Goal: Task Accomplishment & Management: Manage account settings

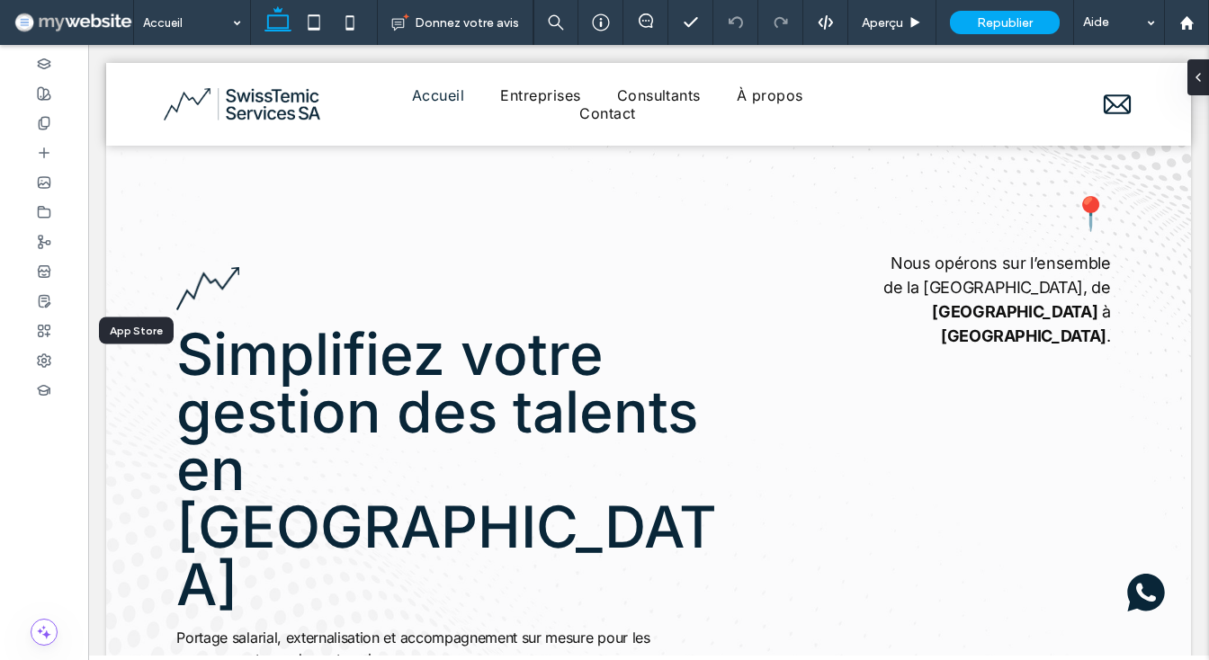
click at [38, 331] on icon at bounding box center [44, 331] width 14 height 14
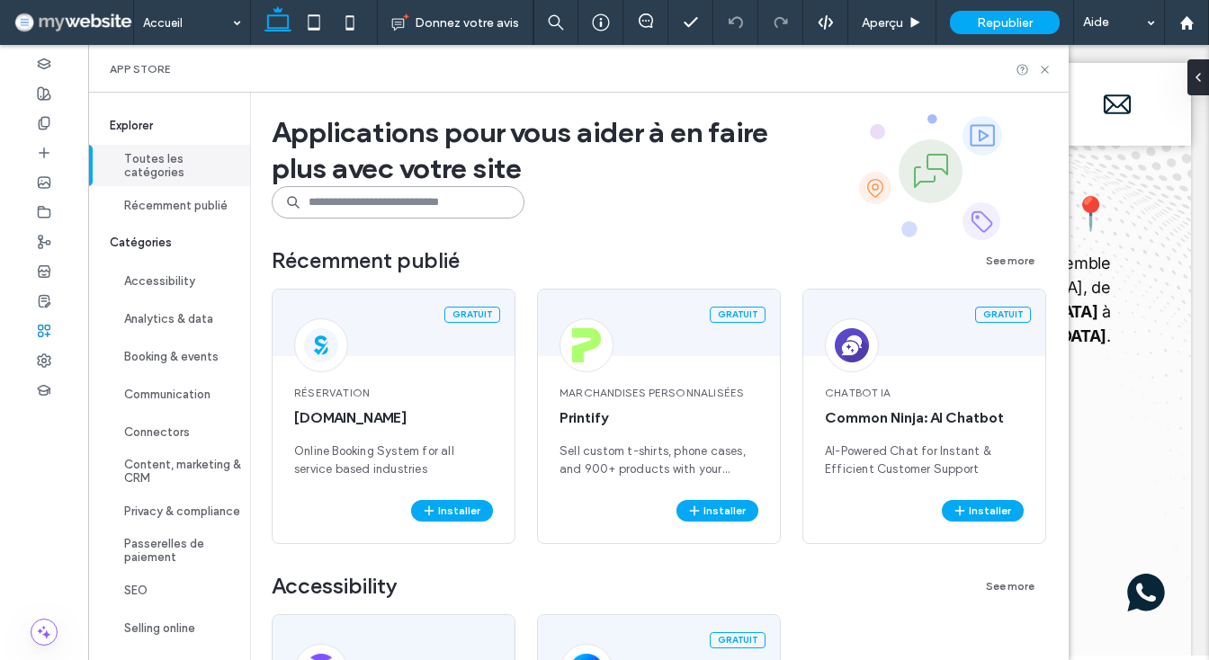
click at [452, 199] on input at bounding box center [398, 202] width 253 height 32
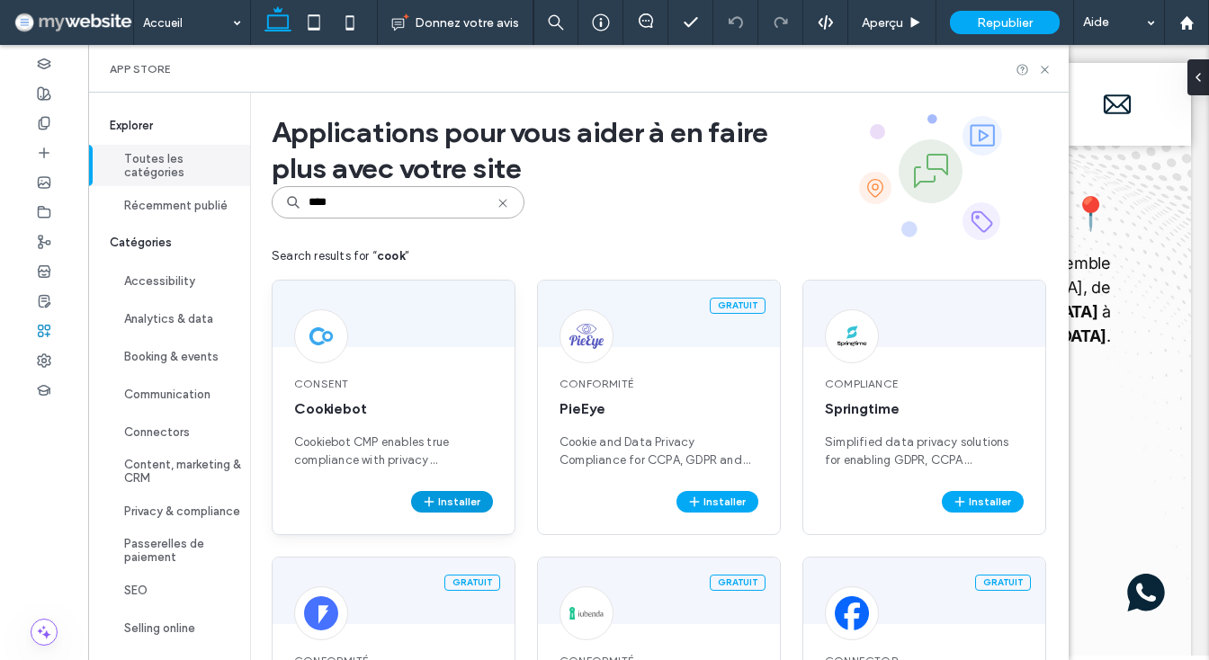
type input "****"
click at [447, 498] on button "Installer" at bounding box center [452, 502] width 82 height 22
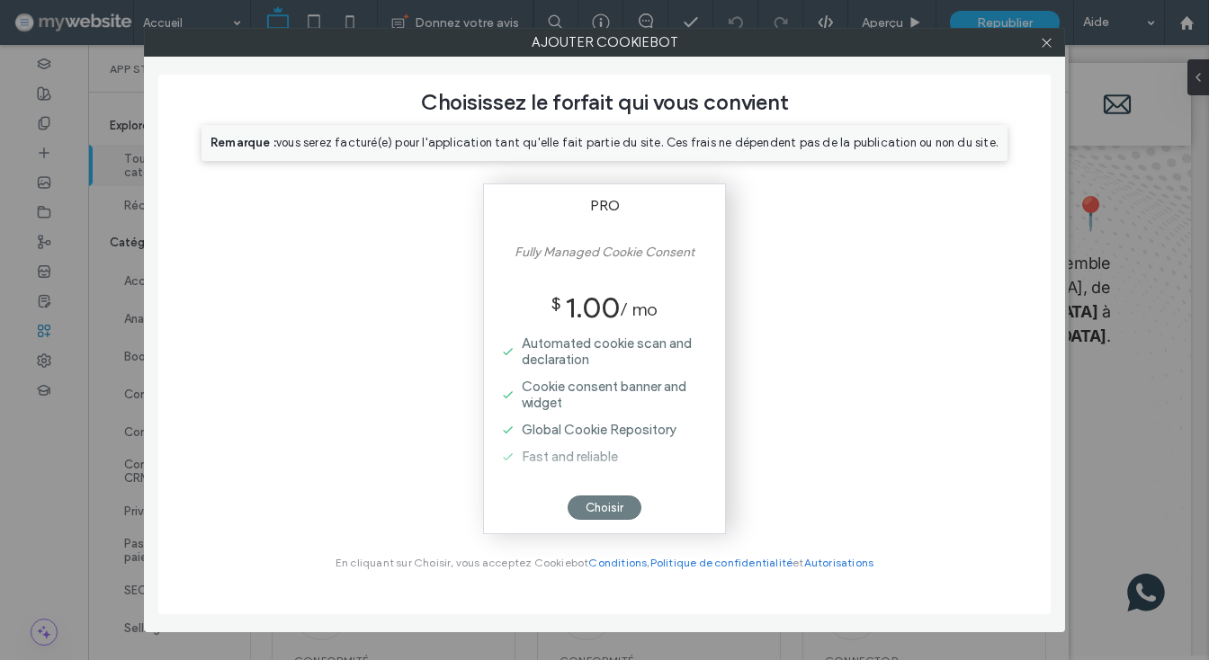
click at [612, 504] on div "Choisir" at bounding box center [605, 508] width 74 height 24
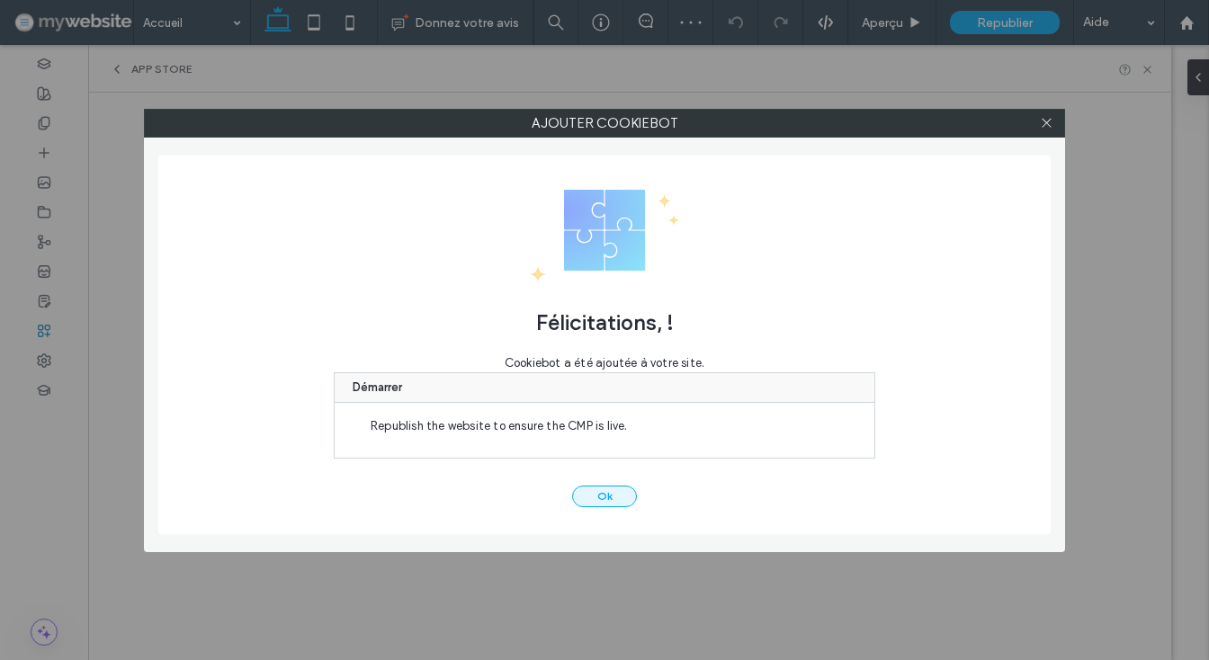
click at [609, 494] on button "Ok" at bounding box center [604, 497] width 65 height 22
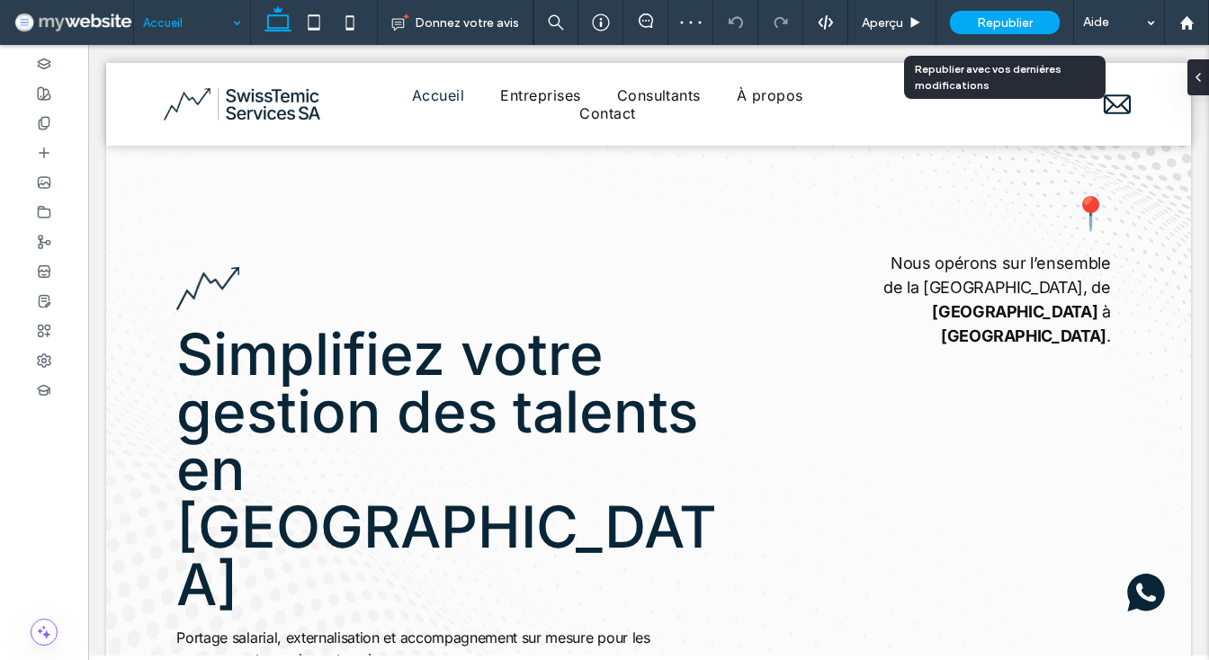
click at [1008, 18] on span "Republier" at bounding box center [1005, 22] width 56 height 15
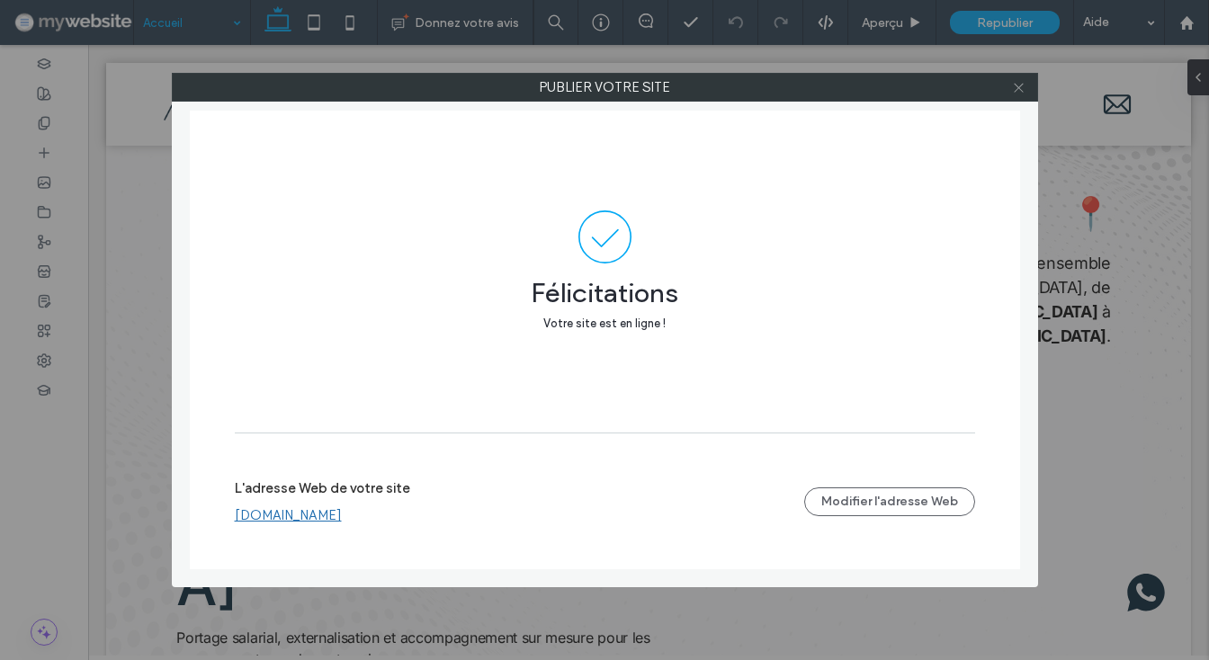
click at [1016, 88] on icon at bounding box center [1018, 87] width 13 height 13
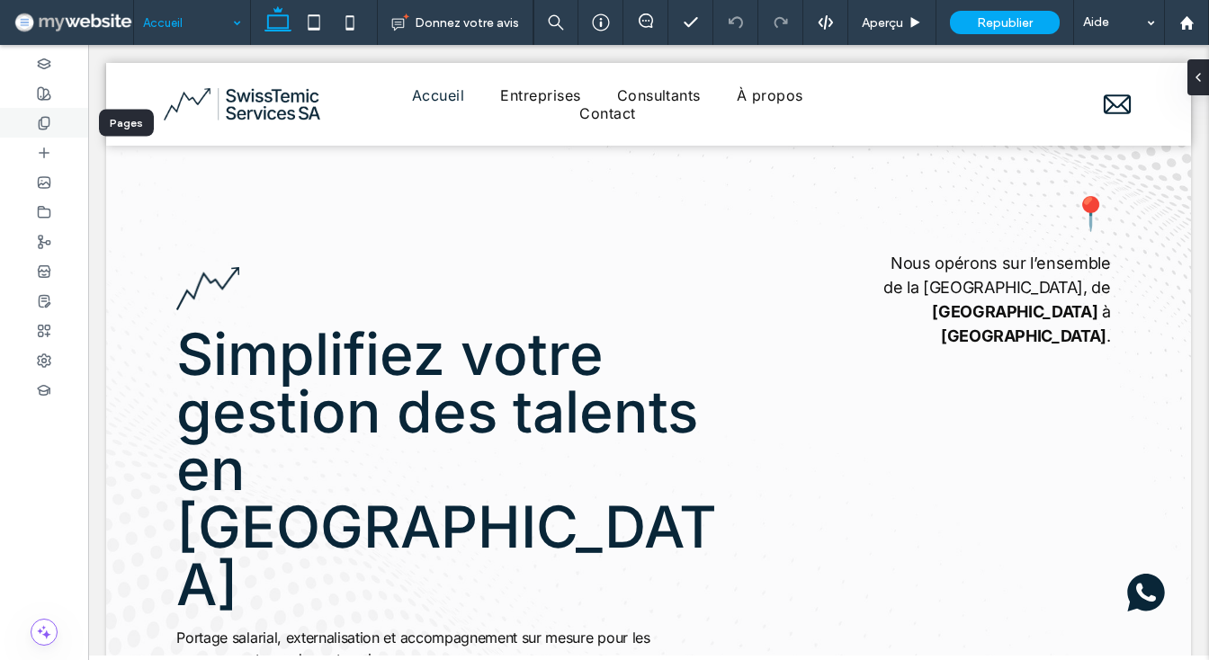
click at [31, 127] on div at bounding box center [44, 123] width 88 height 30
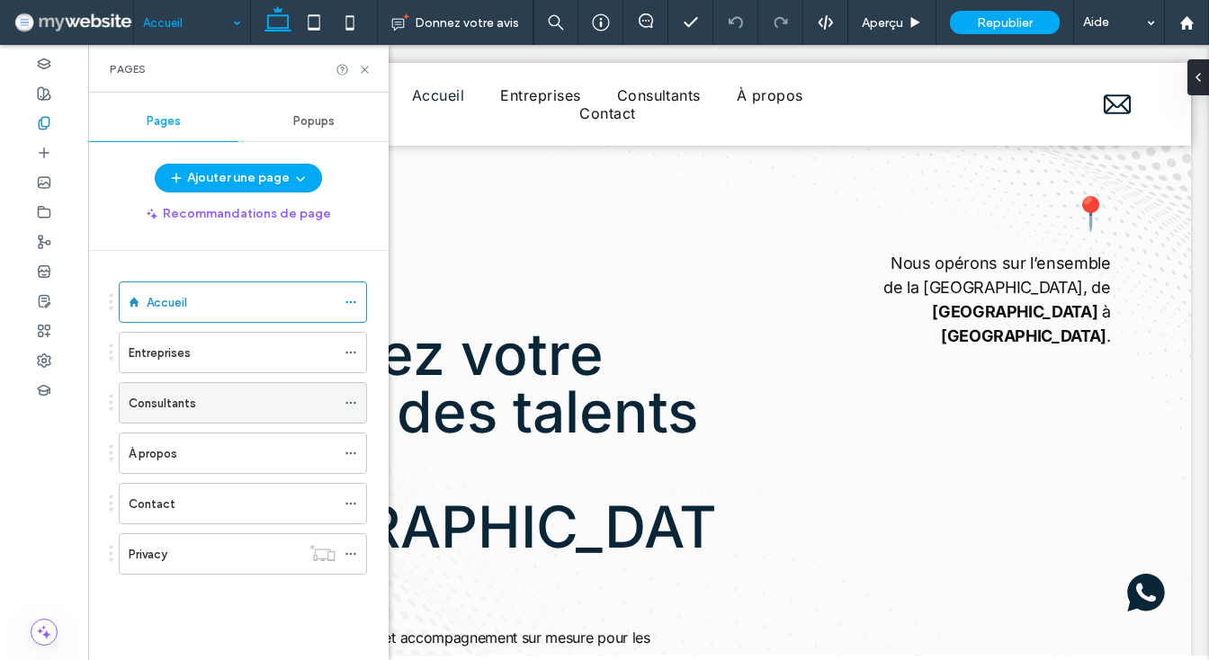
click at [354, 403] on div "Consultants" at bounding box center [243, 402] width 248 height 41
click at [366, 400] on div at bounding box center [356, 403] width 22 height 27
click at [357, 402] on icon at bounding box center [351, 403] width 13 height 13
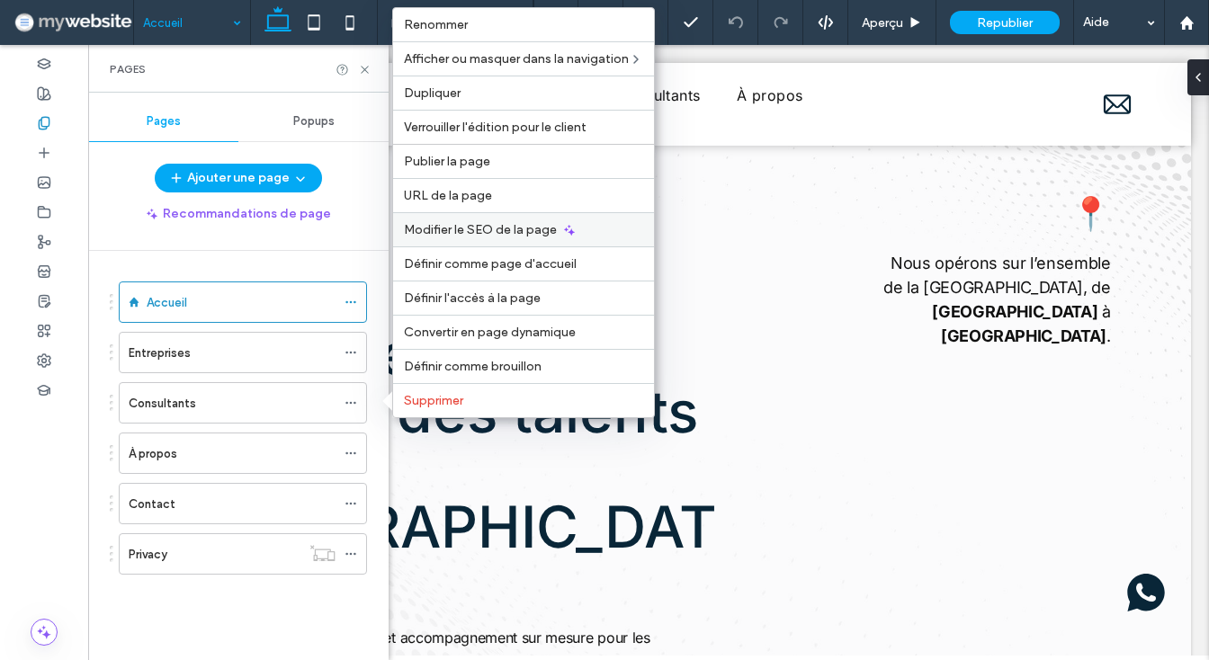
click at [525, 224] on span "Modifier le SEO de la page" at bounding box center [480, 229] width 153 height 15
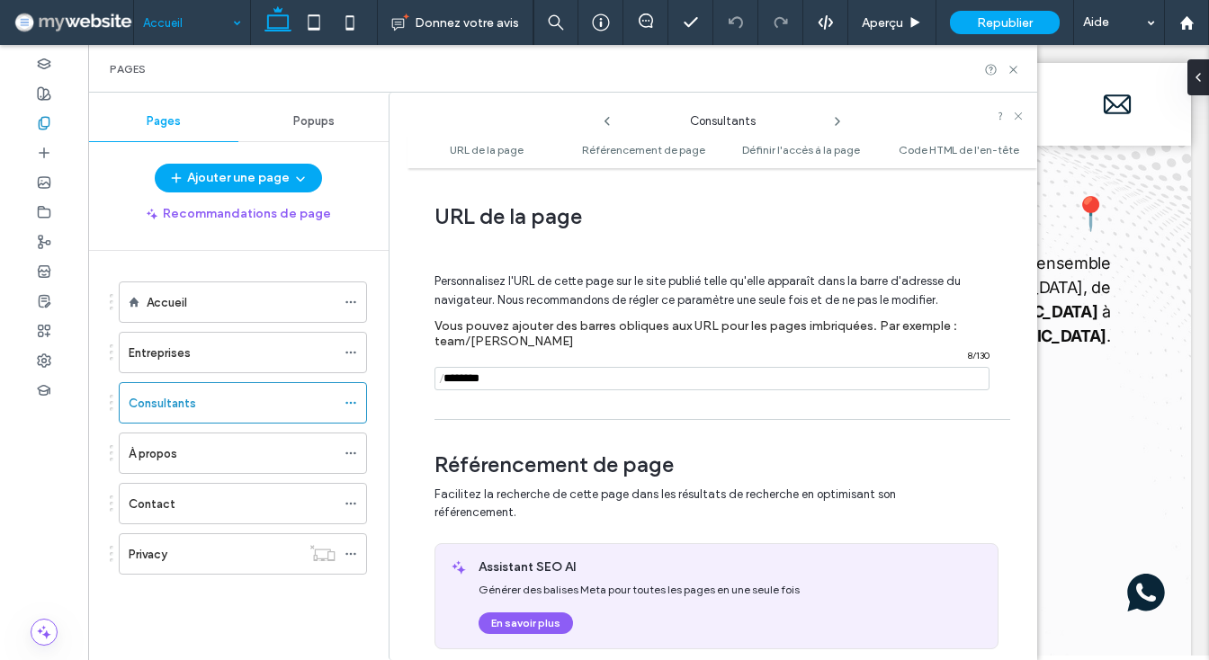
click at [511, 378] on input "notEmpty" at bounding box center [712, 378] width 555 height 23
type input "**********"
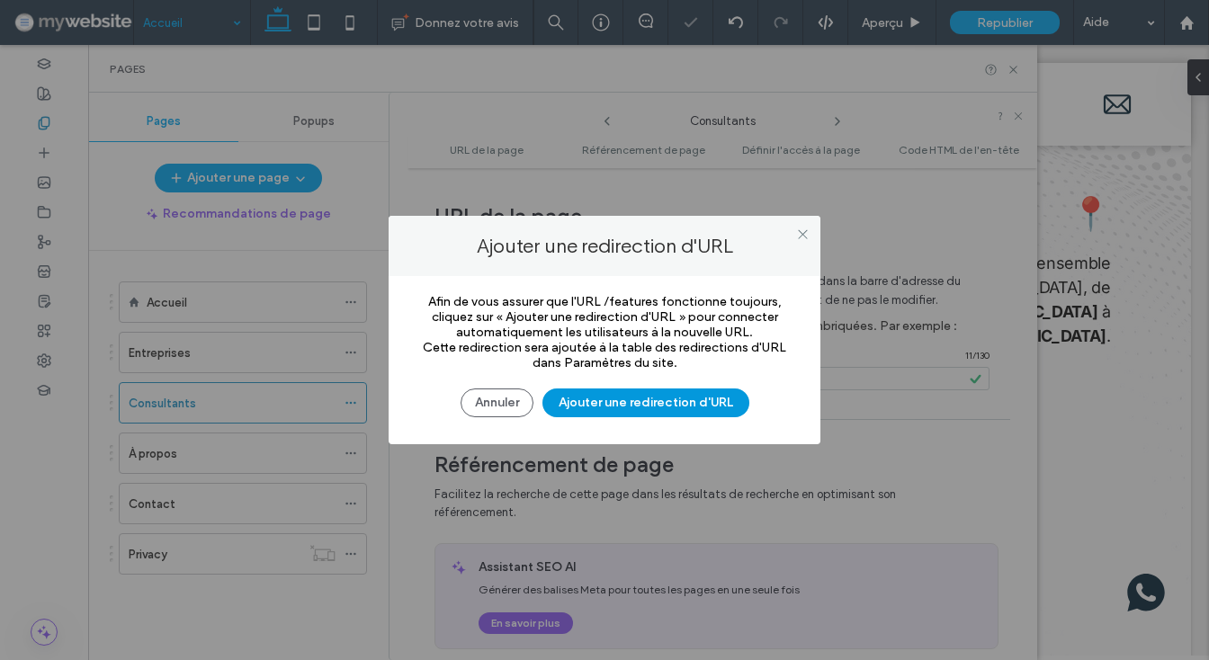
click at [697, 414] on button "Ajouter une redirection d'URL" at bounding box center [646, 403] width 207 height 29
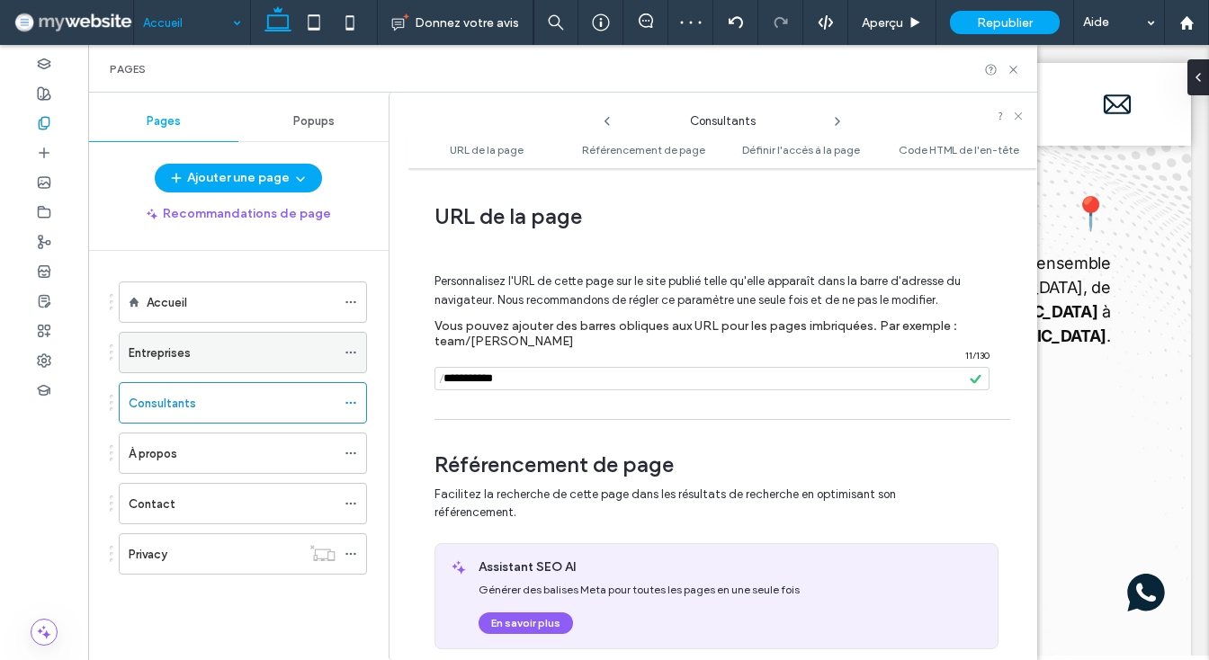
click at [357, 349] on icon at bounding box center [351, 352] width 13 height 13
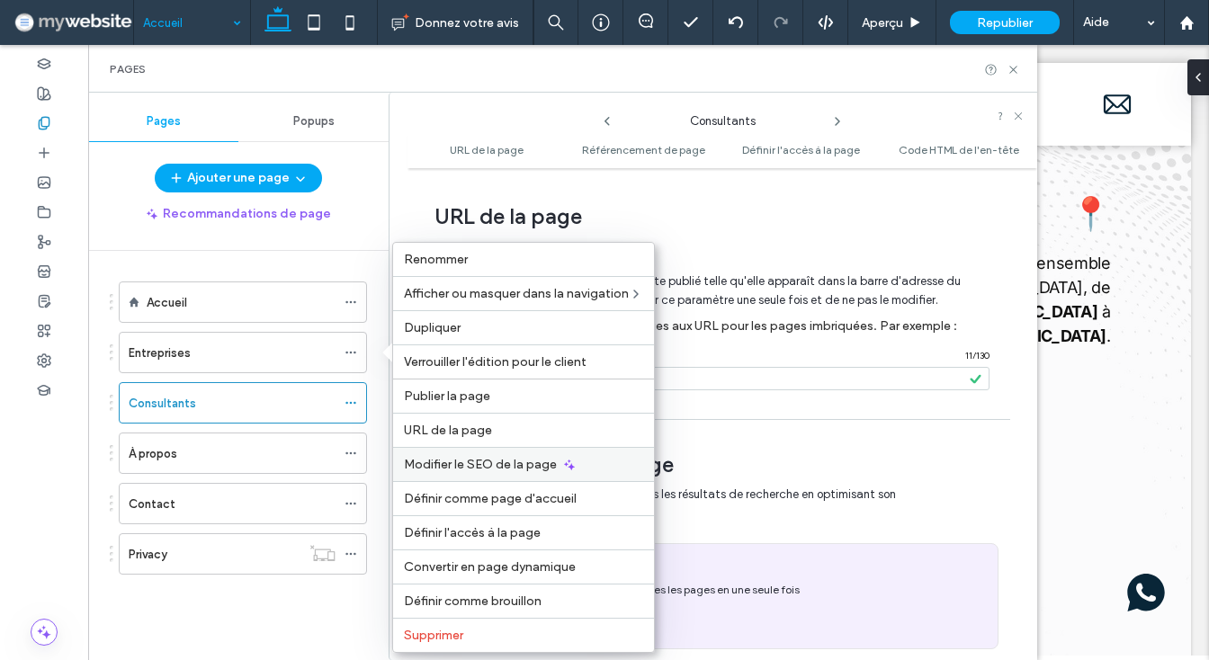
click at [448, 460] on span "Modifier le SEO de la page" at bounding box center [480, 464] width 153 height 15
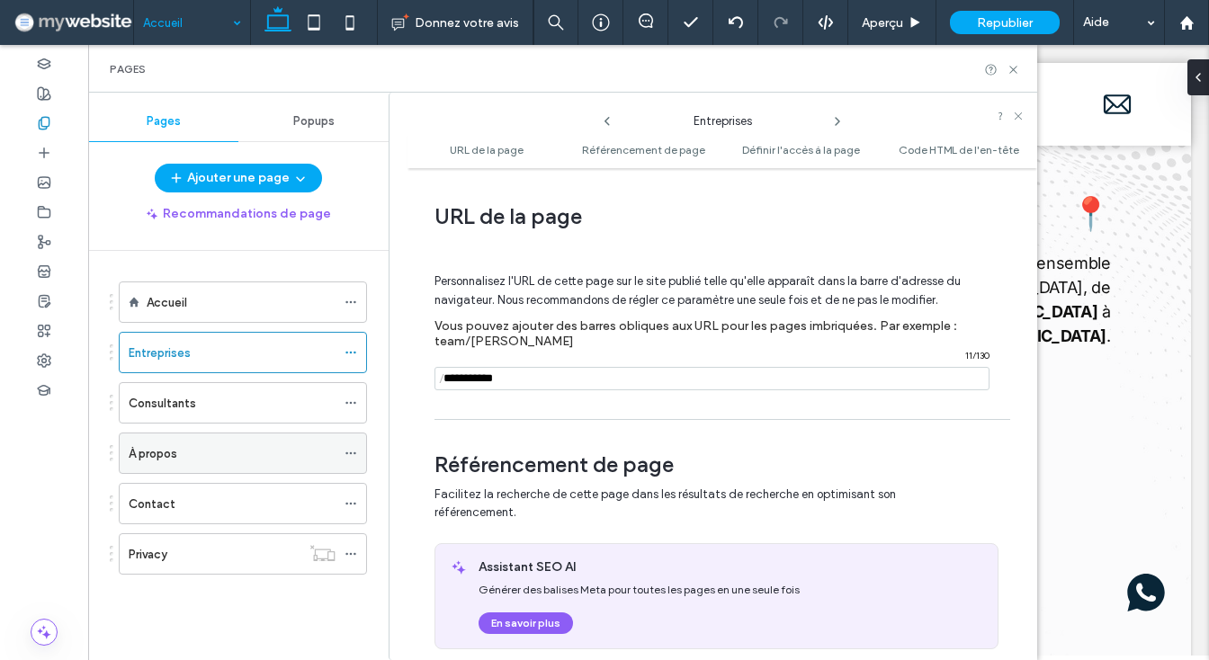
click at [357, 458] on icon at bounding box center [351, 453] width 13 height 13
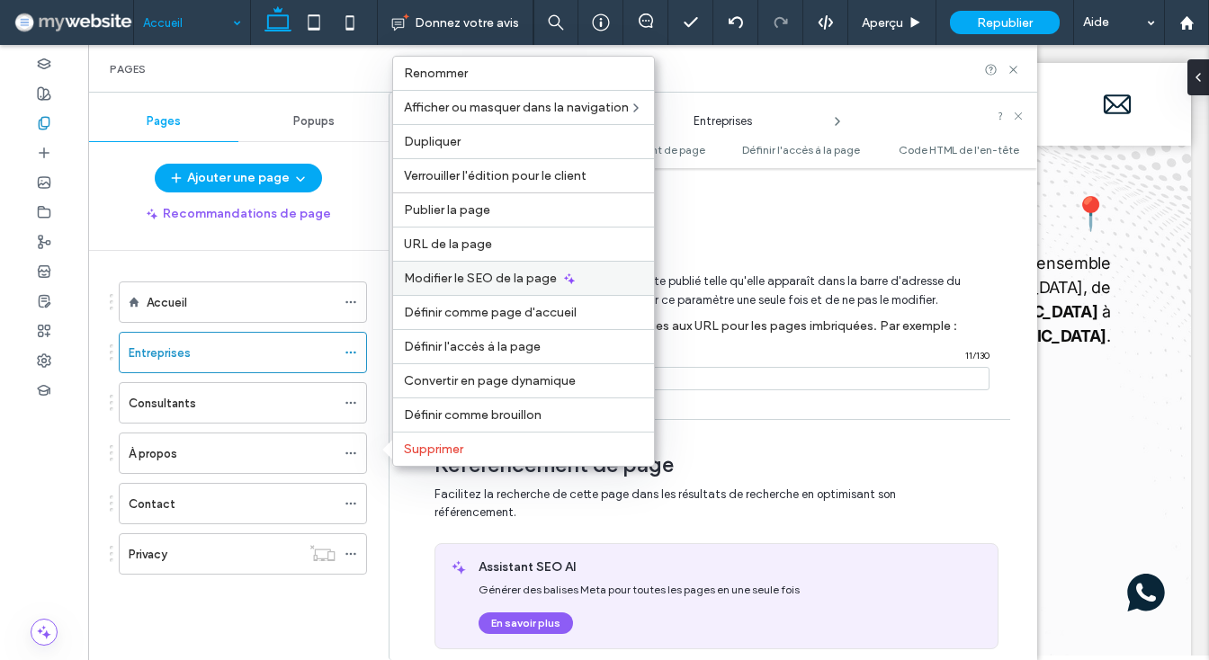
click at [443, 285] on span "Modifier le SEO de la page" at bounding box center [480, 278] width 153 height 15
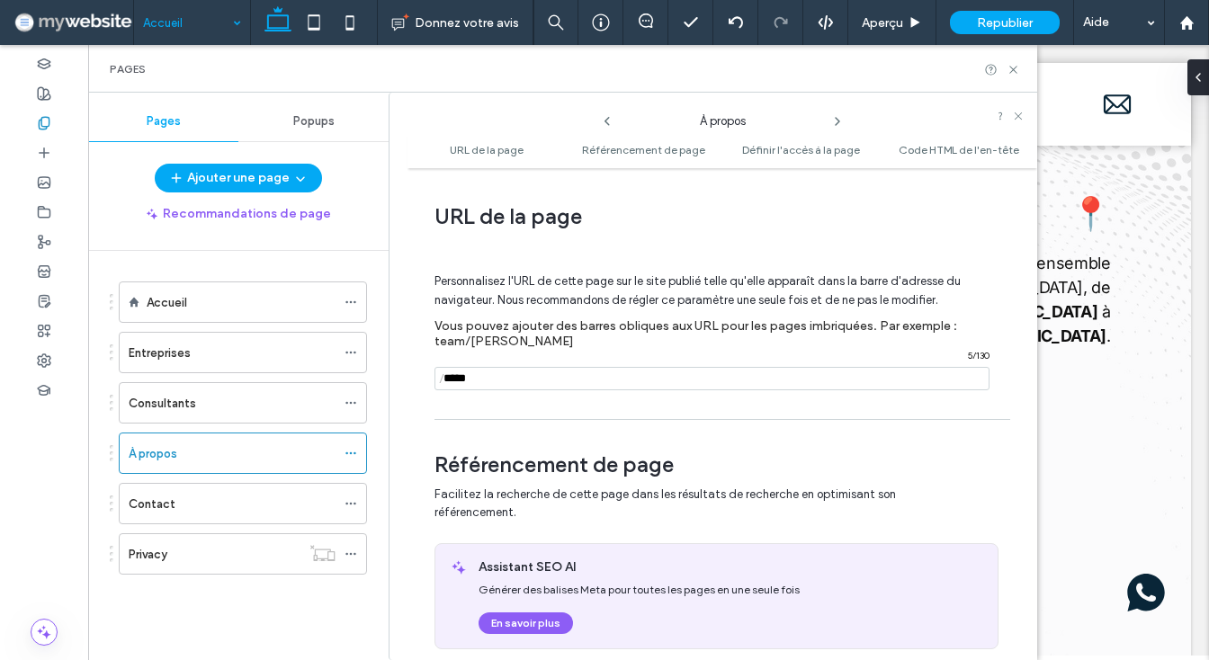
click at [480, 384] on input "notEmpty" at bounding box center [712, 378] width 555 height 23
type input "********"
click at [509, 417] on div "**********" at bounding box center [723, 414] width 630 height 474
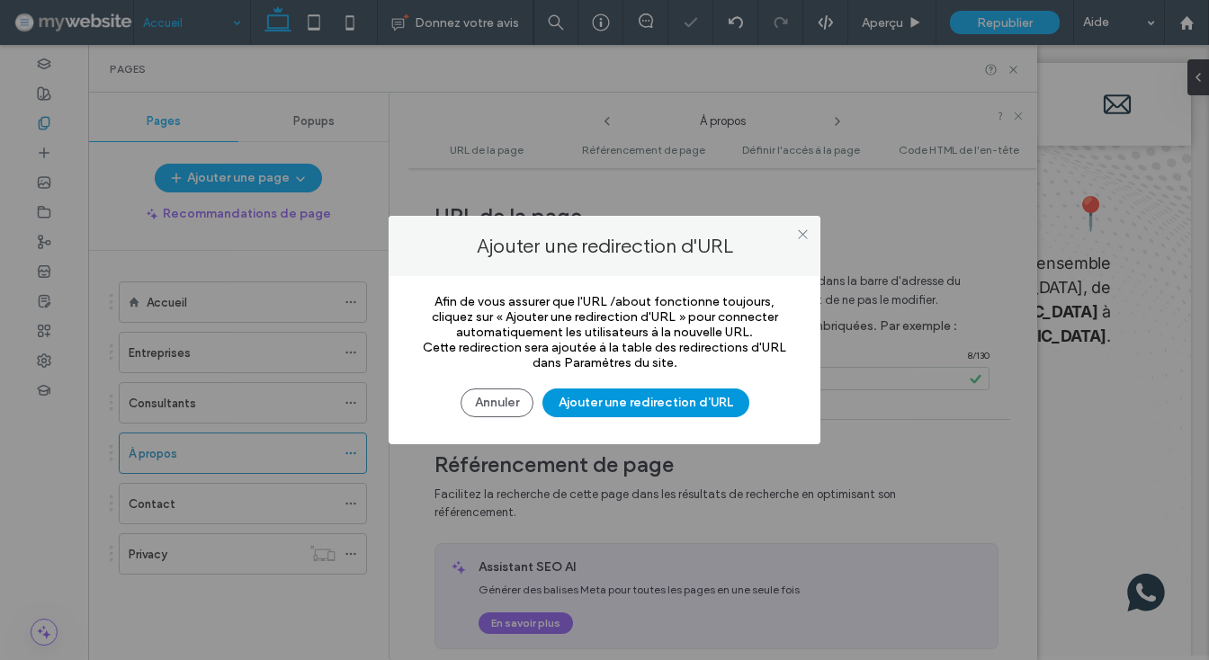
click at [674, 413] on button "Ajouter une redirection d'URL" at bounding box center [646, 403] width 207 height 29
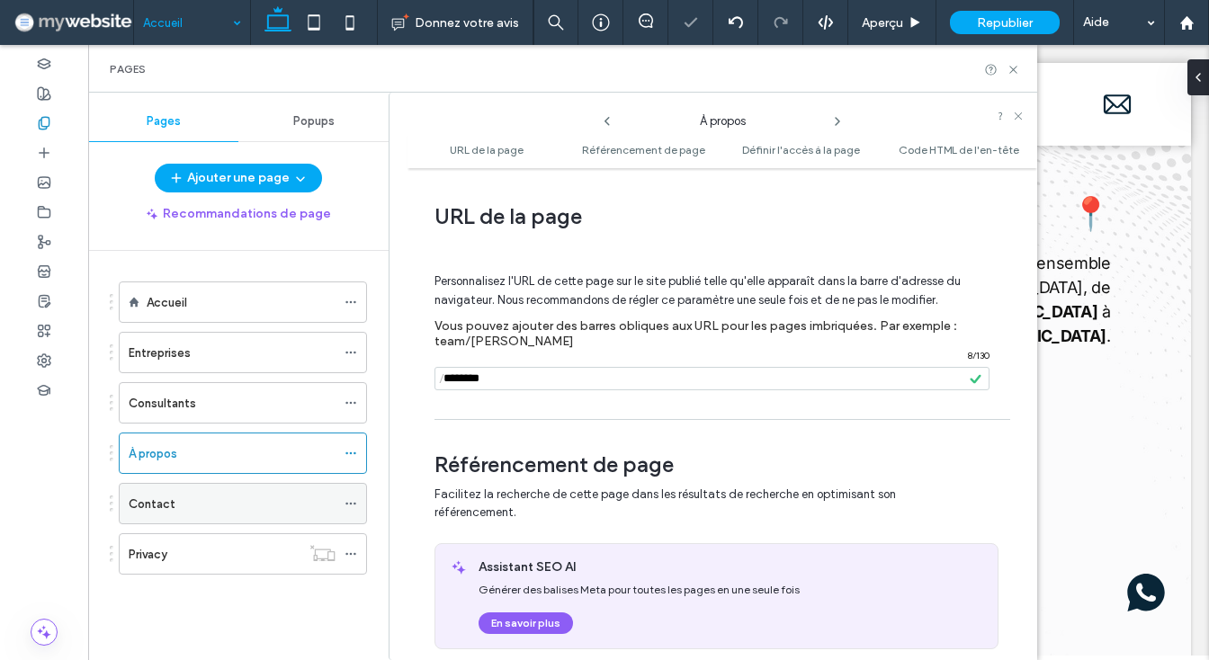
click at [357, 508] on icon at bounding box center [351, 504] width 13 height 13
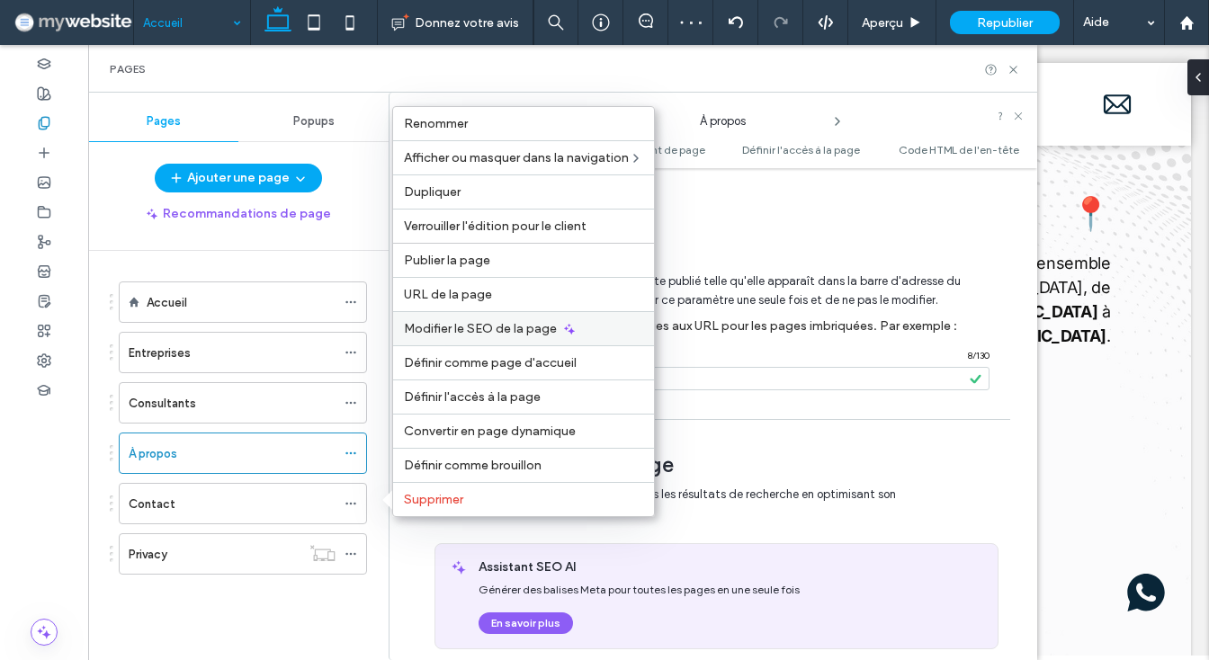
click at [418, 330] on span "Modifier le SEO de la page" at bounding box center [480, 328] width 153 height 15
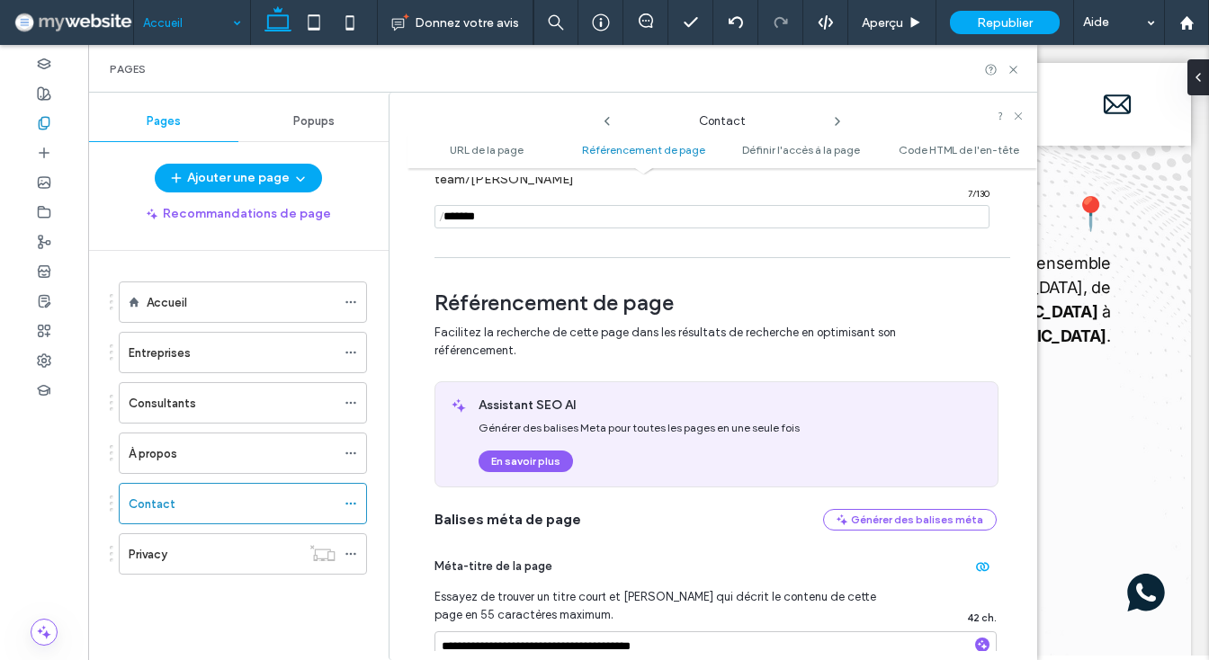
scroll to position [397, 0]
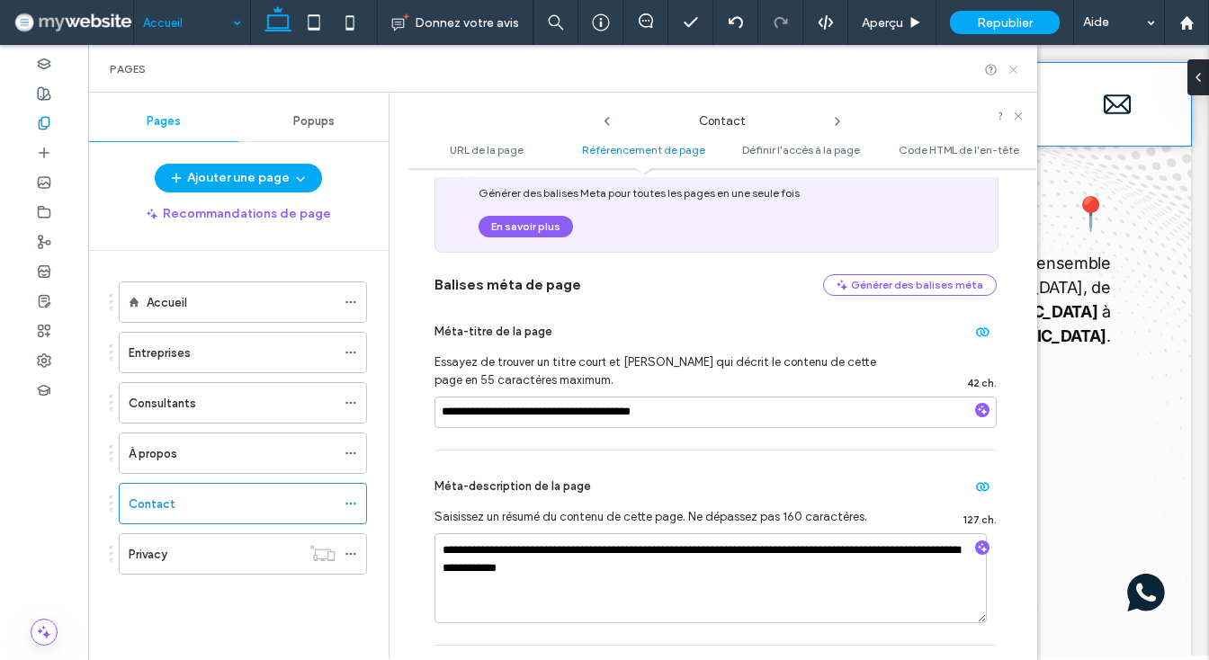
click at [1014, 71] on icon at bounding box center [1013, 69] width 13 height 13
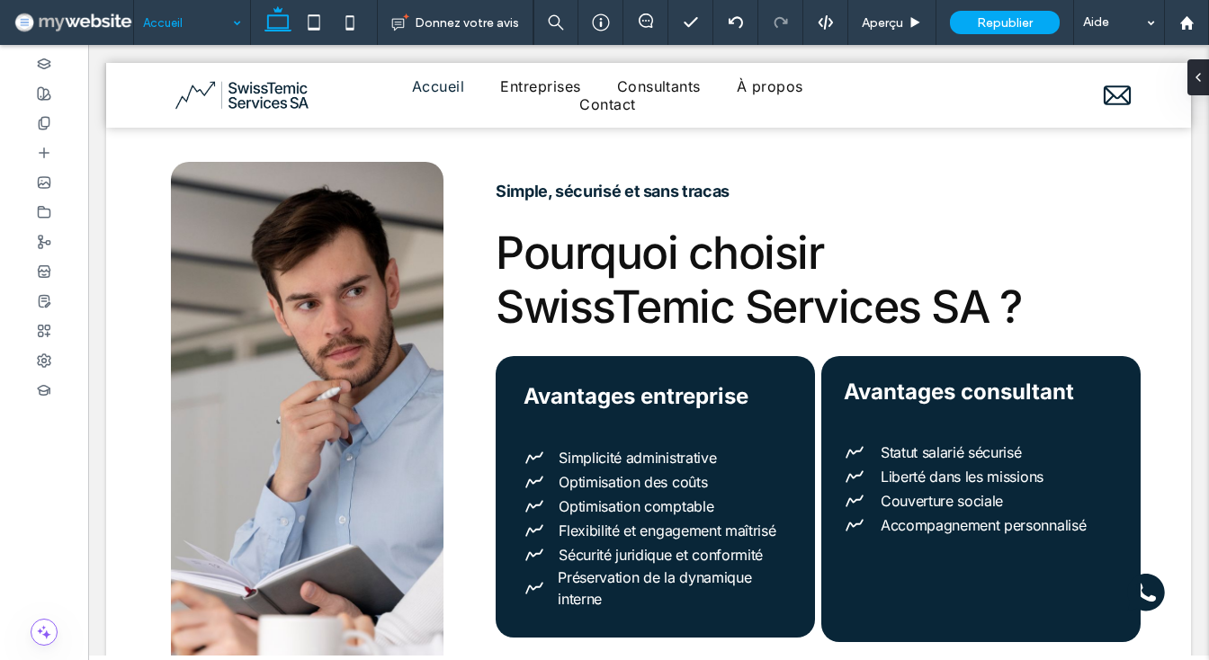
scroll to position [553, 0]
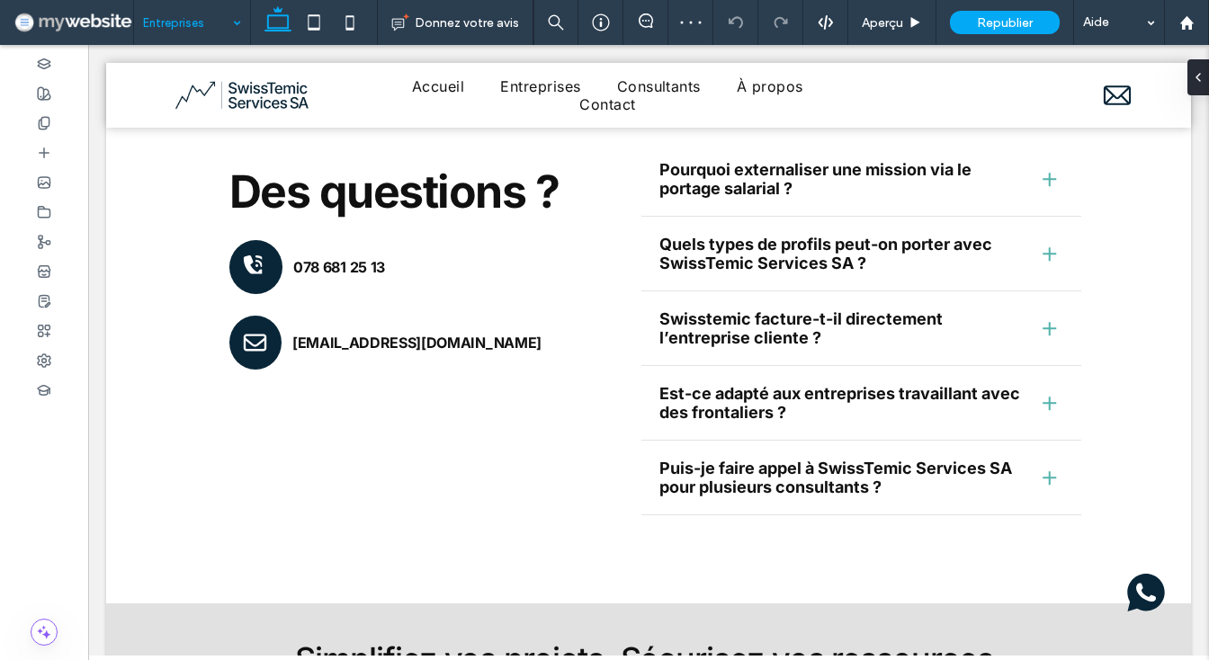
scroll to position [2773, 0]
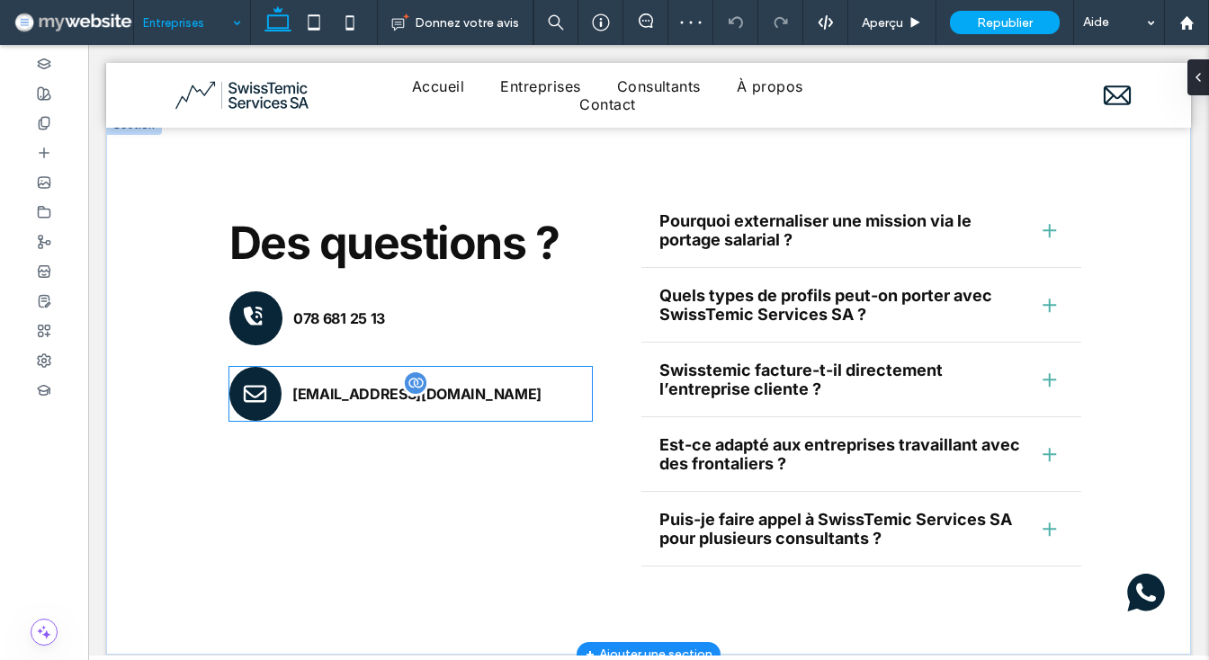
click at [372, 399] on span "[EMAIL_ADDRESS][DOMAIN_NAME]" at bounding box center [416, 394] width 249 height 18
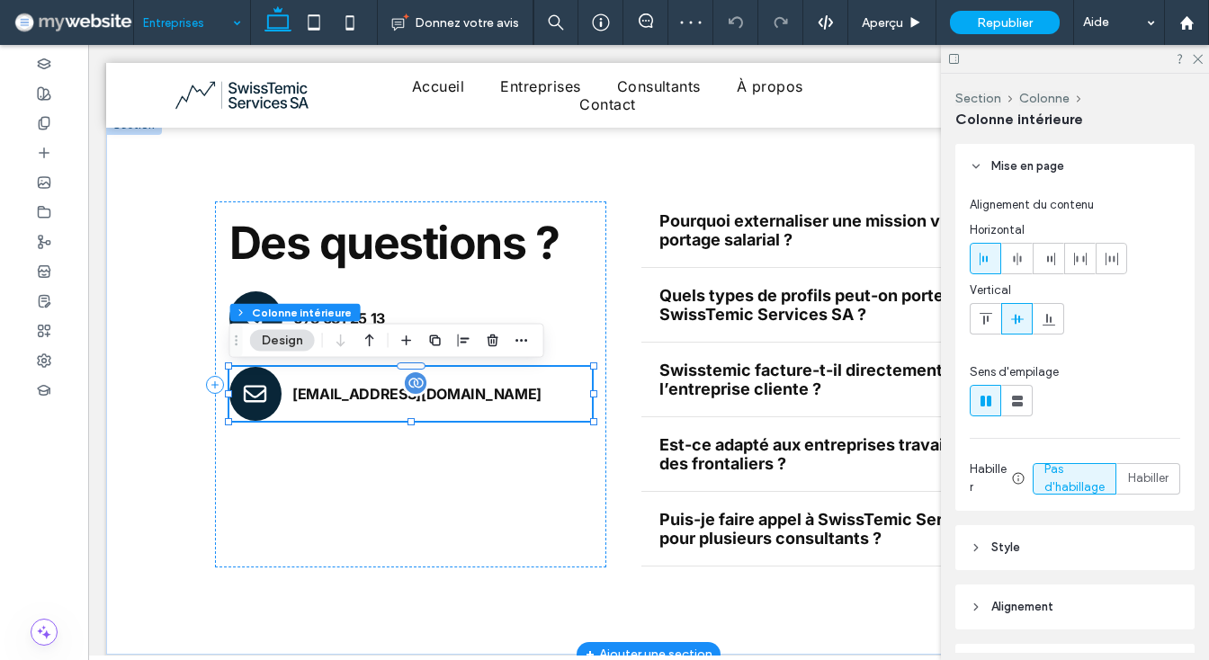
click at [372, 399] on span "[EMAIL_ADDRESS][DOMAIN_NAME]" at bounding box center [416, 394] width 249 height 18
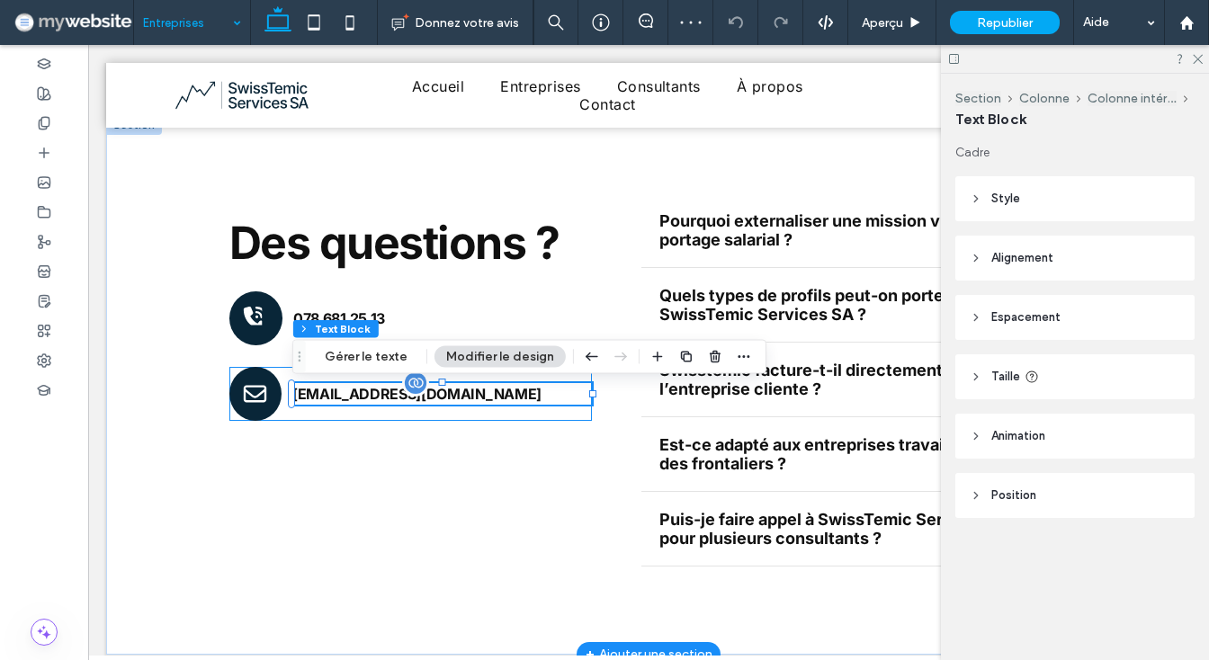
click at [372, 399] on span "[EMAIL_ADDRESS][DOMAIN_NAME]" at bounding box center [416, 394] width 249 height 18
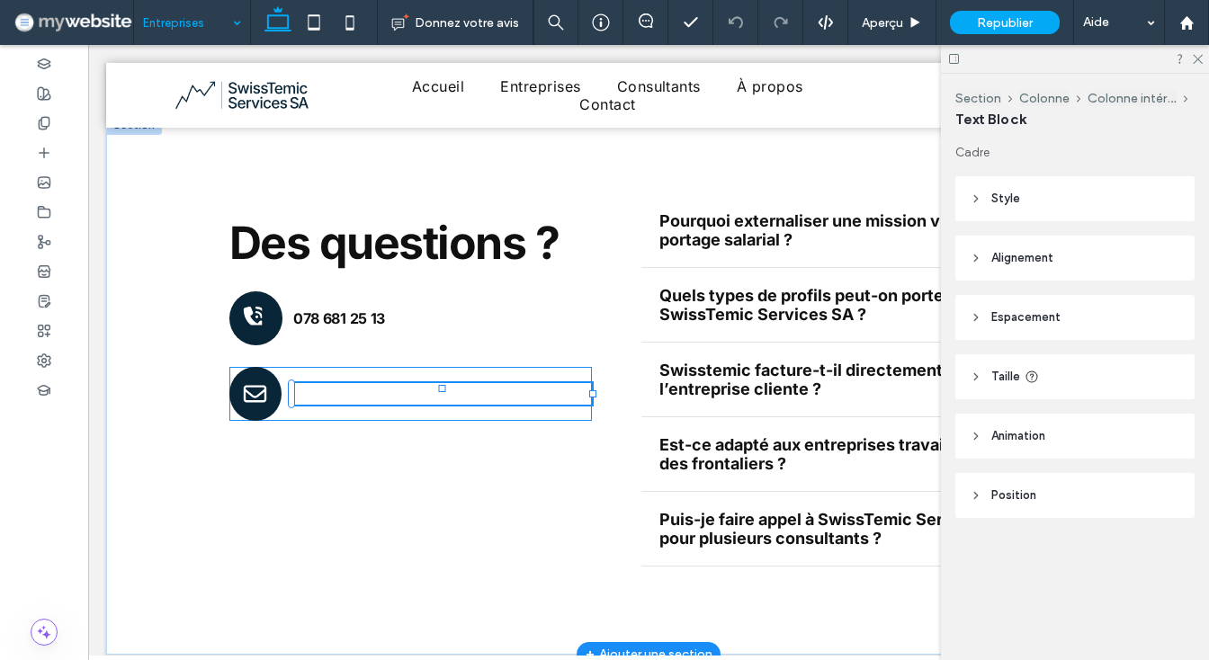
type input "*****"
type input "**"
click at [372, 399] on p "﻿" at bounding box center [442, 394] width 300 height 22
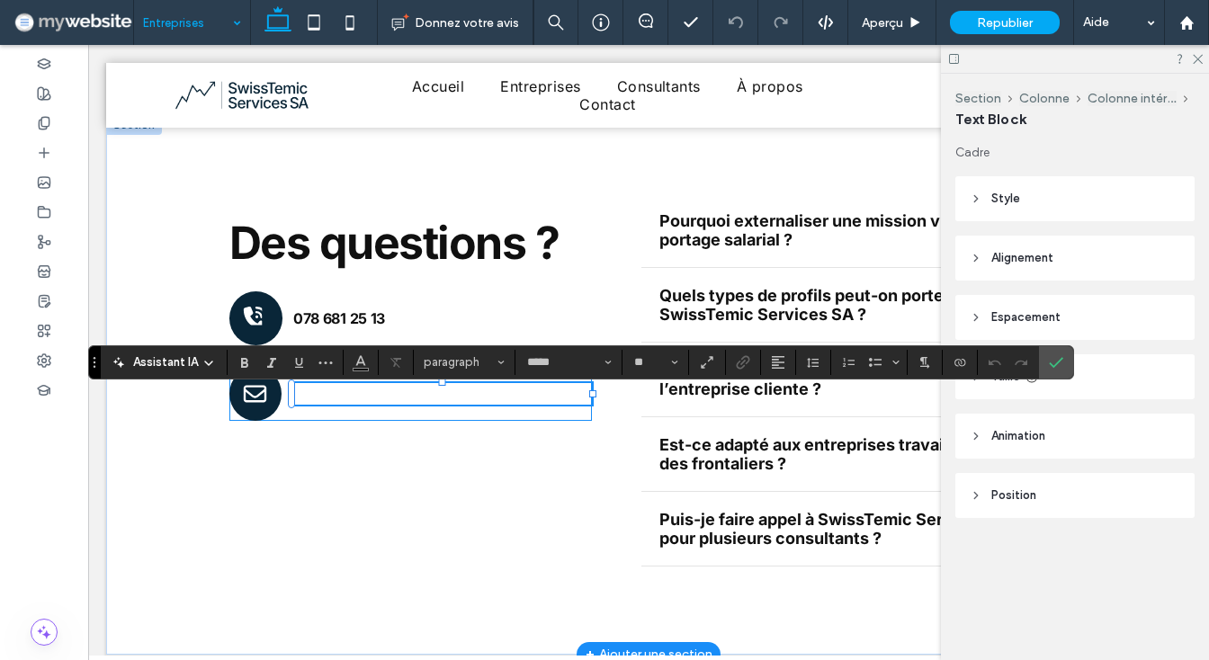
click at [371, 397] on p "﻿" at bounding box center [442, 394] width 300 height 22
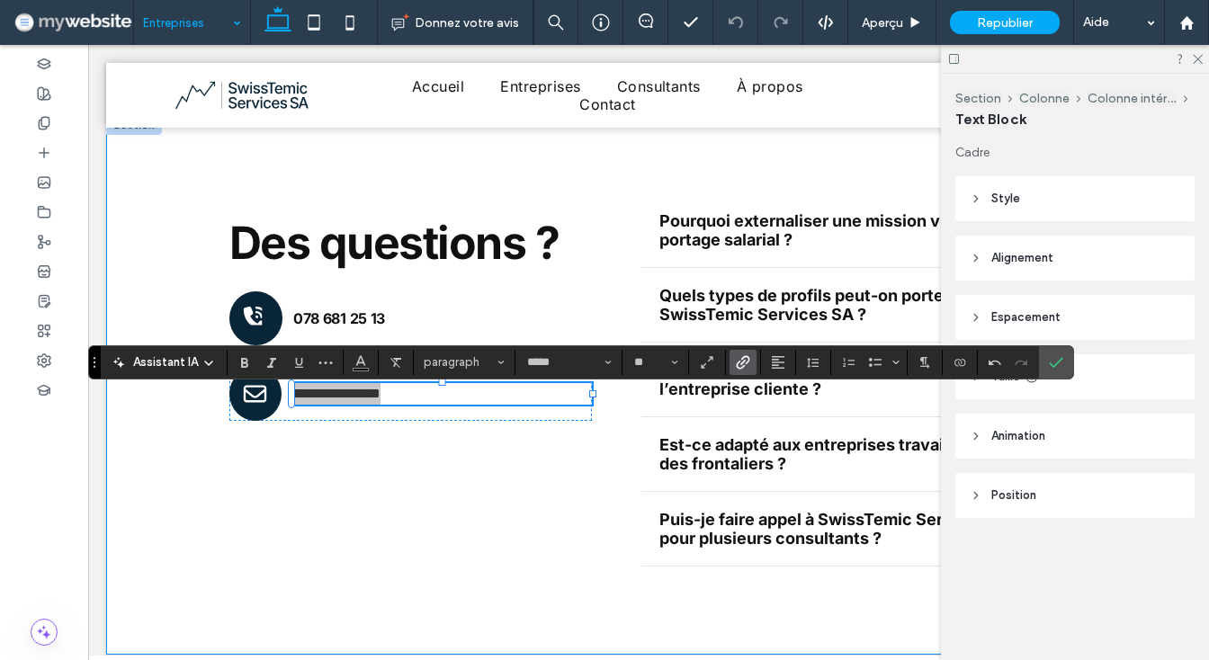
click at [753, 354] on label "Lien" at bounding box center [743, 362] width 27 height 25
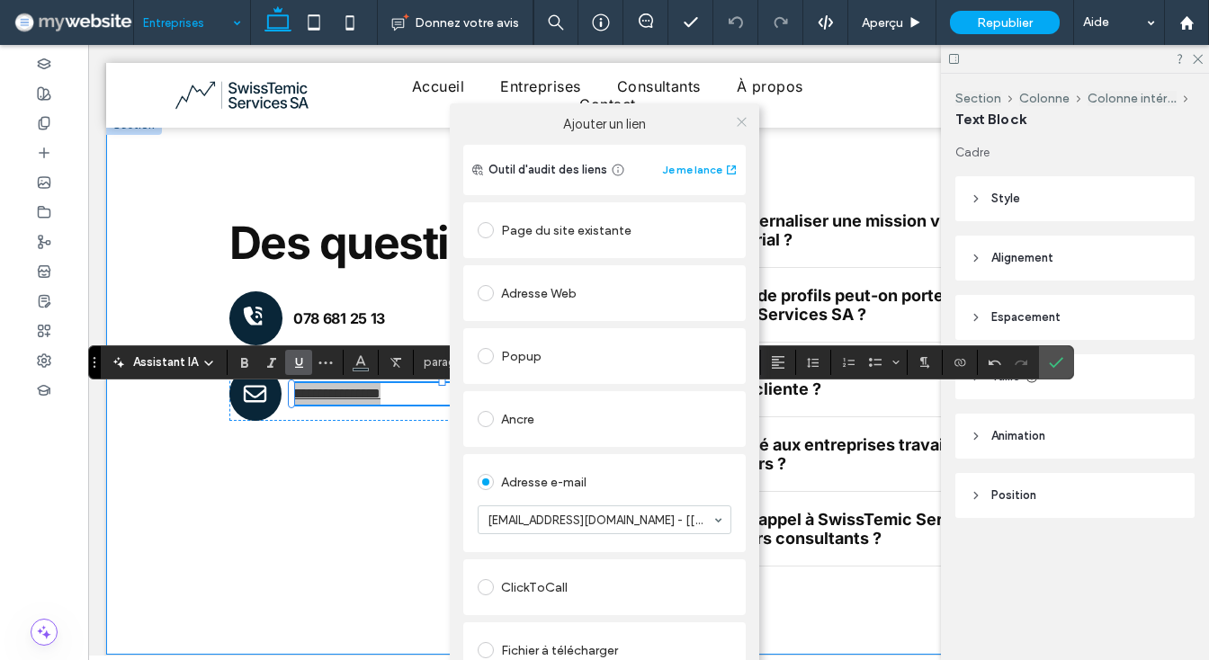
click at [741, 115] on icon at bounding box center [741, 121] width 13 height 13
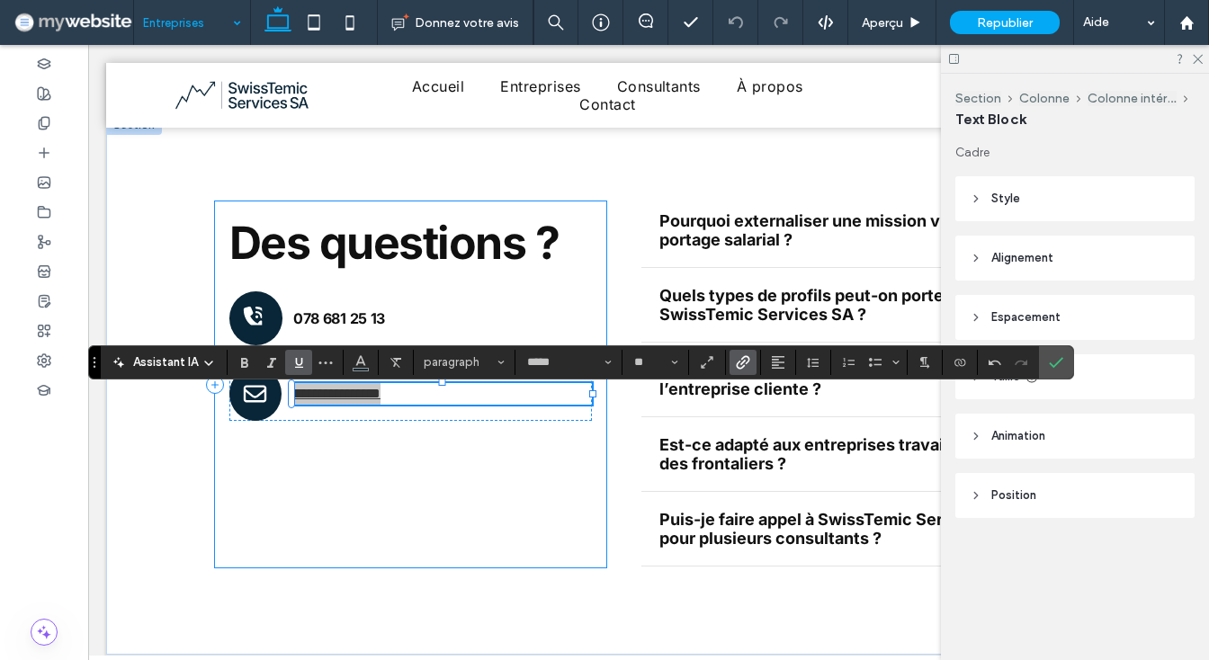
click at [297, 359] on use "Souligner" at bounding box center [299, 363] width 8 height 10
click at [358, 359] on icon "Couleur" at bounding box center [361, 361] width 14 height 14
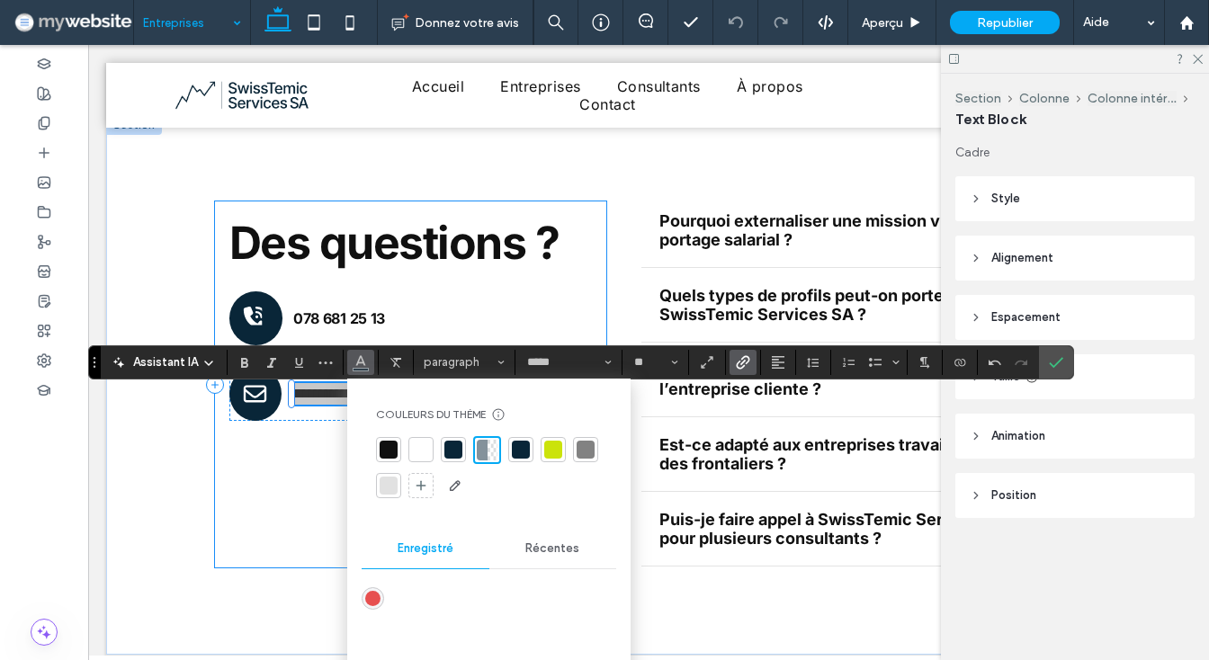
click at [390, 445] on div at bounding box center [389, 450] width 18 height 18
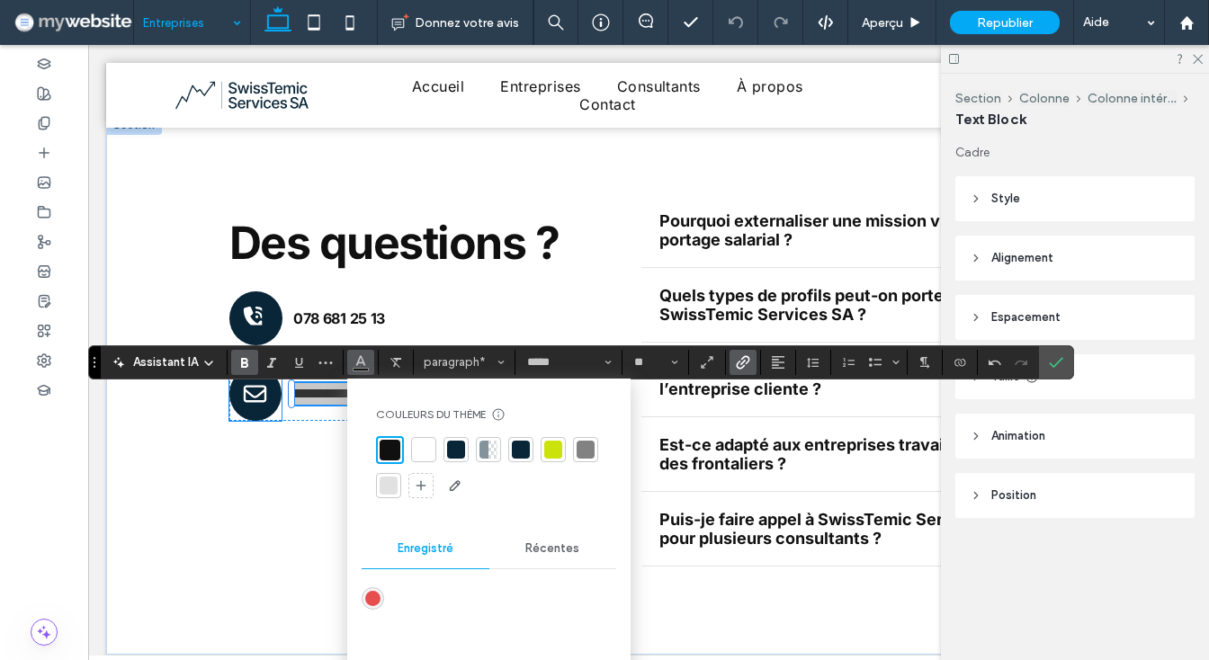
click at [250, 366] on icon "Gras" at bounding box center [245, 362] width 14 height 14
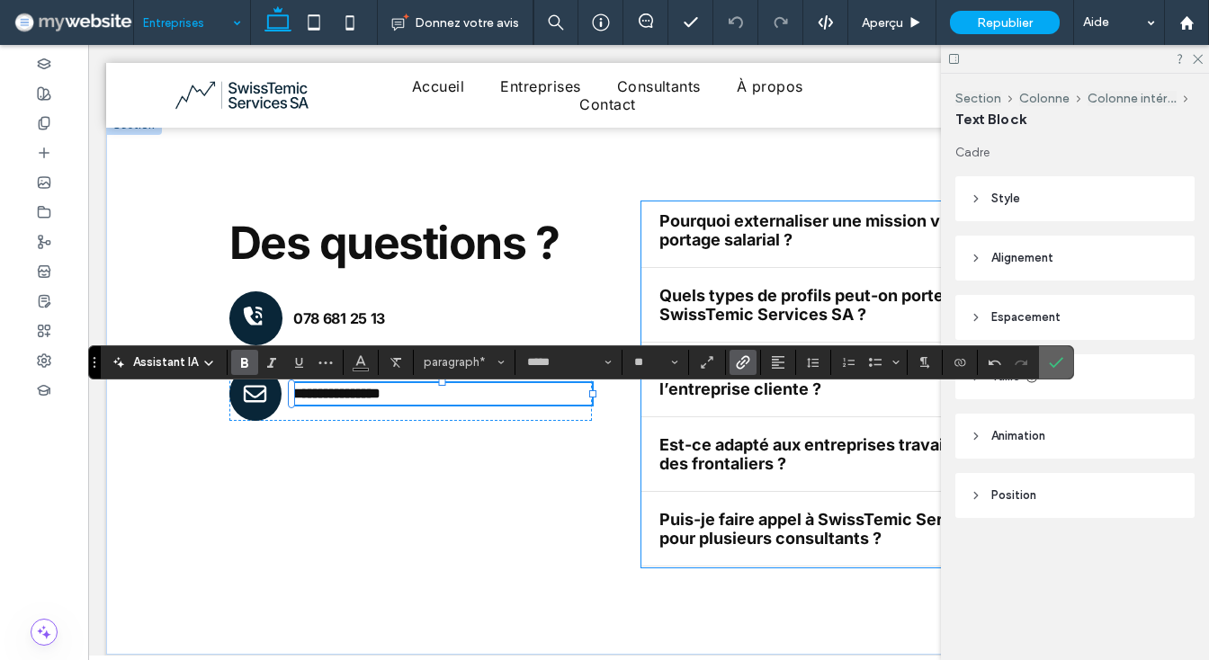
click at [1055, 366] on use "Confirmer" at bounding box center [1057, 362] width 14 height 11
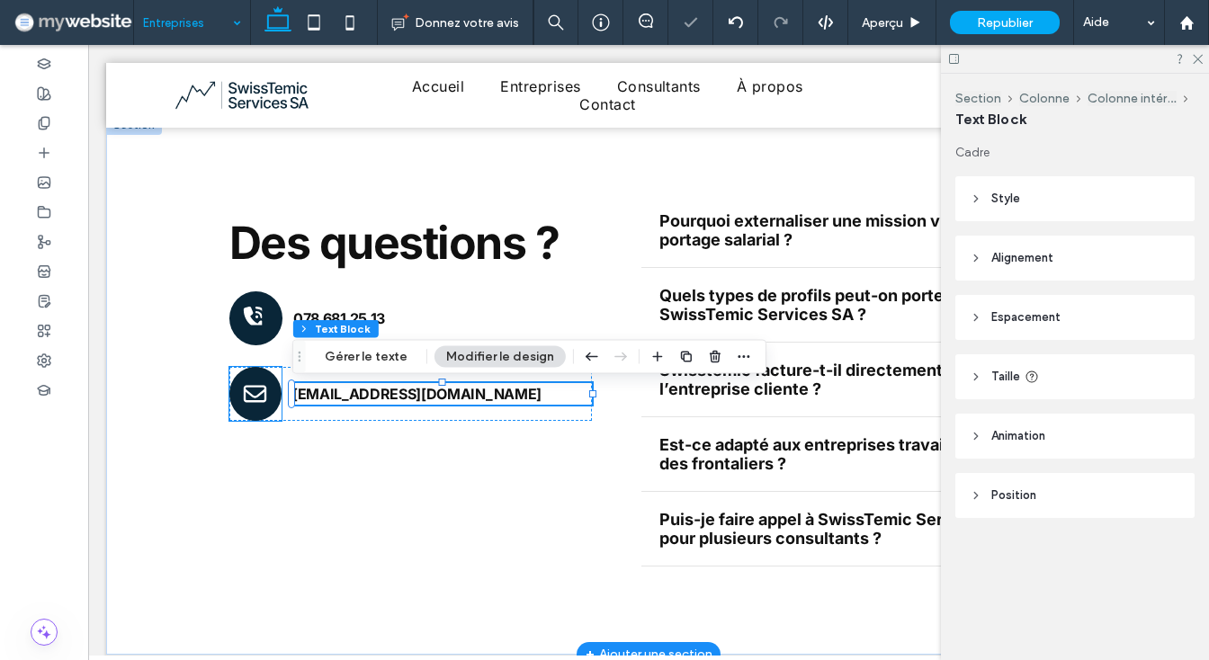
click at [273, 403] on div "picto .st0-1956266738{display:none;} .st1-1956266738{display:inline;} .st2{clip…" at bounding box center [255, 394] width 52 height 54
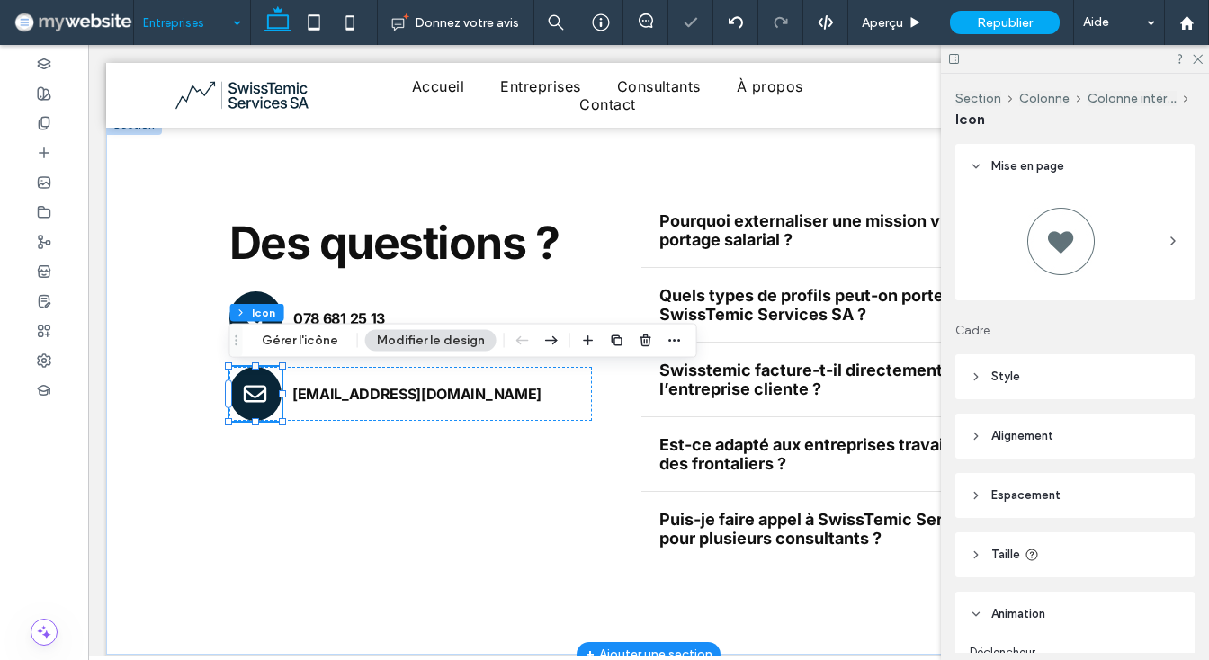
click at [250, 399] on icon "picto .st0-1956266738{display:none;} .st1-1956266738{display:inline;} .st2{clip…" at bounding box center [255, 394] width 26 height 54
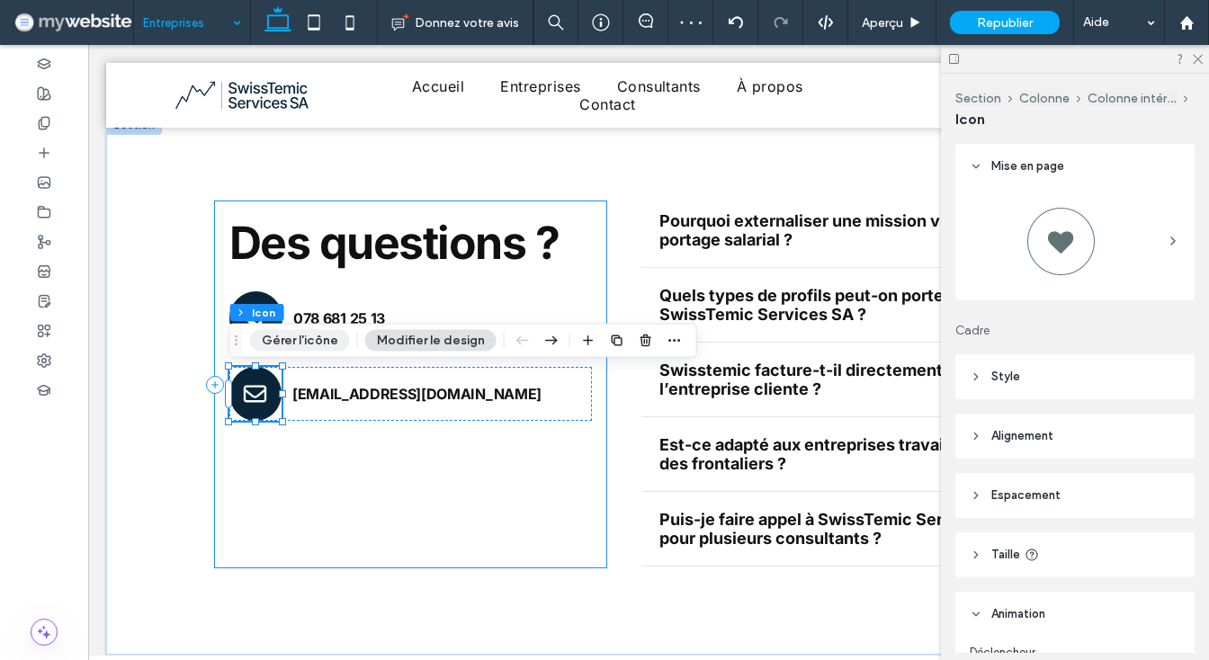
click at [287, 339] on button "Gérer l'icône" at bounding box center [300, 341] width 100 height 22
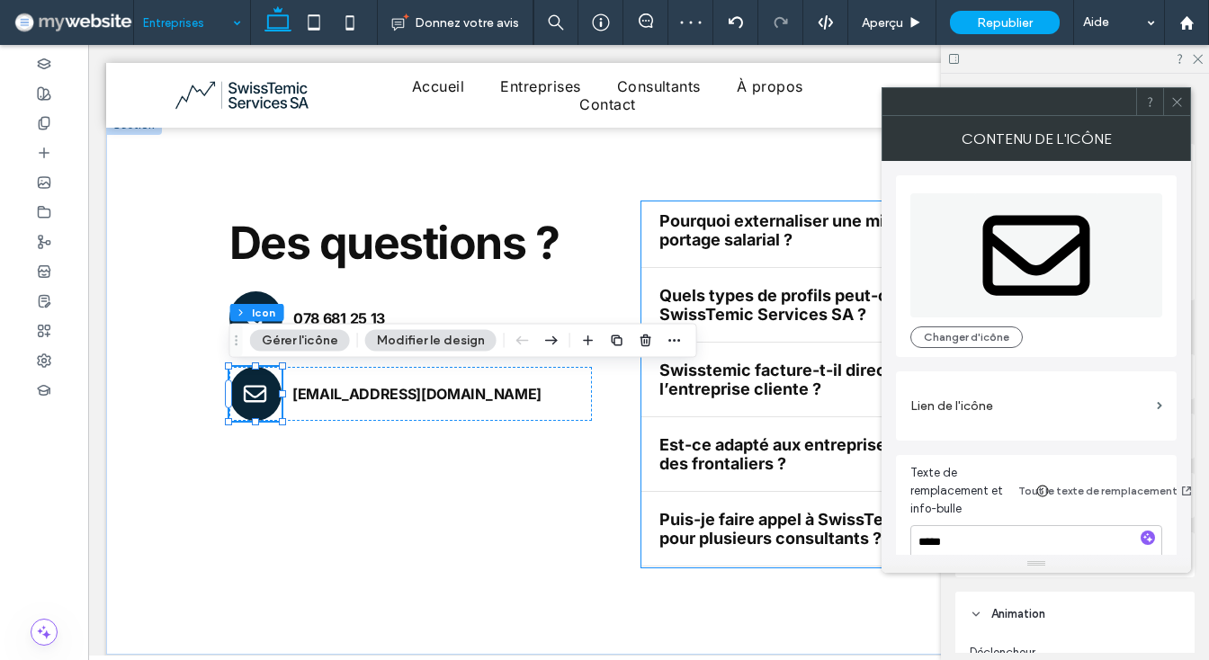
click at [953, 407] on label "Lien de l'icône" at bounding box center [1030, 406] width 239 height 33
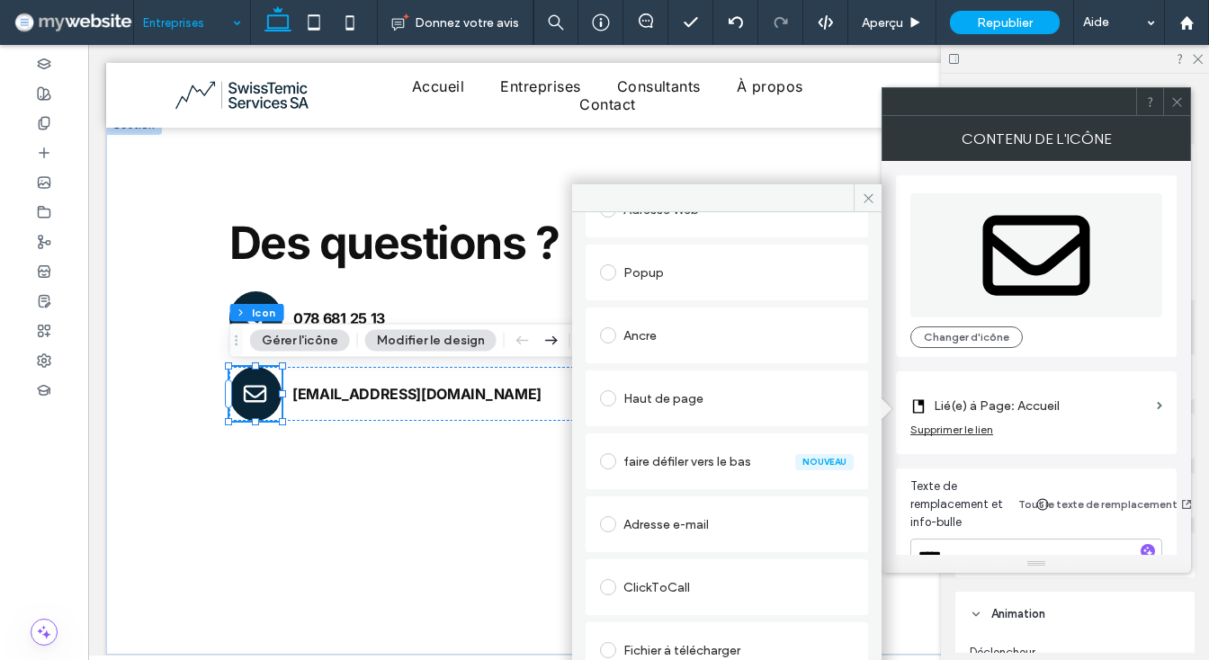
click at [662, 532] on div "Adresse e-mail" at bounding box center [727, 524] width 254 height 29
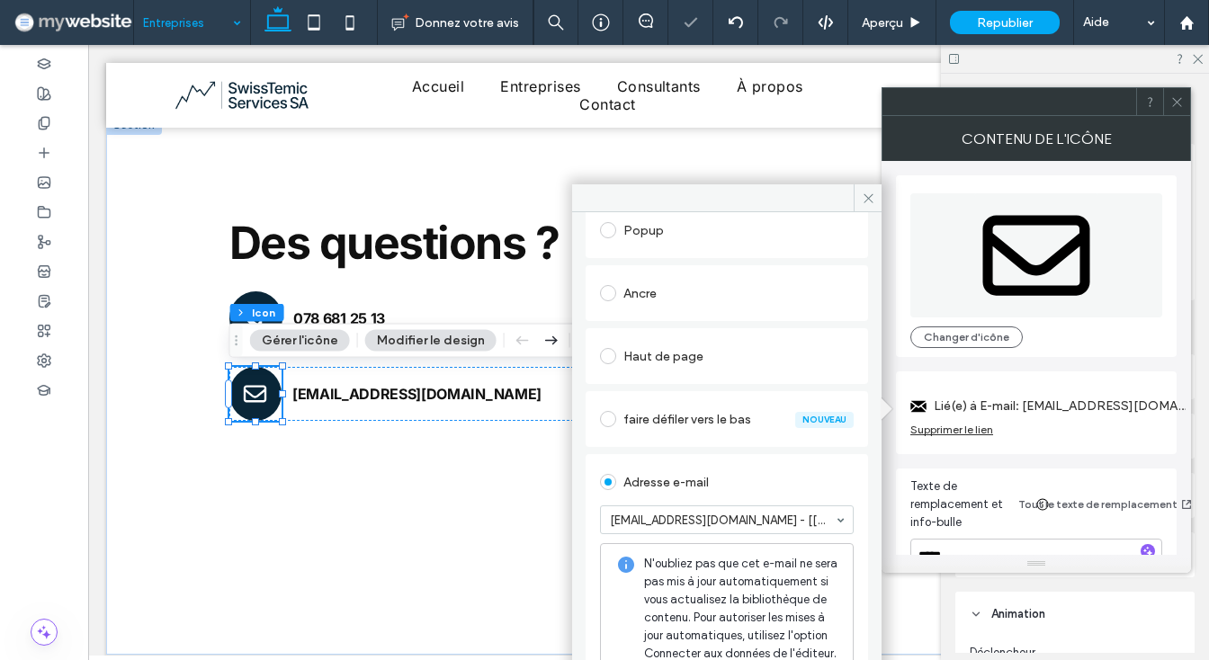
click at [835, 198] on div at bounding box center [727, 198] width 310 height 28
click at [868, 192] on icon at bounding box center [868, 198] width 13 height 13
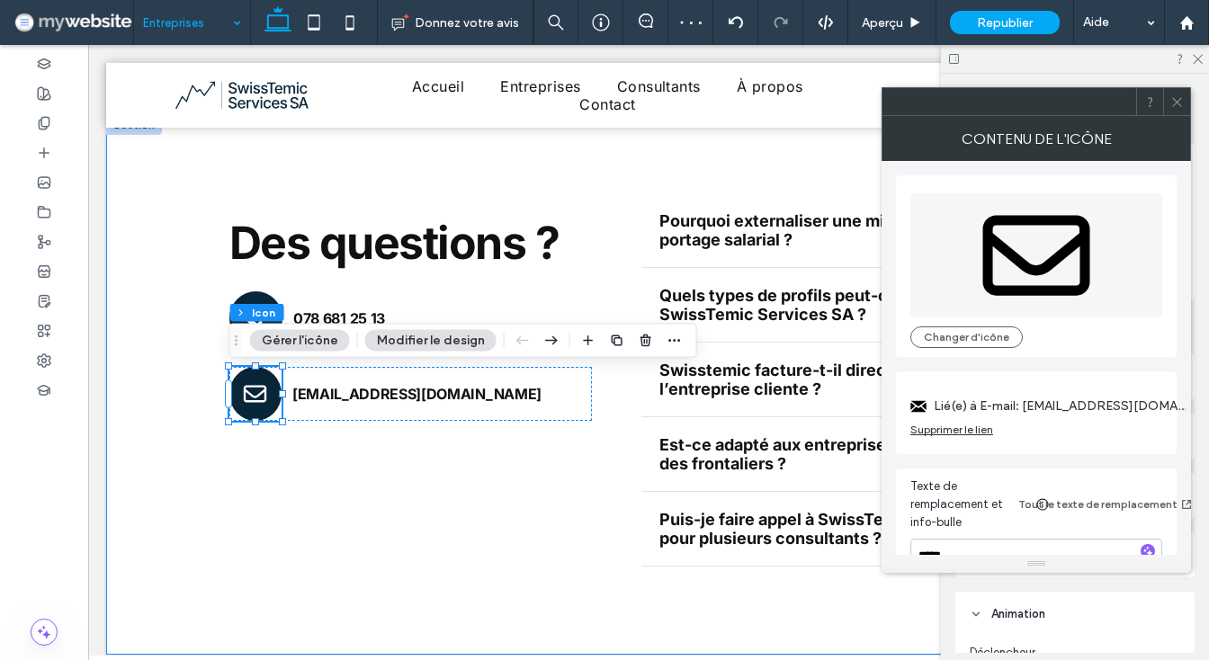
click at [1180, 112] on span at bounding box center [1177, 101] width 13 height 27
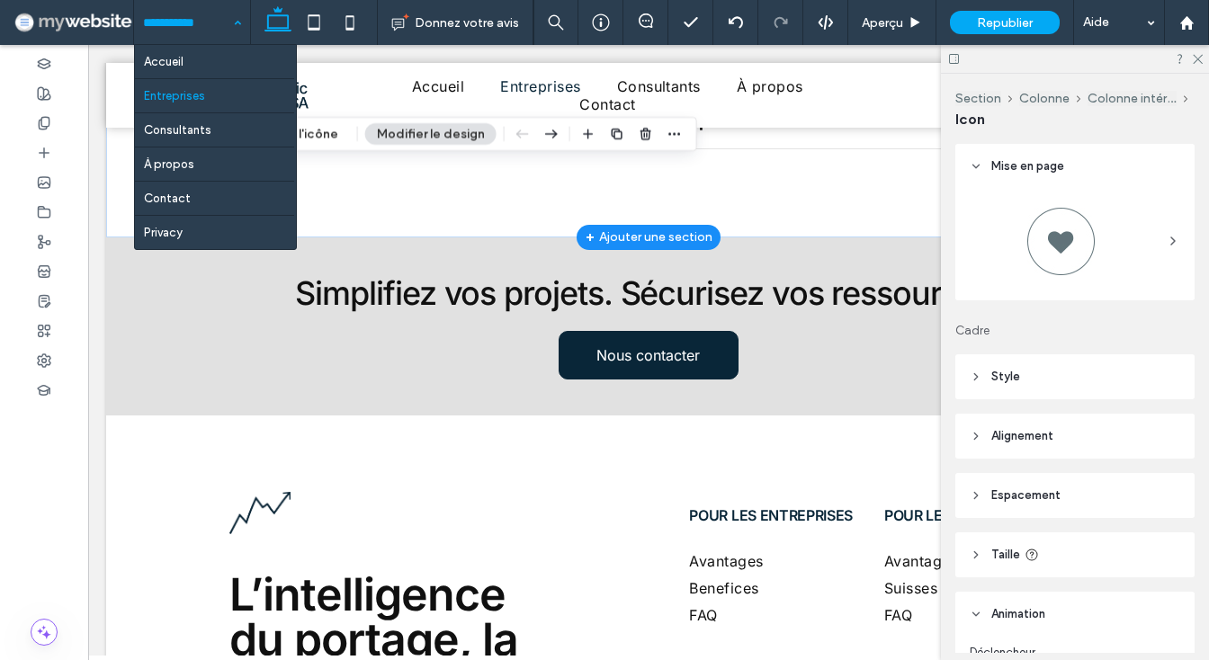
scroll to position [3455, 0]
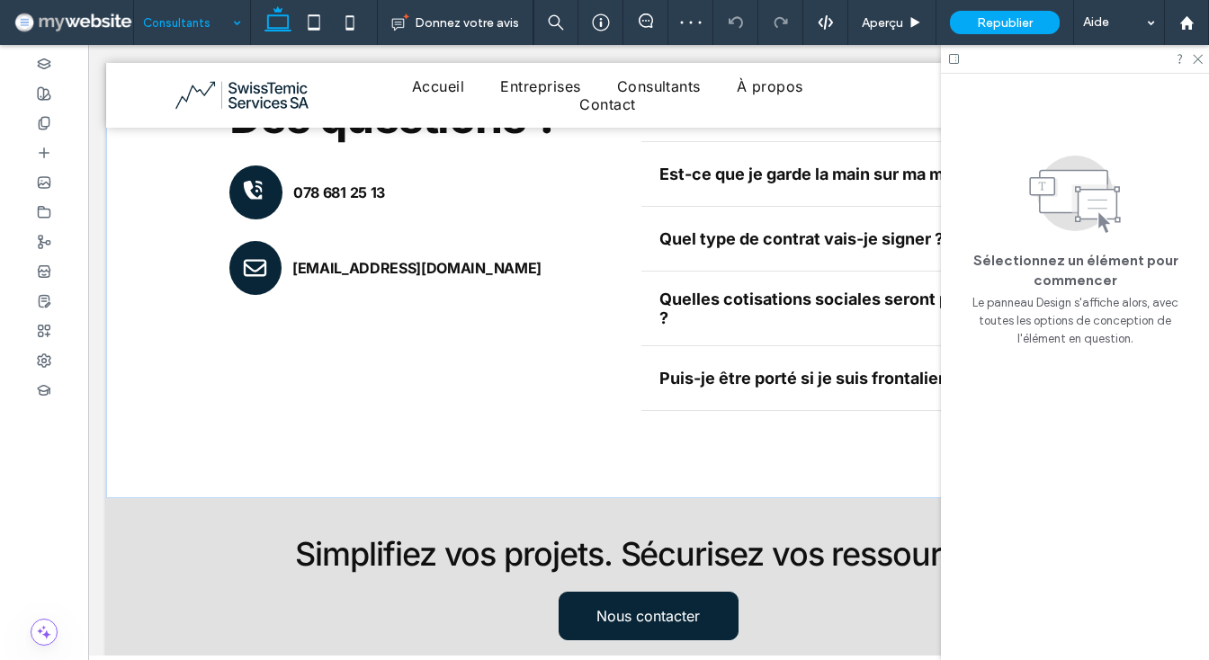
scroll to position [2841, 0]
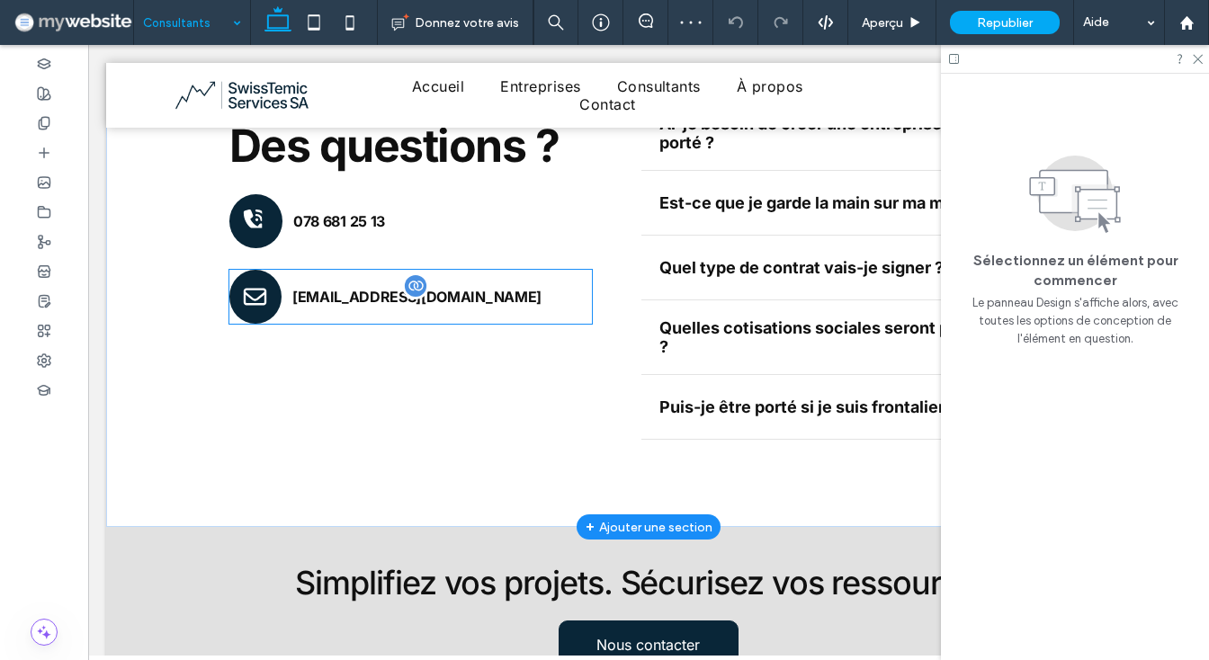
click at [377, 288] on span "[EMAIL_ADDRESS][DOMAIN_NAME]" at bounding box center [416, 297] width 249 height 18
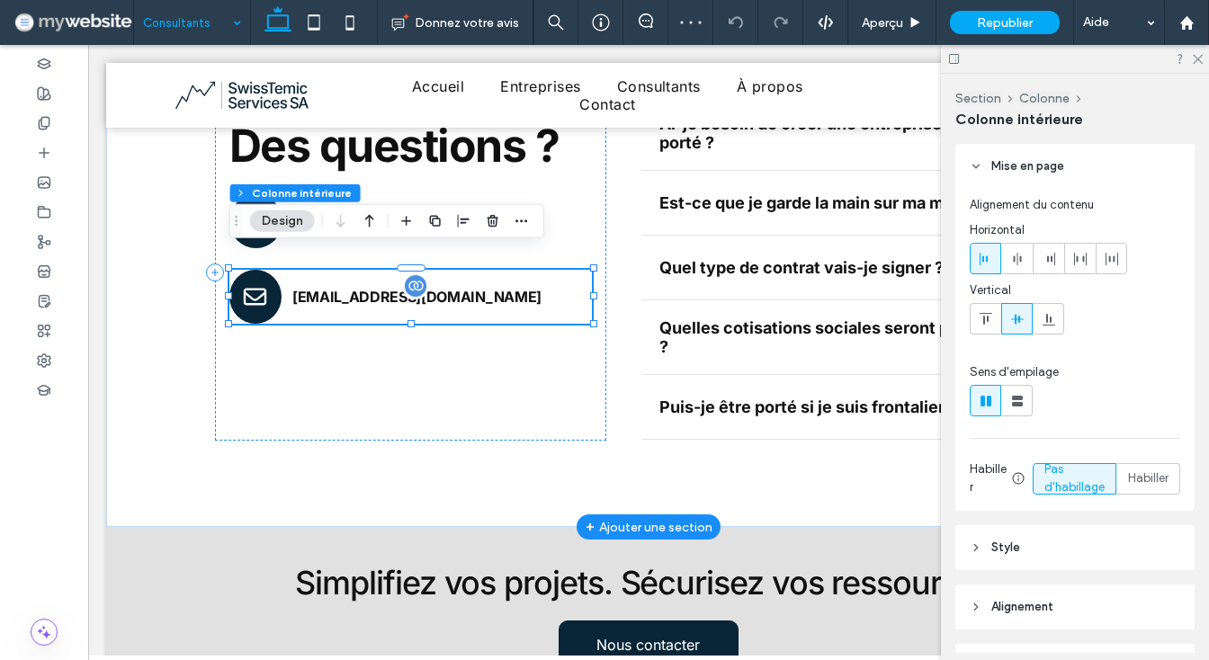
click at [377, 288] on span "[EMAIL_ADDRESS][DOMAIN_NAME]" at bounding box center [416, 297] width 249 height 18
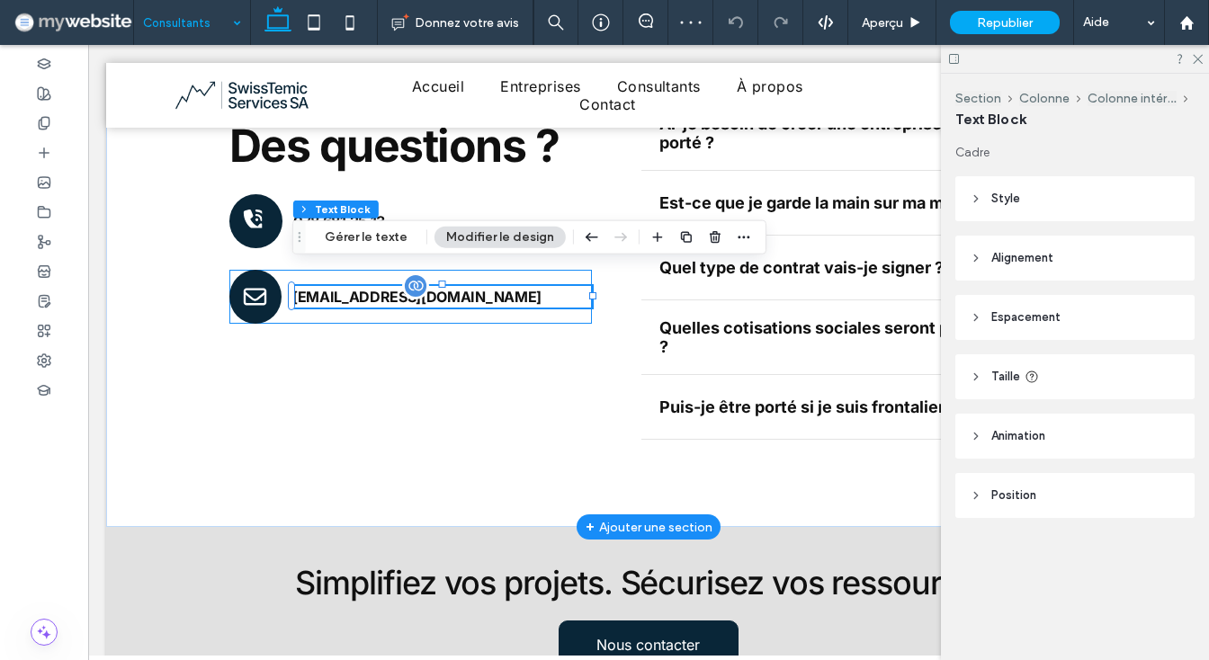
click at [377, 288] on span "[EMAIL_ADDRESS][DOMAIN_NAME]" at bounding box center [416, 297] width 249 height 18
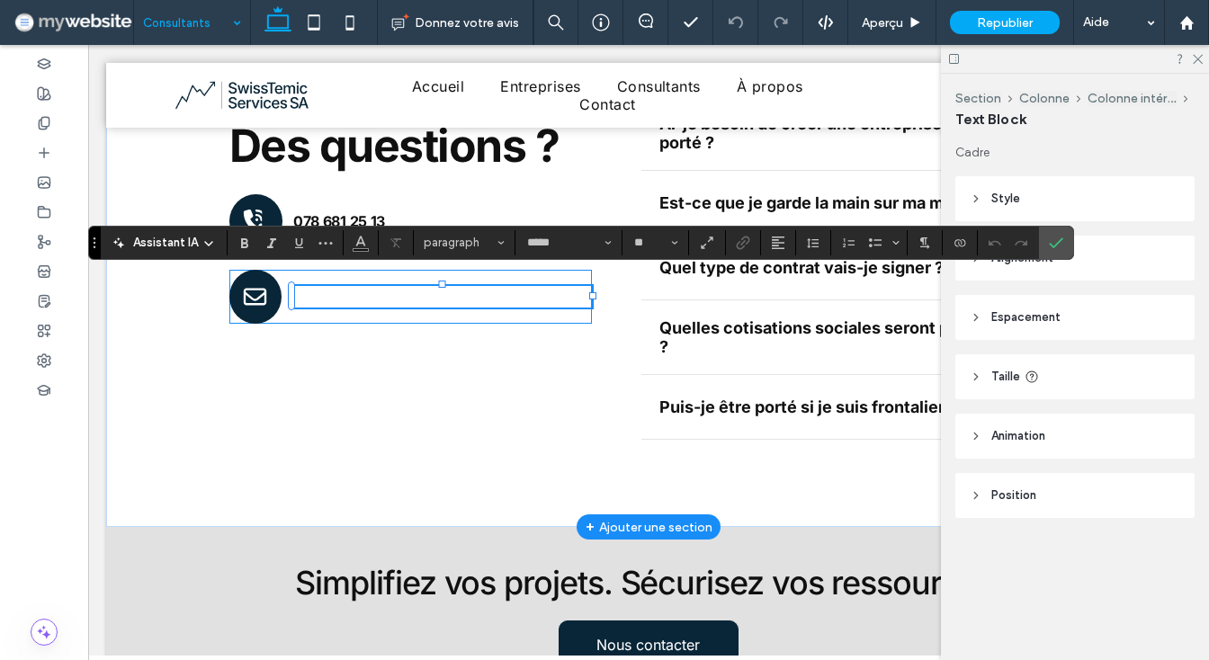
click at [374, 286] on p "﻿" at bounding box center [442, 297] width 300 height 22
click at [759, 242] on section at bounding box center [743, 242] width 35 height 25
click at [751, 242] on label "Lien" at bounding box center [743, 242] width 27 height 25
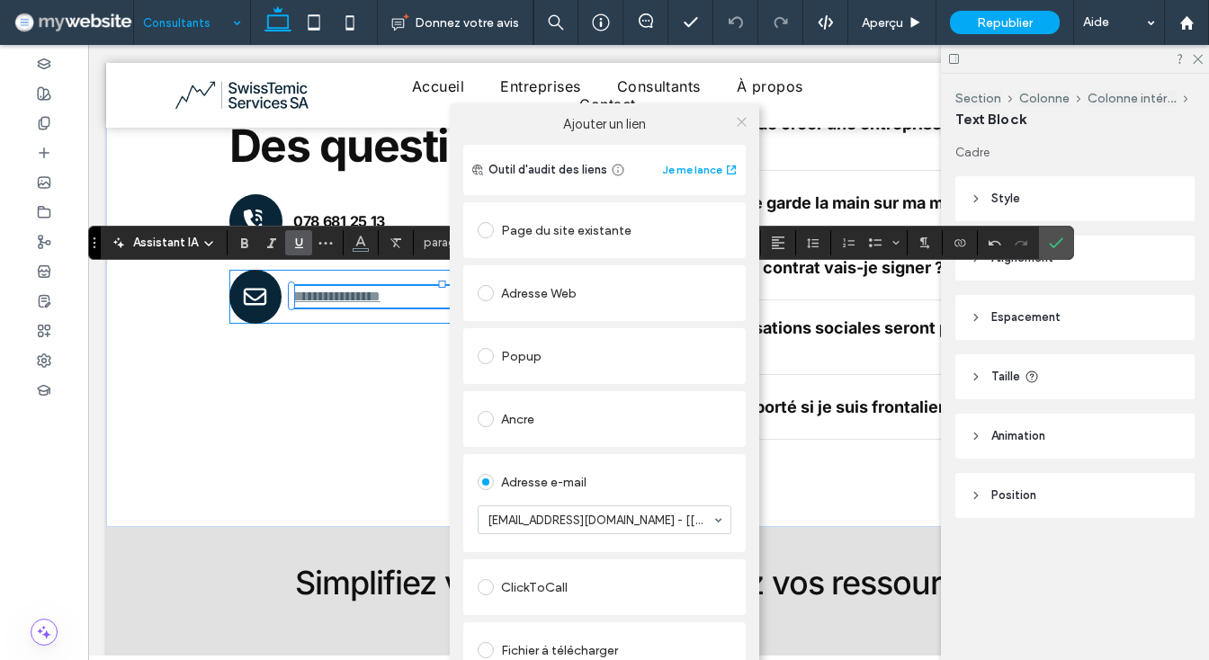
click at [742, 120] on icon at bounding box center [741, 121] width 13 height 13
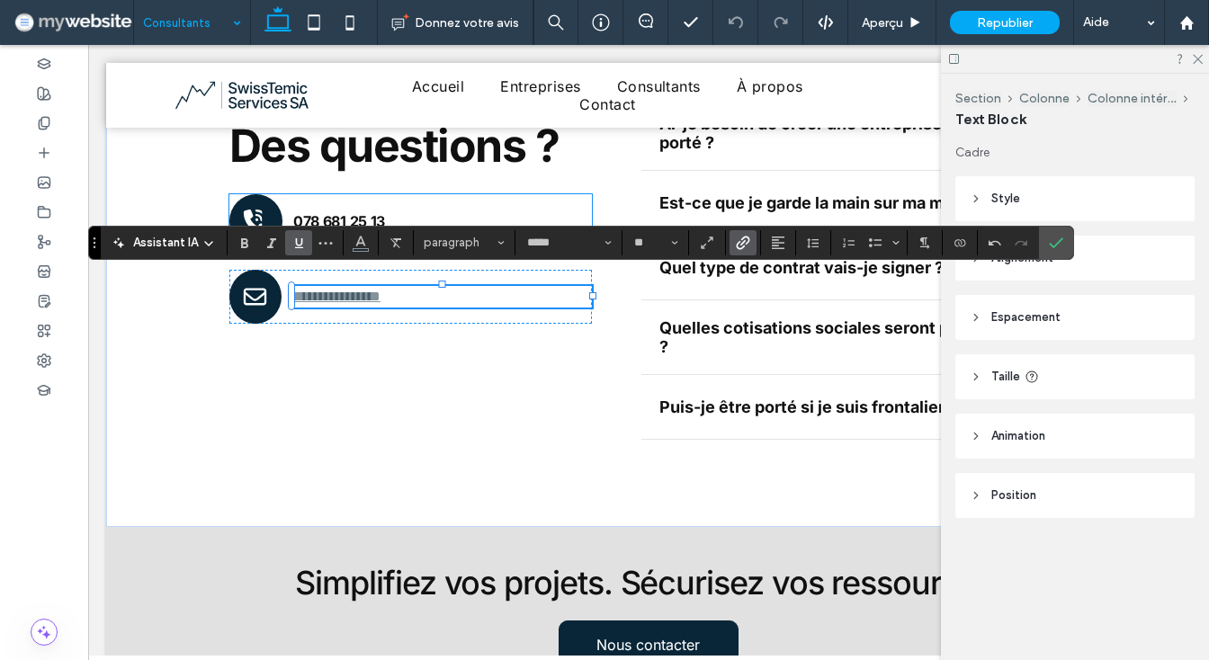
click at [294, 247] on icon "Souligner" at bounding box center [299, 243] width 14 height 14
click at [364, 240] on icon "Couleur" at bounding box center [361, 241] width 14 height 14
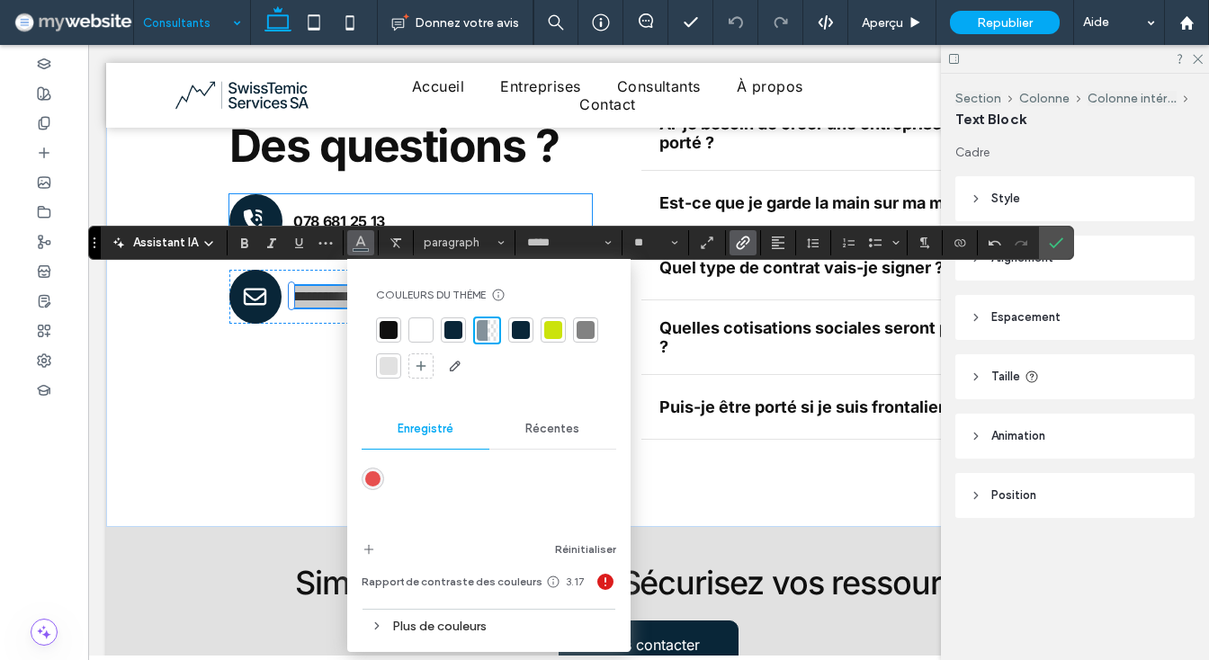
click at [384, 326] on div at bounding box center [389, 330] width 18 height 18
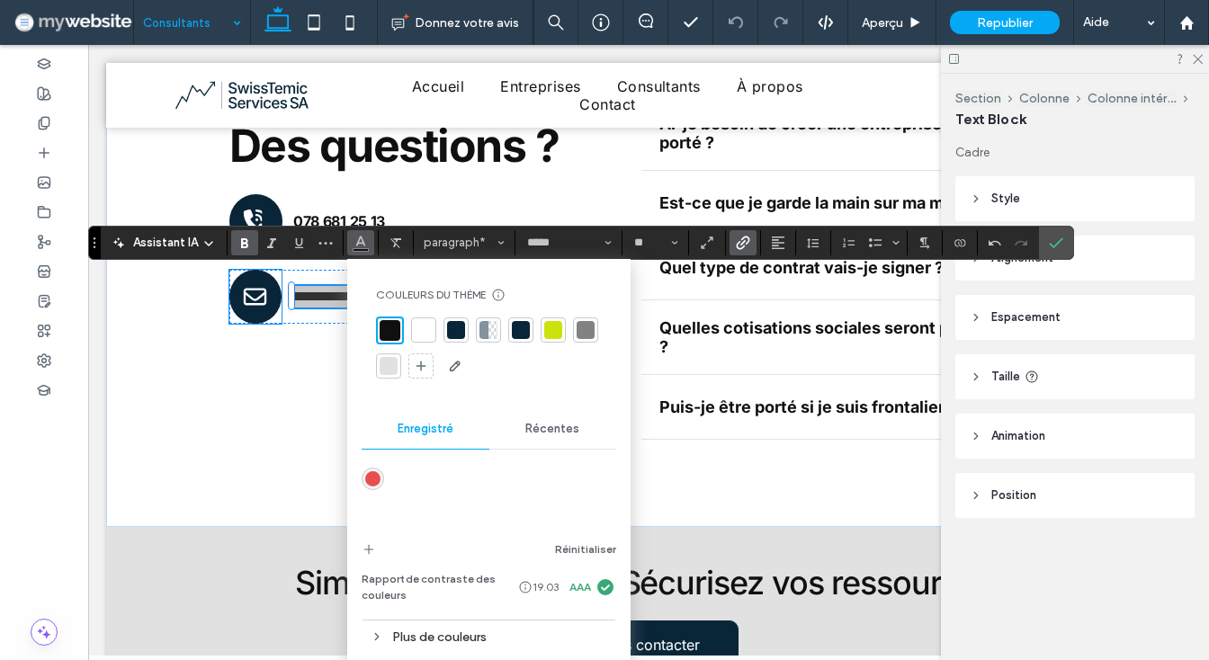
click at [246, 248] on icon "Gras" at bounding box center [245, 243] width 14 height 14
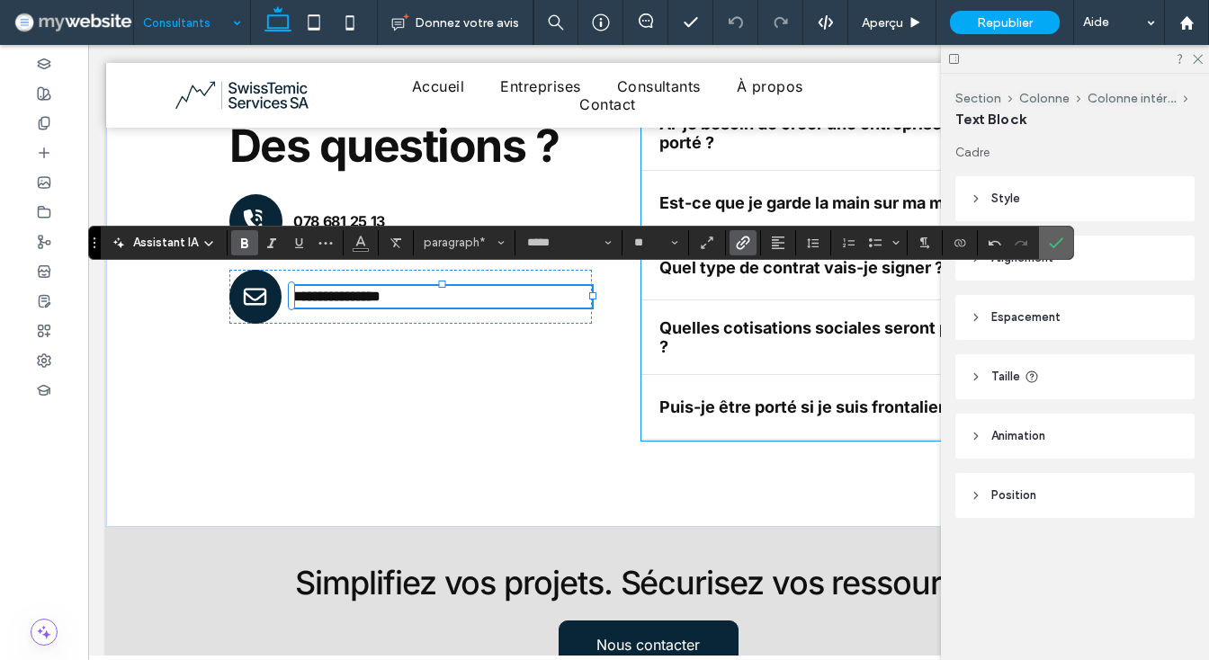
click at [1061, 241] on use "Confirmer" at bounding box center [1057, 243] width 14 height 11
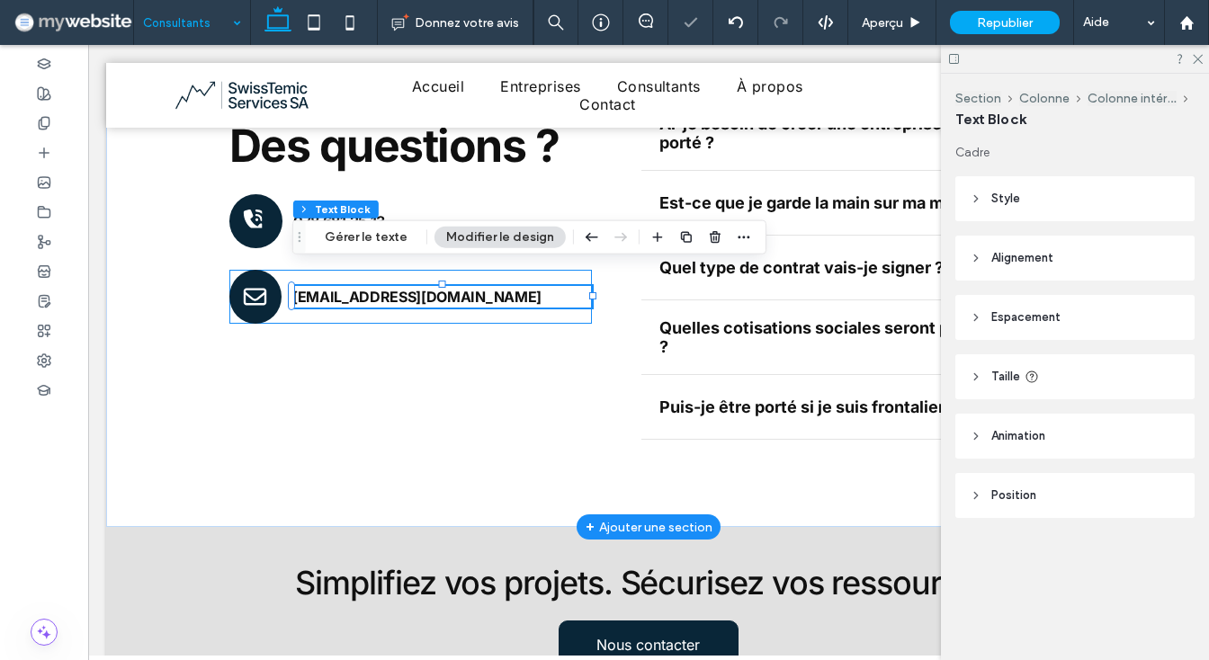
click at [258, 283] on icon "picto .st0-1956266738{display:none;} .st1-1956266738{display:inline;} .st2{clip…" at bounding box center [255, 297] width 26 height 54
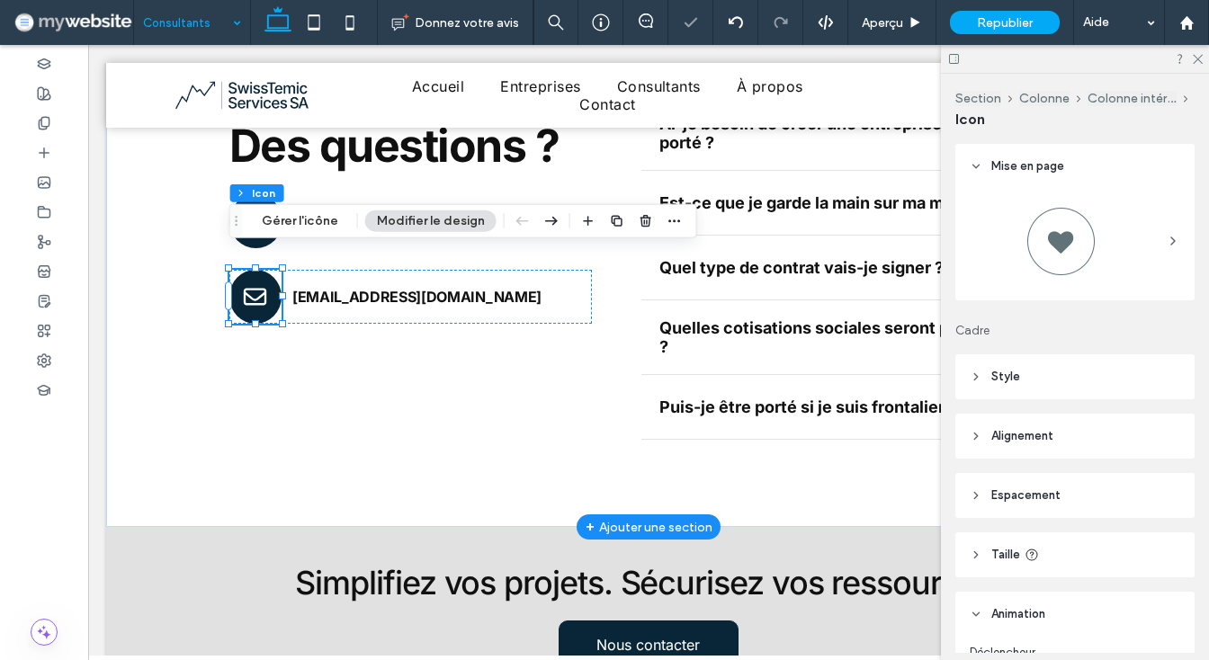
click at [258, 283] on icon "picto .st0-1956266738{display:none;} .st1-1956266738{display:inline;} .st2{clip…" at bounding box center [255, 297] width 26 height 54
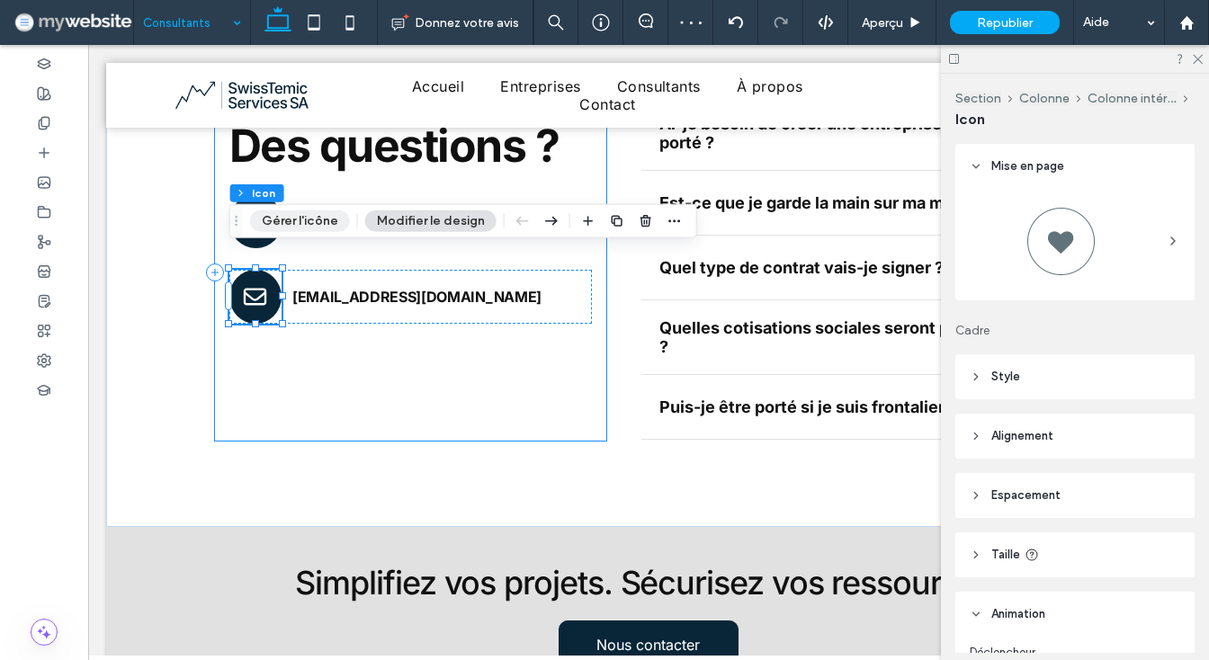
click at [289, 226] on button "Gérer l'icône" at bounding box center [300, 222] width 100 height 22
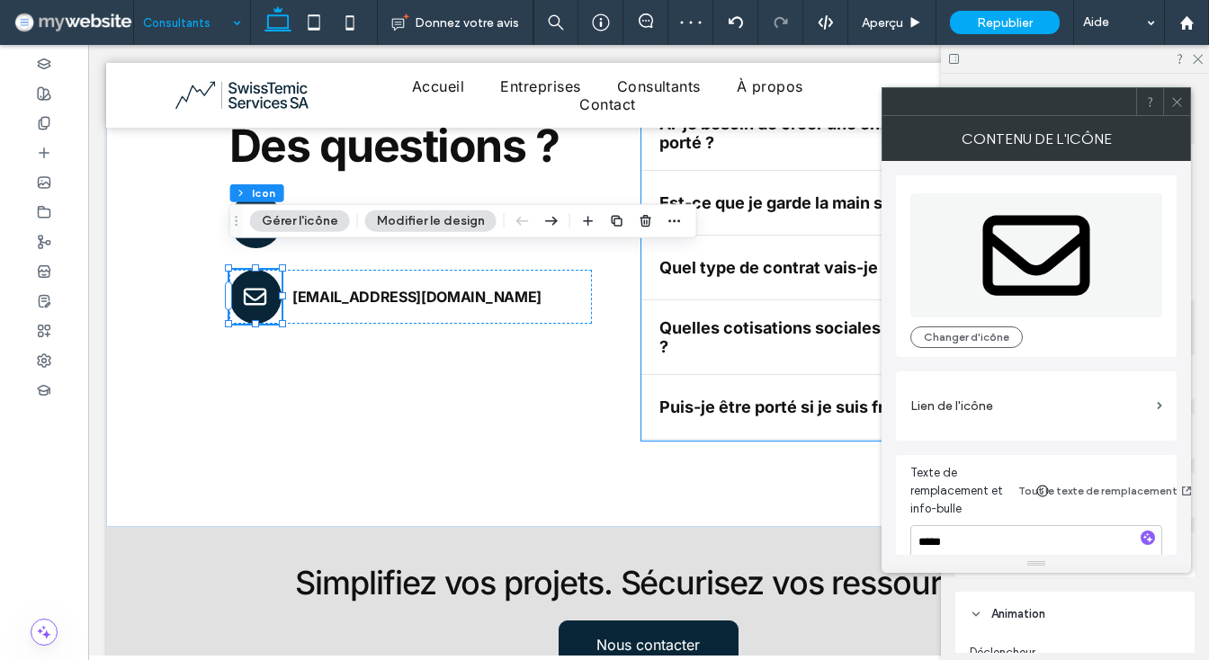
click at [947, 412] on label "Lien de l'icône" at bounding box center [1030, 406] width 239 height 33
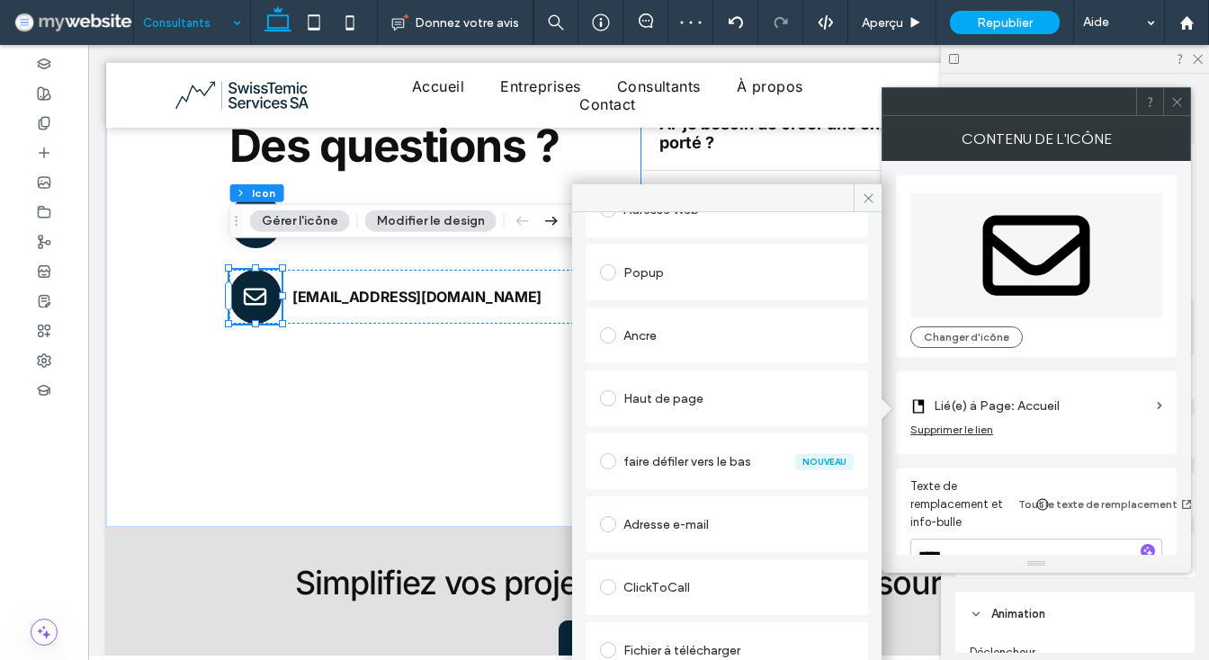
click at [693, 536] on div "Adresse e-mail" at bounding box center [727, 524] width 254 height 29
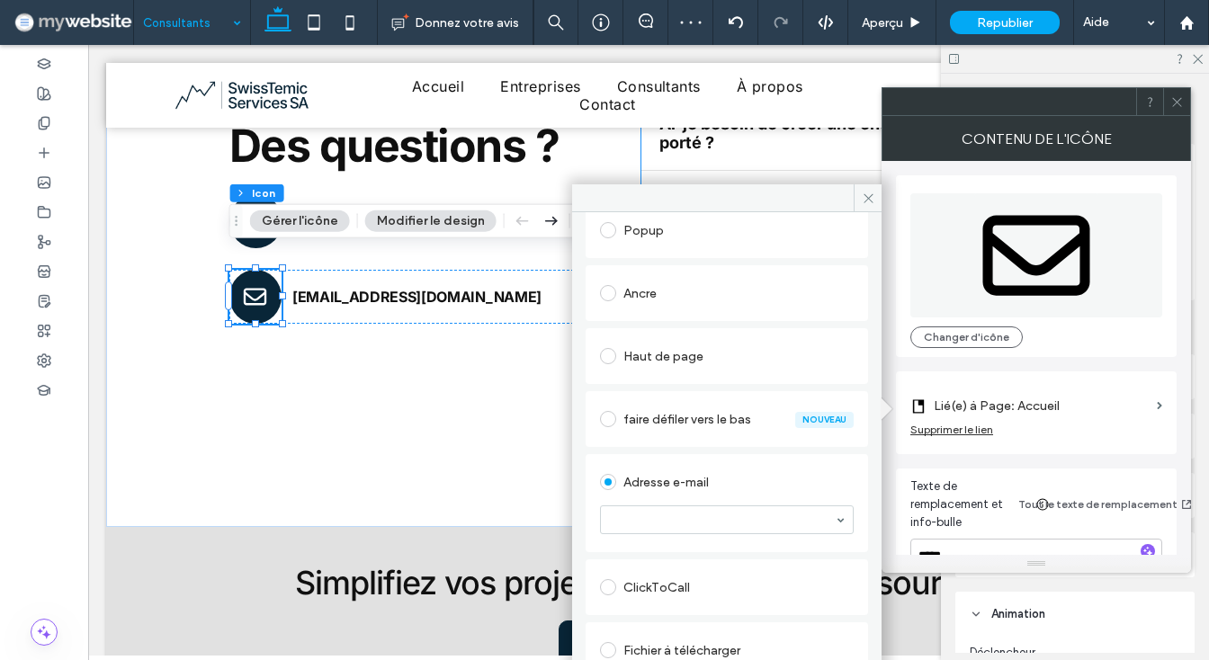
scroll to position [229, 0]
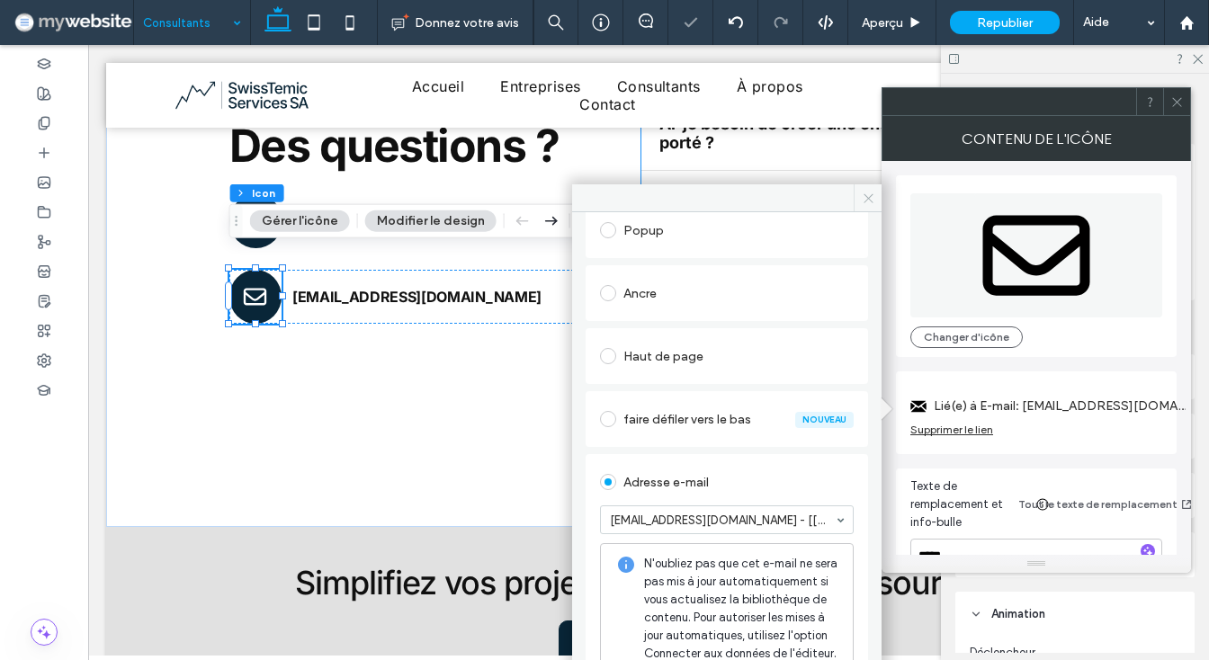
click at [863, 196] on icon at bounding box center [868, 198] width 13 height 13
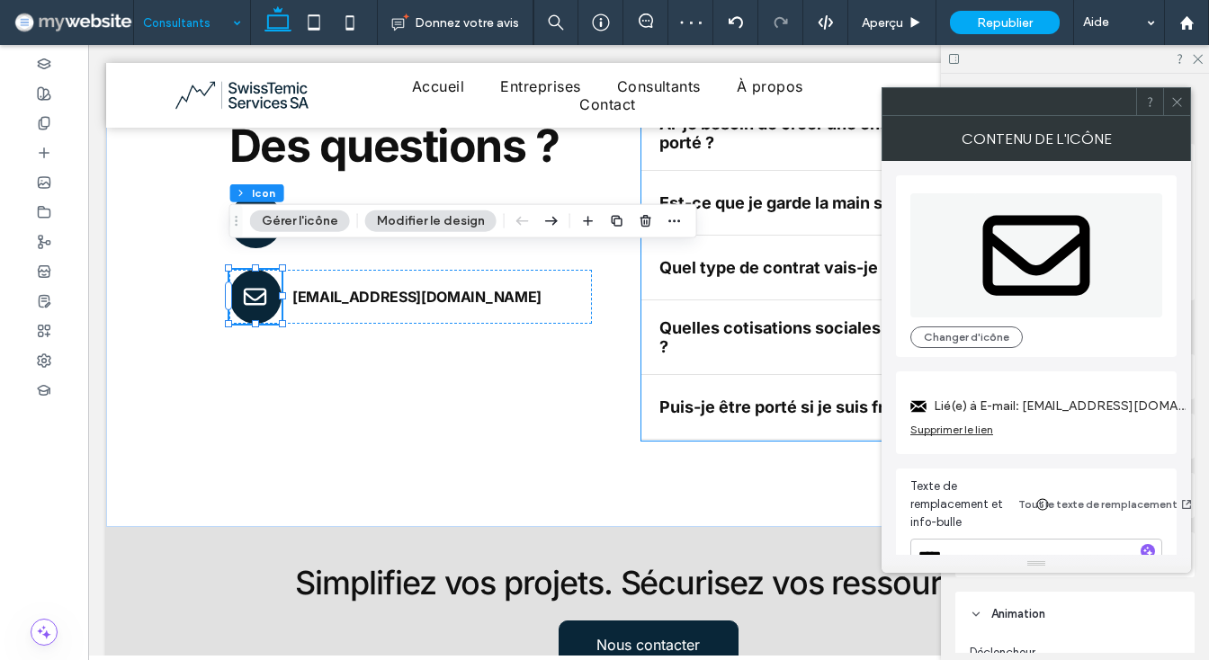
click at [1177, 95] on icon at bounding box center [1177, 101] width 13 height 13
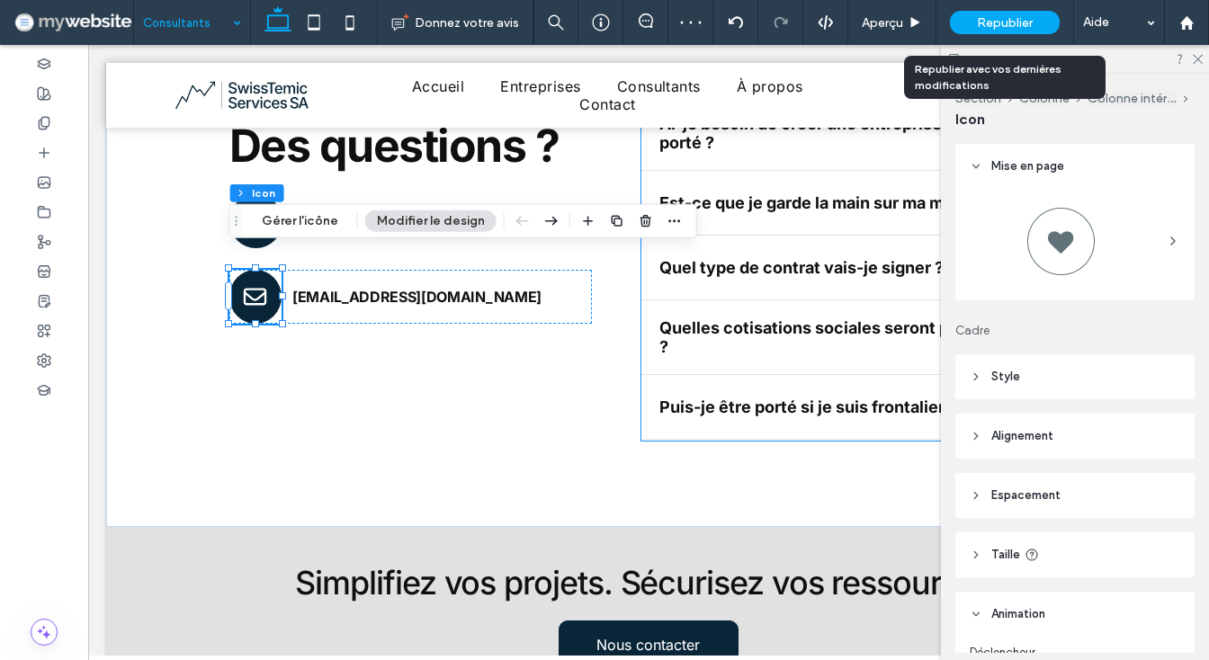
click at [960, 17] on div "Republier" at bounding box center [1005, 22] width 110 height 23
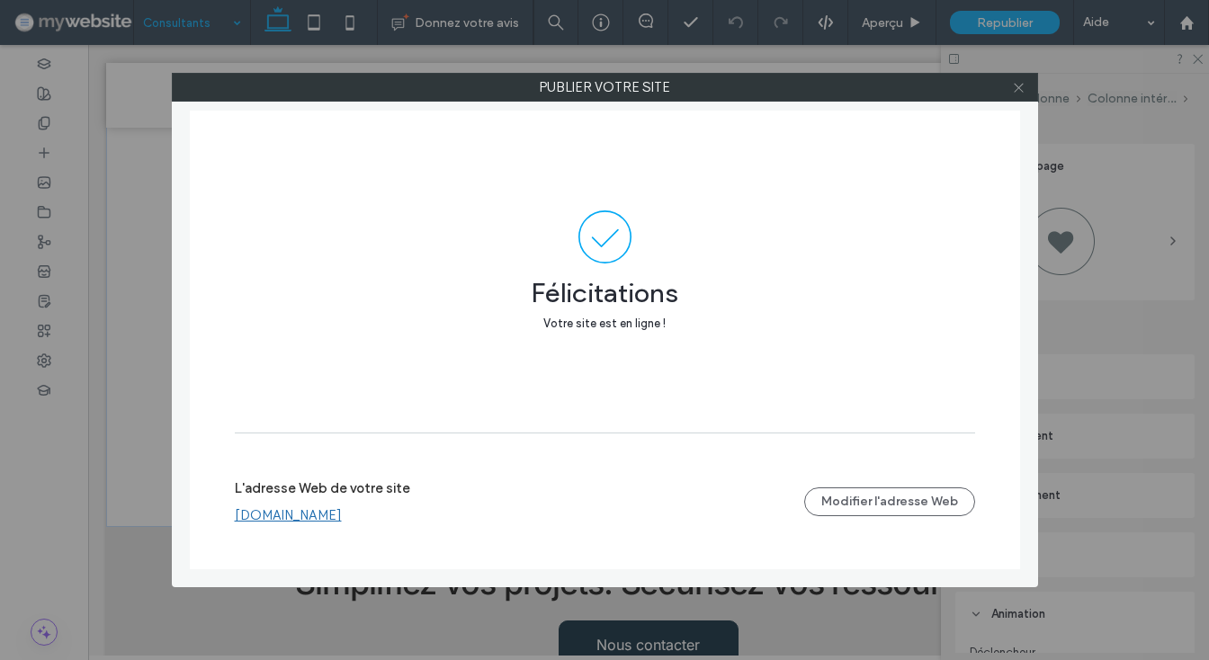
click at [1019, 88] on use at bounding box center [1018, 87] width 9 height 9
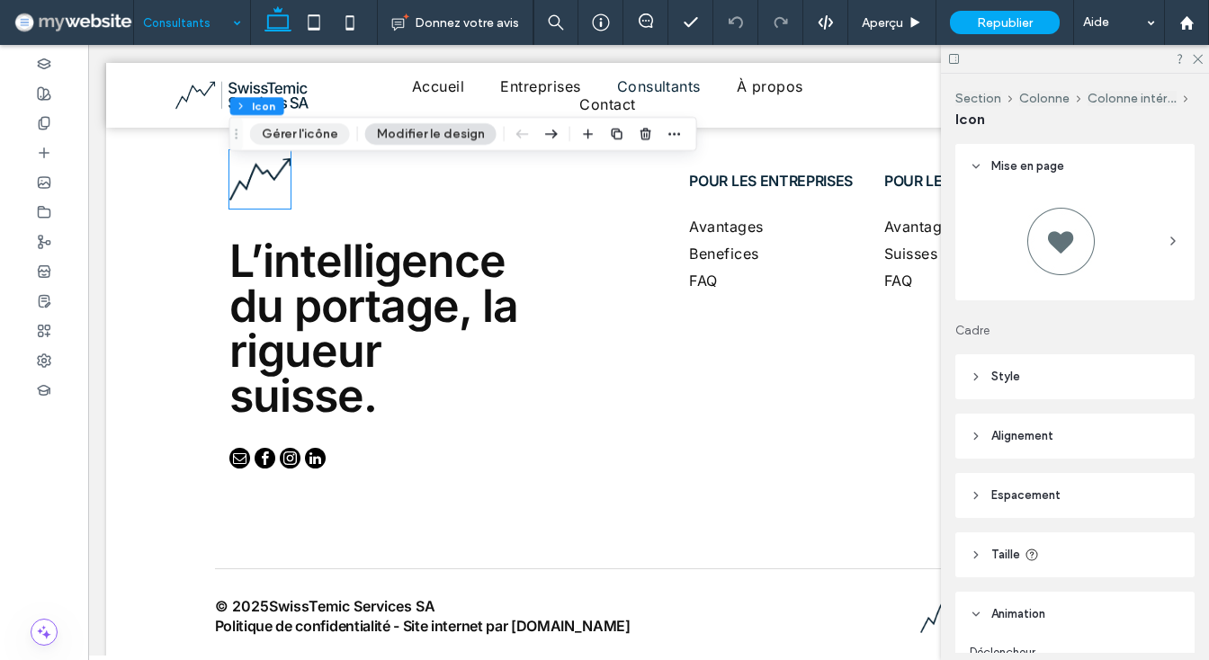
scroll to position [3464, 0]
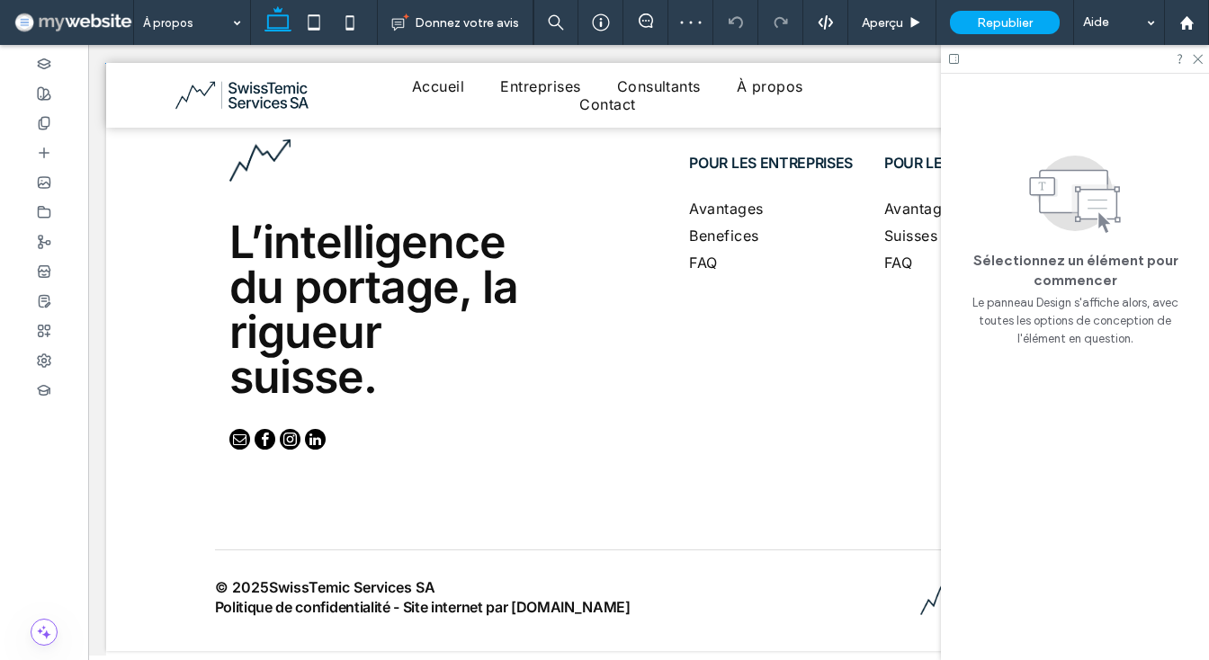
scroll to position [2450, 0]
click at [173, 28] on input at bounding box center [187, 22] width 89 height 45
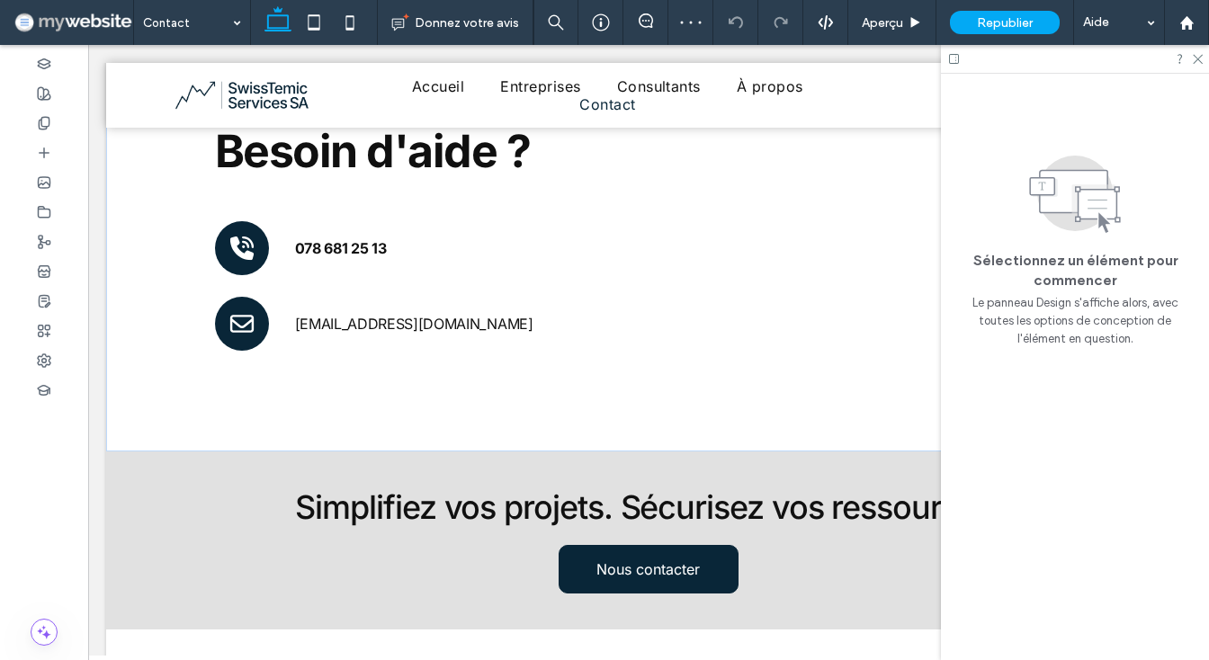
scroll to position [1616, 0]
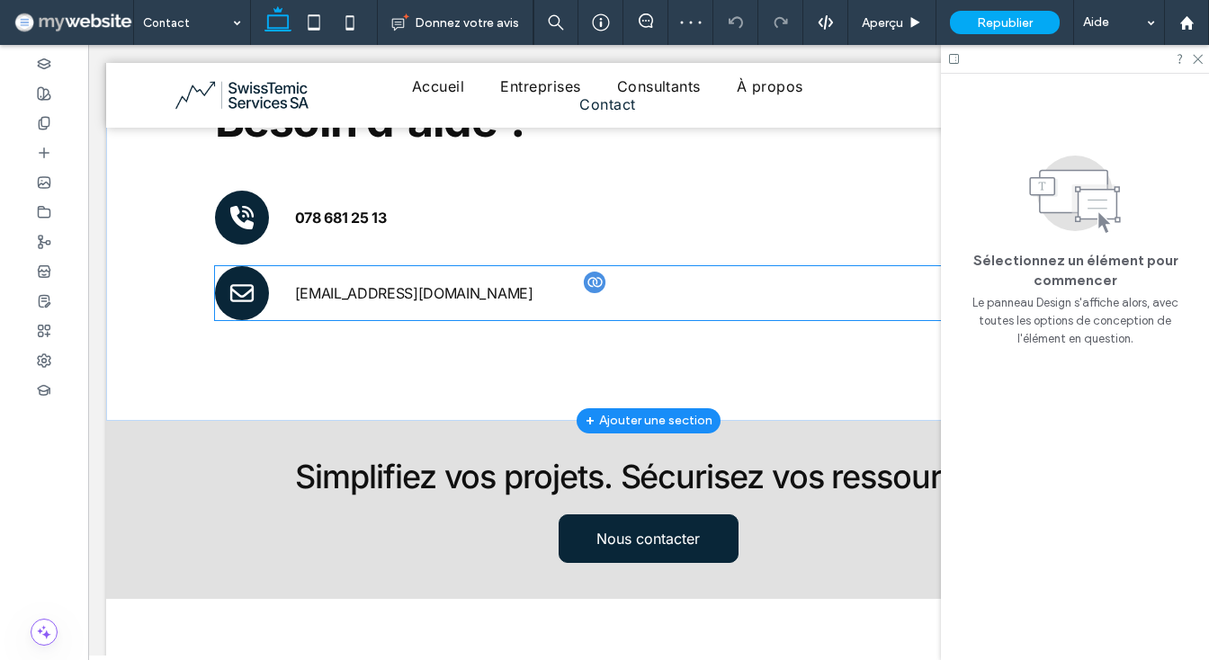
click at [319, 283] on p "[EMAIL_ADDRESS][DOMAIN_NAME]" at bounding box center [622, 294] width 654 height 22
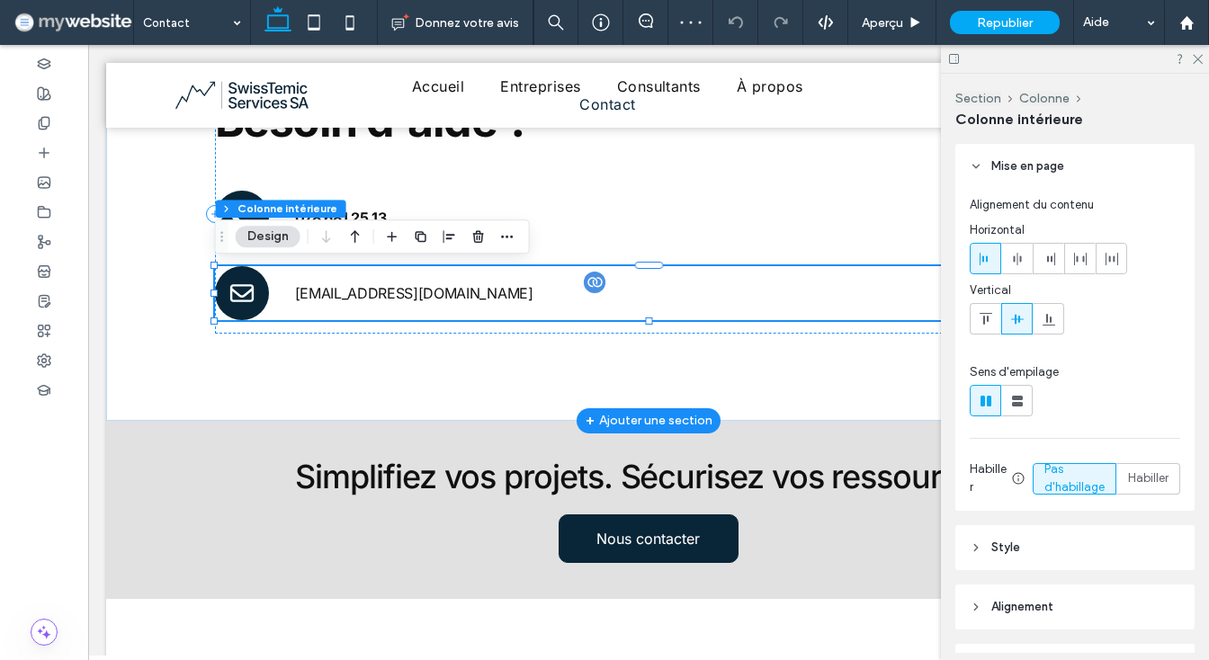
click at [319, 283] on p "[EMAIL_ADDRESS][DOMAIN_NAME]" at bounding box center [622, 294] width 654 height 22
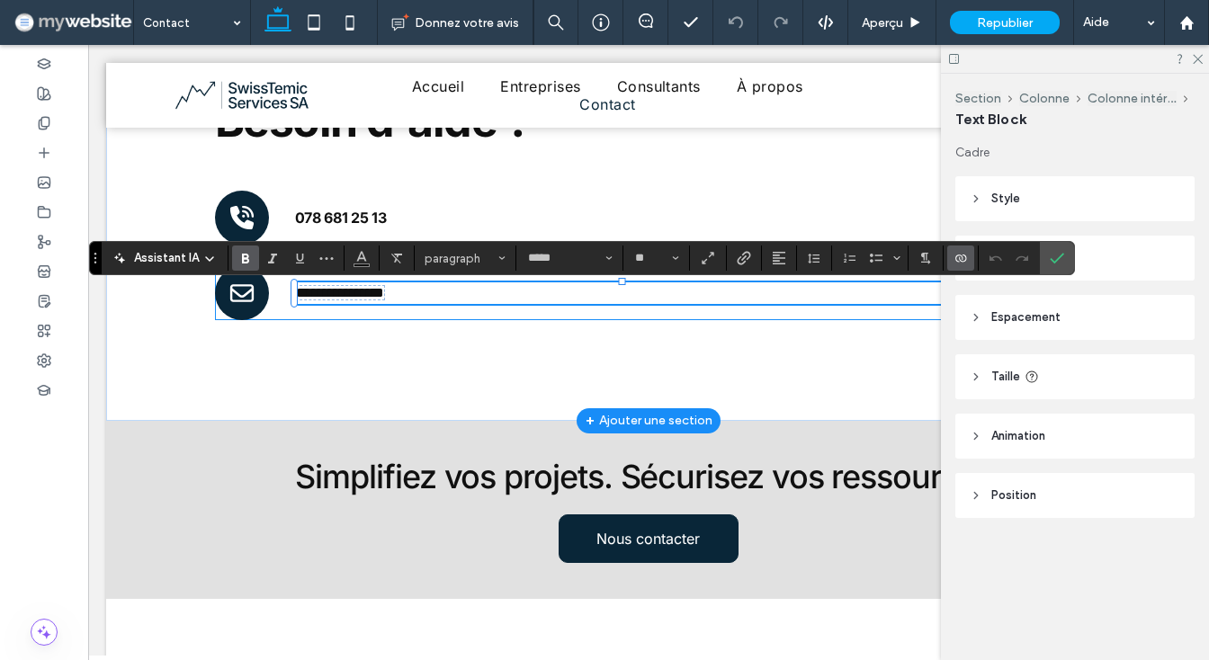
click at [249, 261] on icon "Gras" at bounding box center [245, 258] width 14 height 14
click at [748, 252] on use "Lien" at bounding box center [743, 258] width 13 height 13
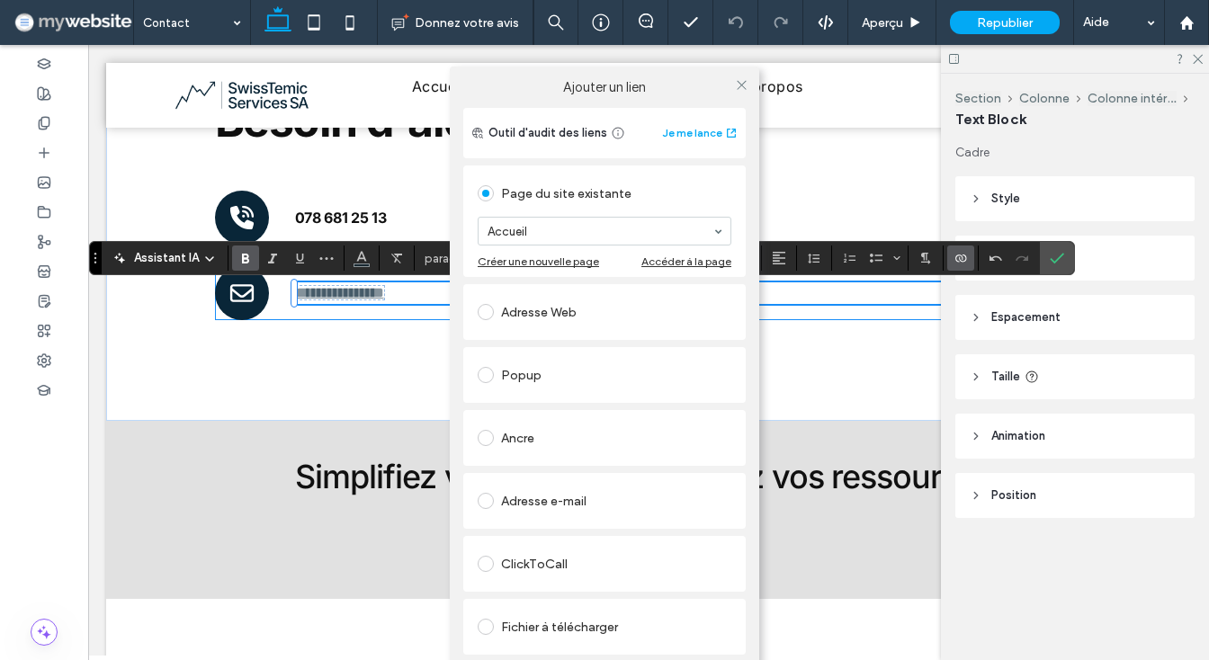
click at [557, 507] on div "Adresse e-mail" at bounding box center [605, 501] width 254 height 29
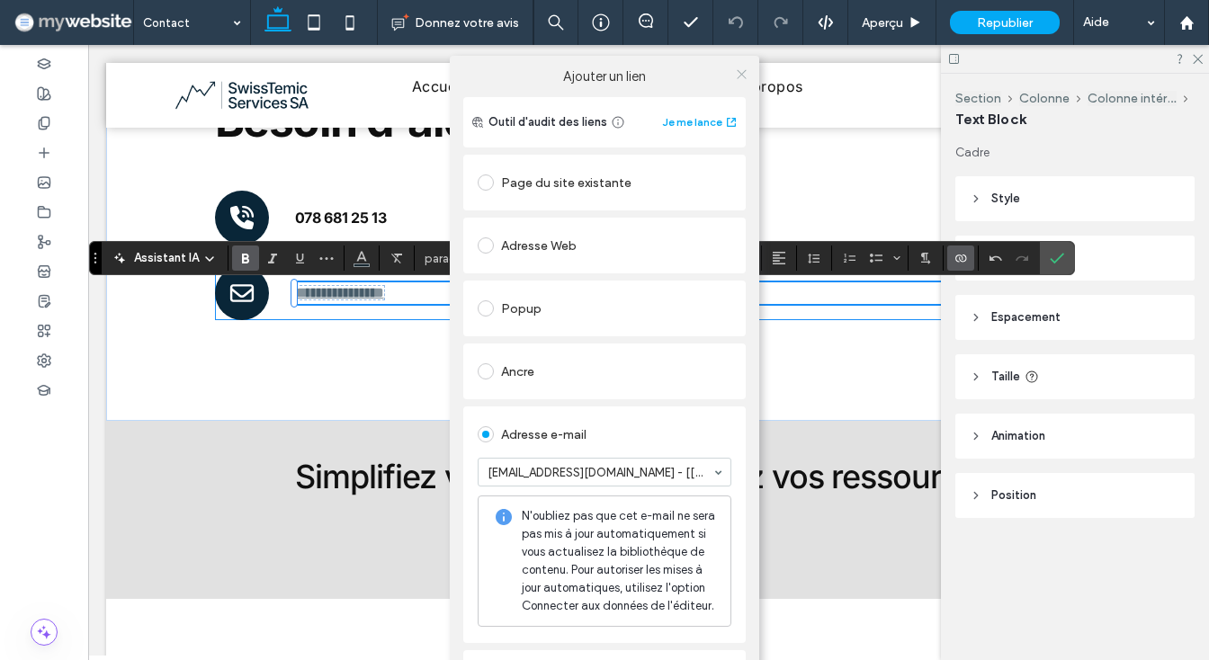
click at [740, 72] on icon at bounding box center [741, 73] width 13 height 13
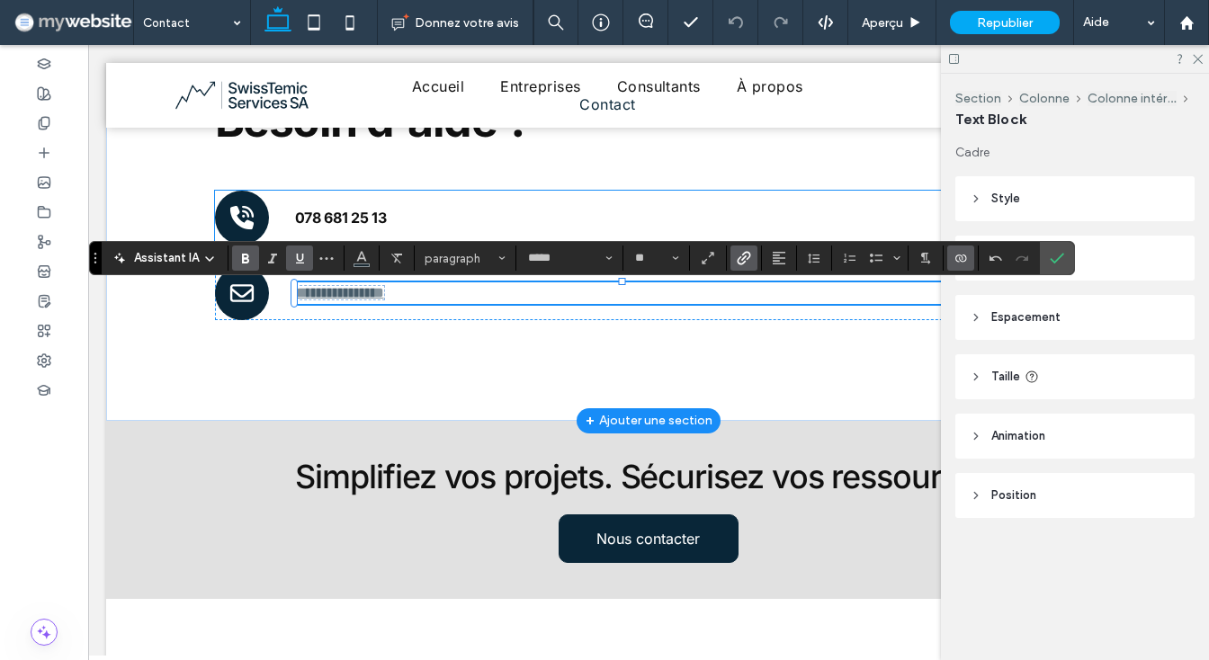
click at [306, 259] on icon "Souligner" at bounding box center [299, 258] width 14 height 14
click at [364, 260] on use "Couleur" at bounding box center [361, 257] width 10 height 10
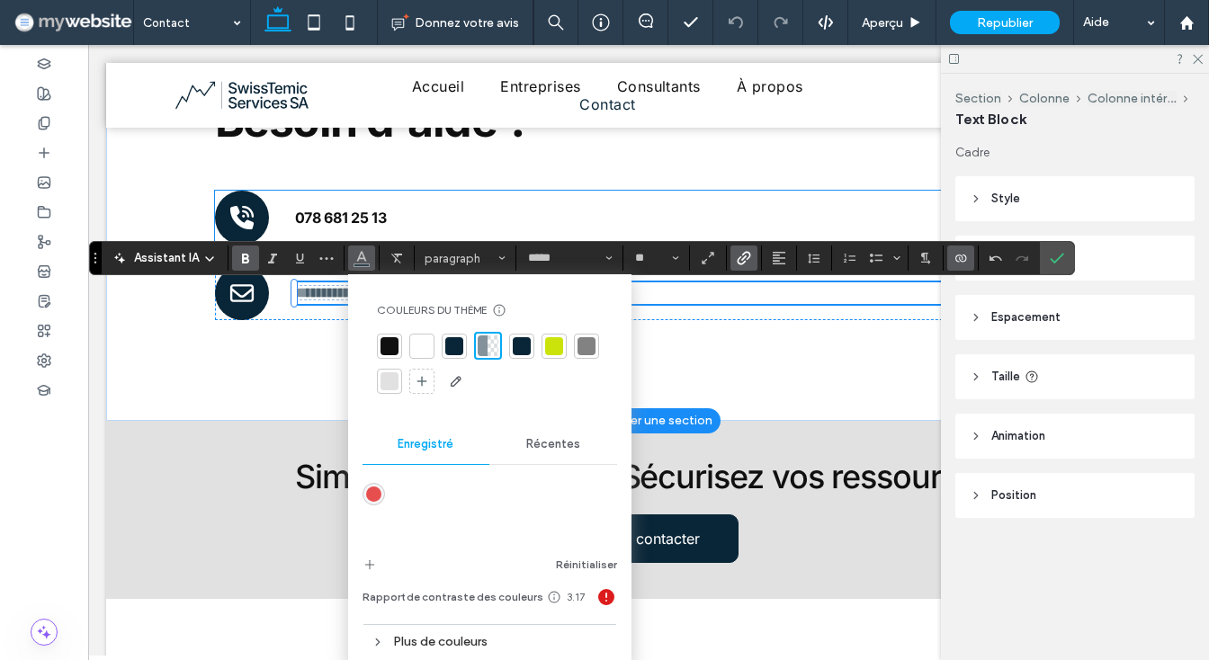
click at [382, 344] on div at bounding box center [390, 346] width 18 height 18
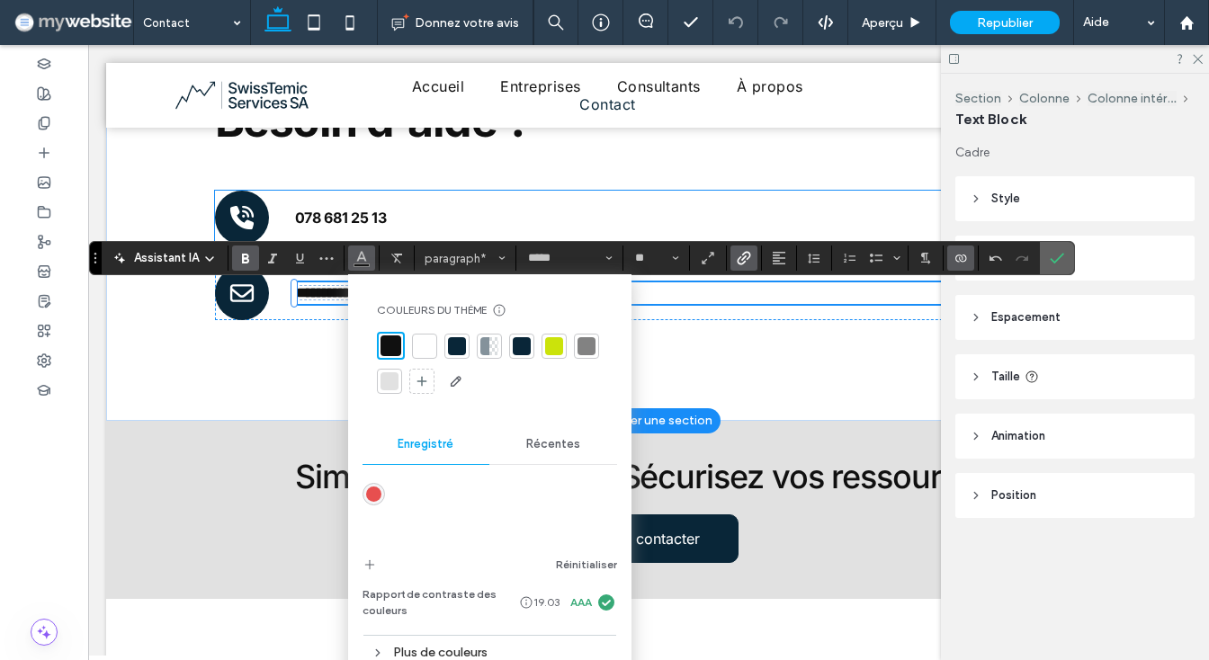
click at [1061, 256] on icon "Confirmer" at bounding box center [1057, 258] width 14 height 14
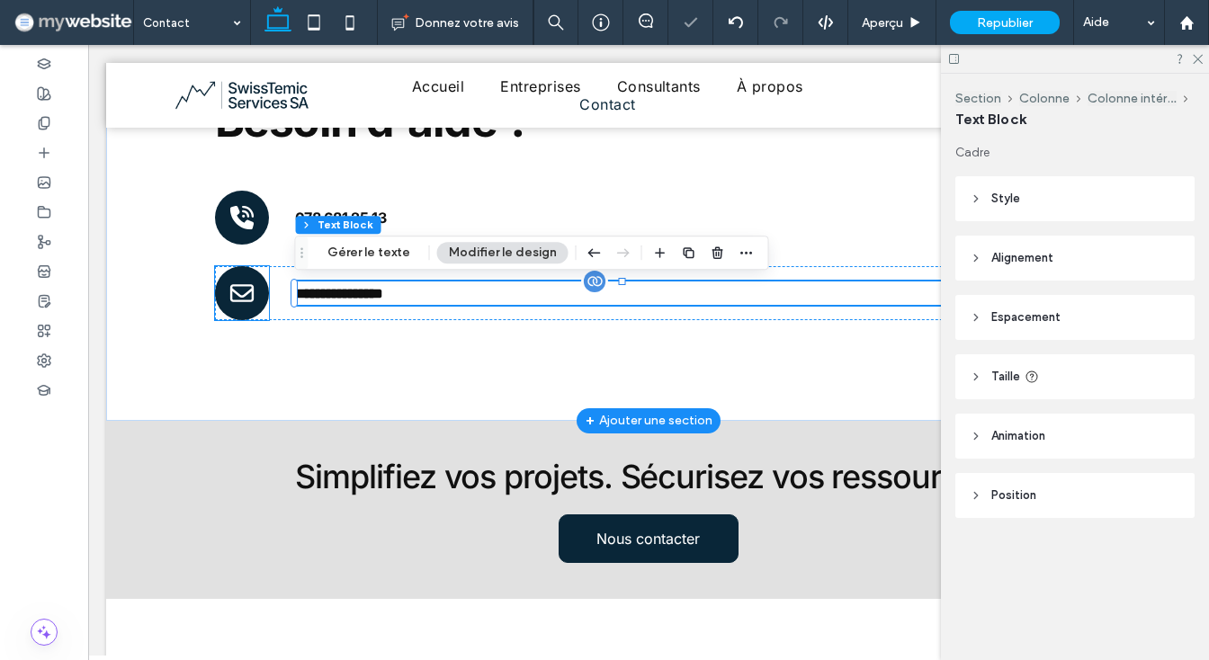
click at [243, 292] on icon "picto .st0-1956266738{display:none;} .st1-1956266738{display:inline;} .st2{clip…" at bounding box center [242, 293] width 27 height 54
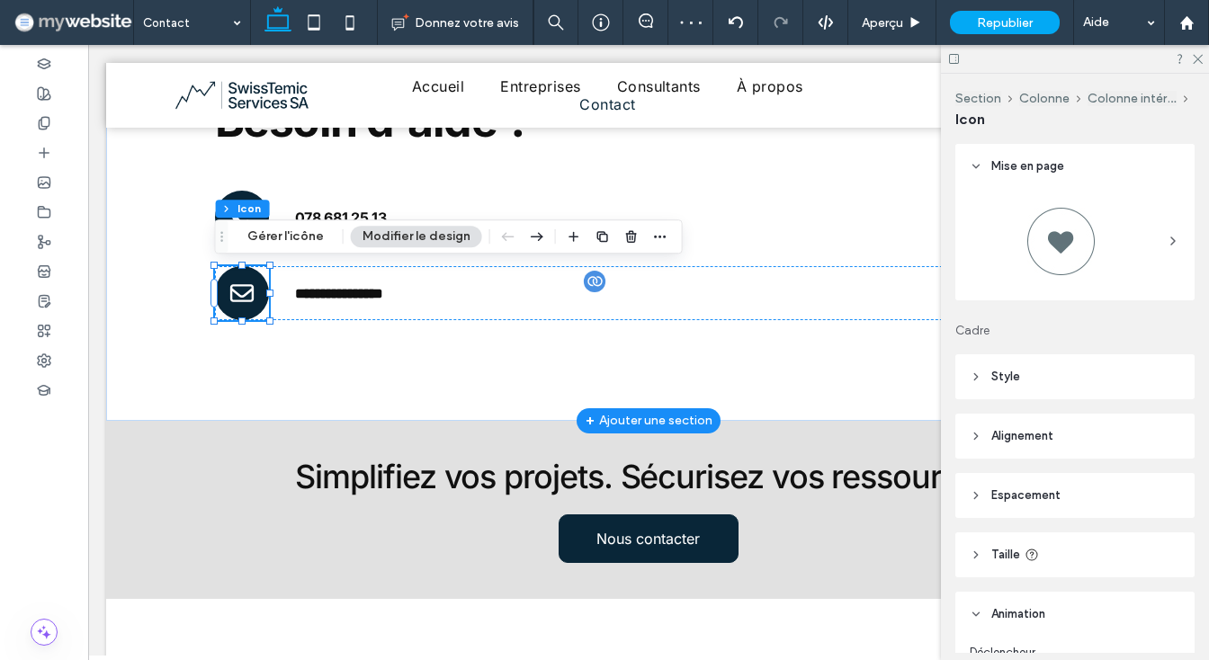
click at [243, 292] on icon "picto .st0-1956266738{display:none;} .st1-1956266738{display:inline;} .st2{clip…" at bounding box center [242, 293] width 27 height 54
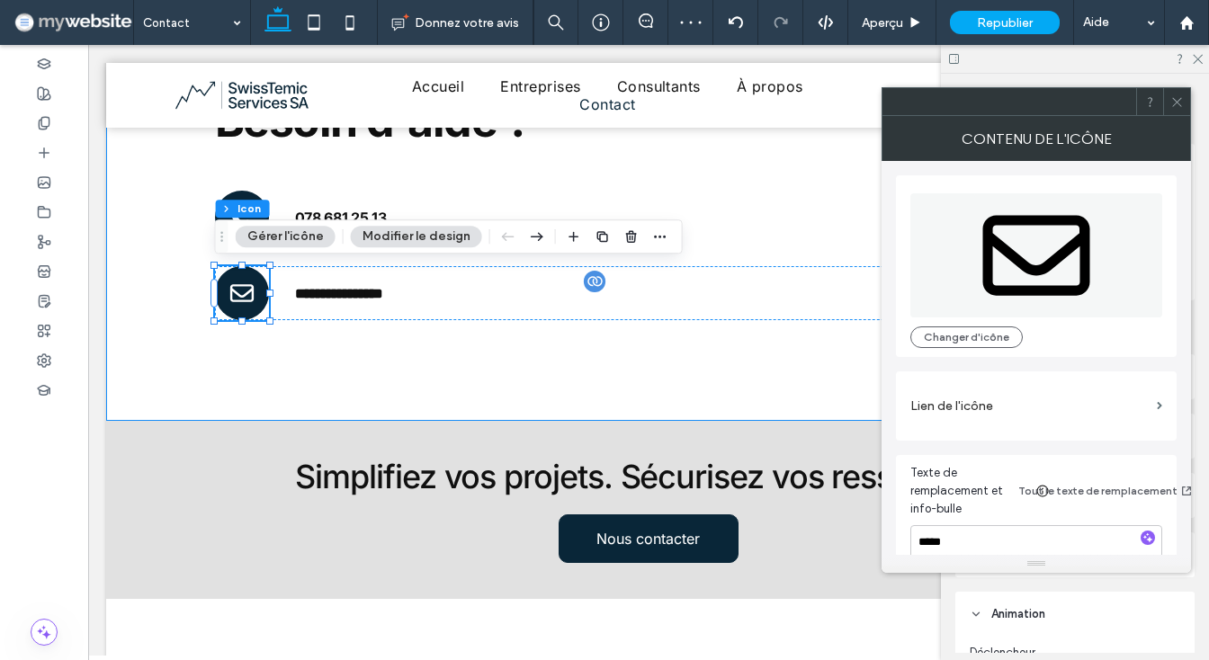
click at [945, 408] on label "Lien de l'icône" at bounding box center [1030, 406] width 239 height 33
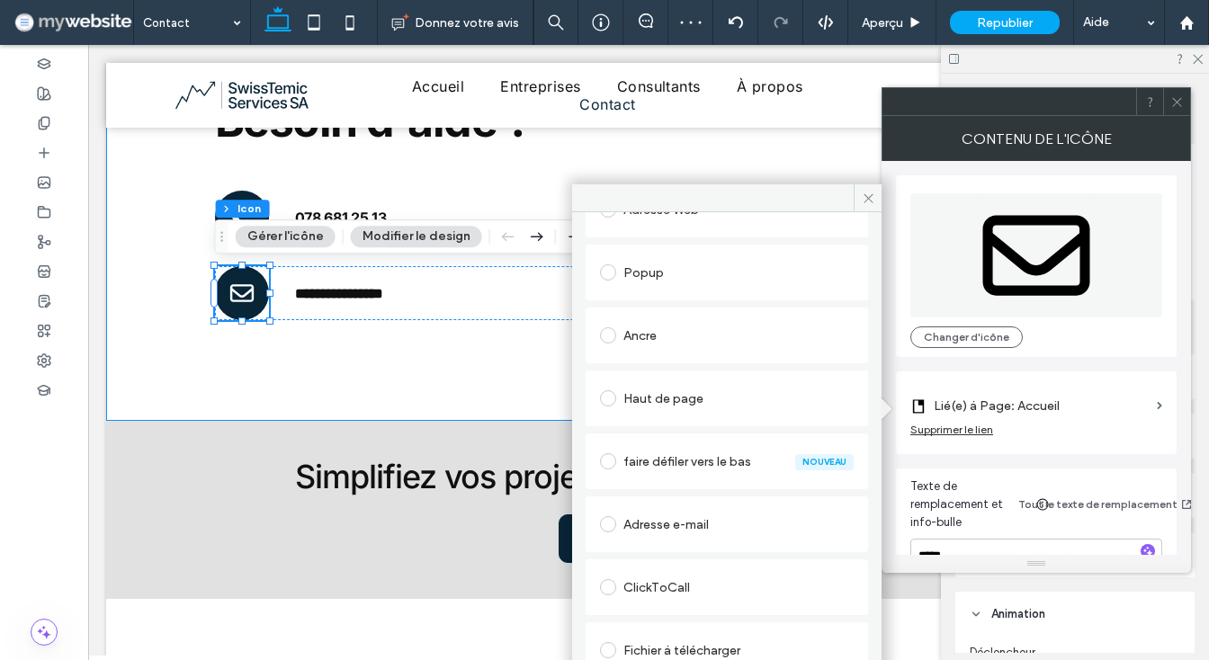
click at [657, 512] on div "Adresse e-mail" at bounding box center [727, 524] width 254 height 29
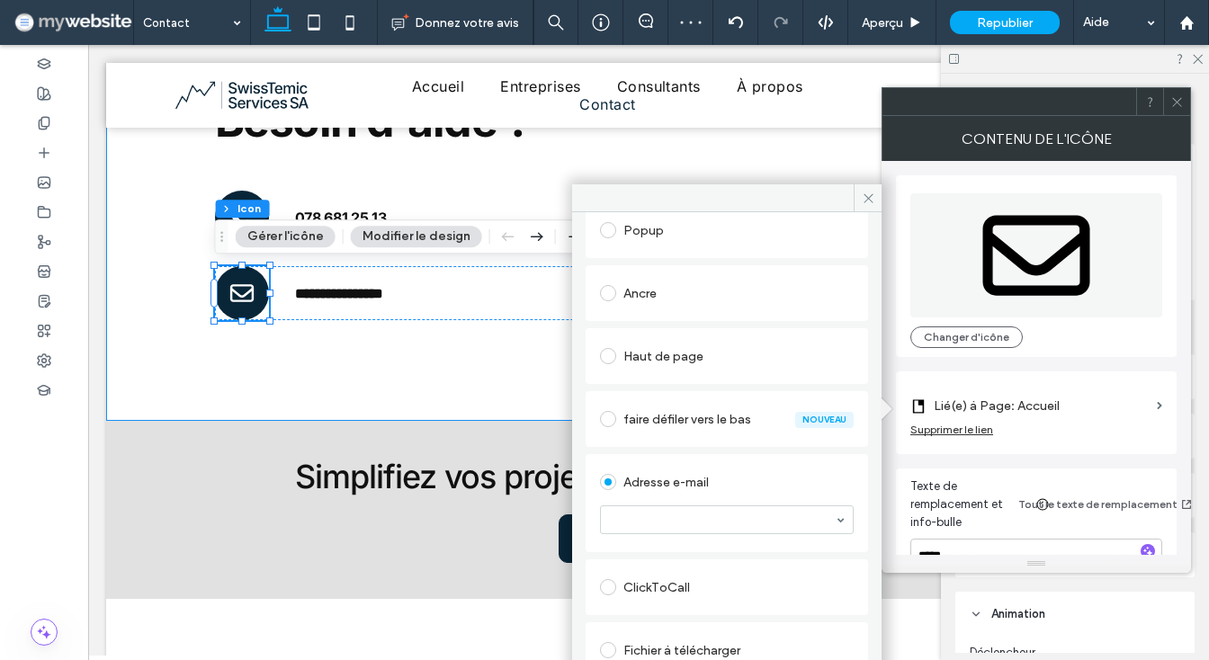
scroll to position [229, 0]
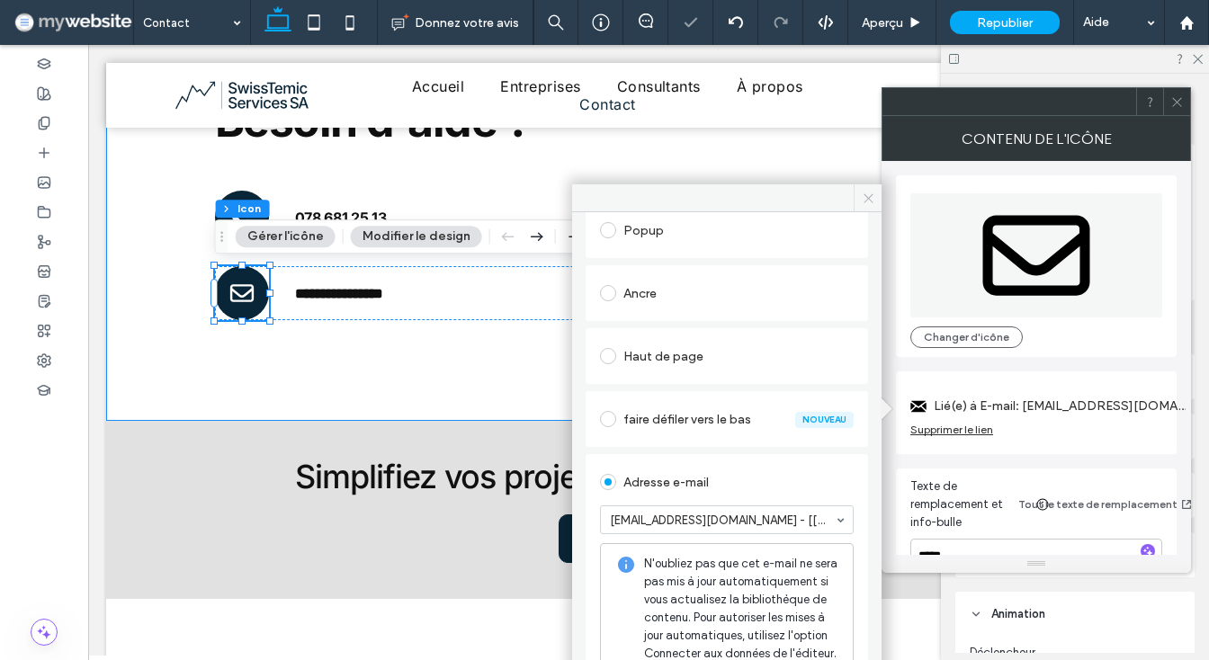
click at [875, 197] on icon at bounding box center [868, 198] width 13 height 13
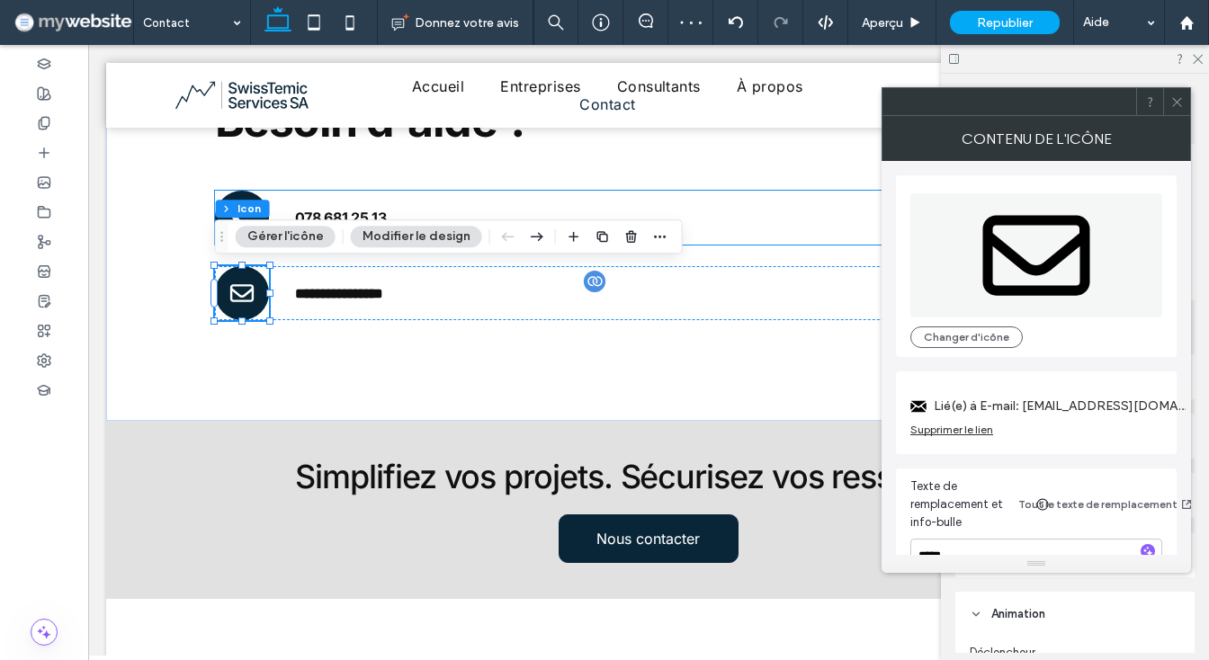
click at [1175, 110] on span at bounding box center [1177, 101] width 13 height 27
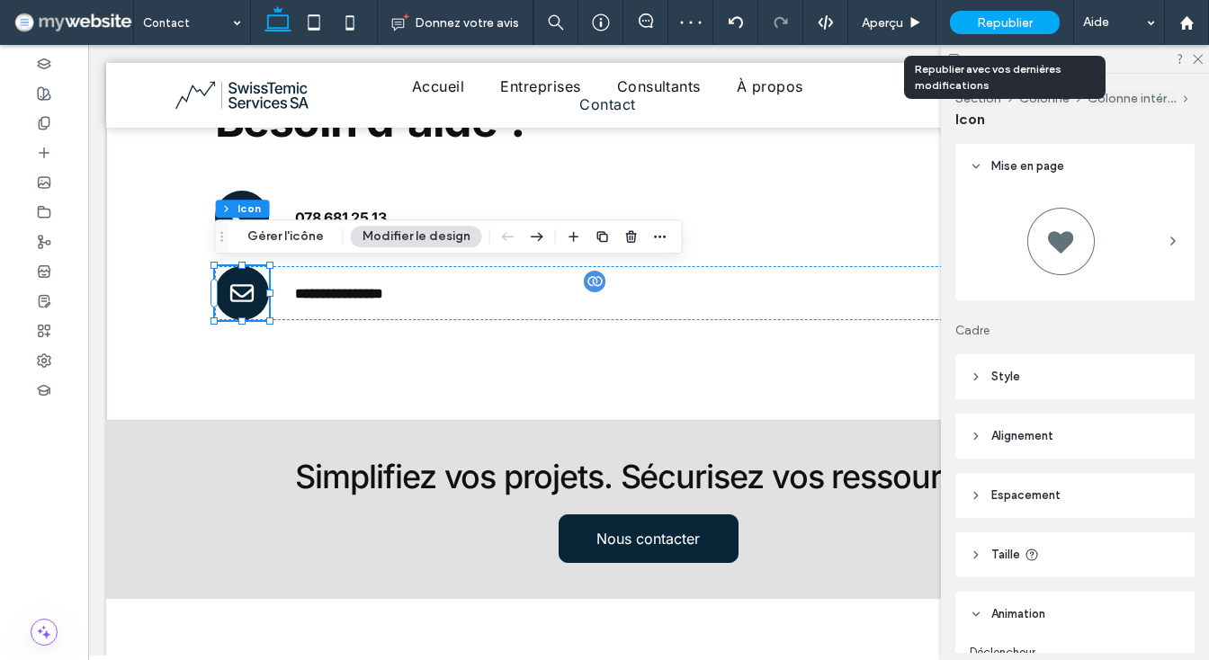
click at [1003, 31] on div "Republier" at bounding box center [1005, 22] width 110 height 23
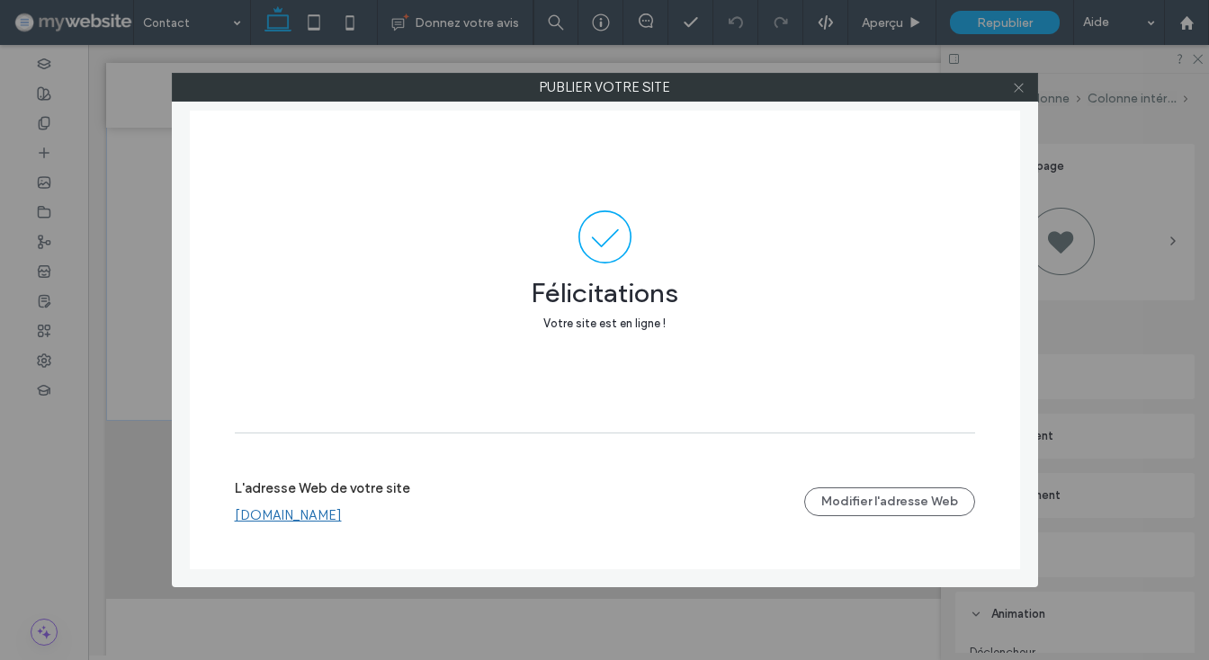
click at [1020, 86] on icon at bounding box center [1018, 87] width 13 height 13
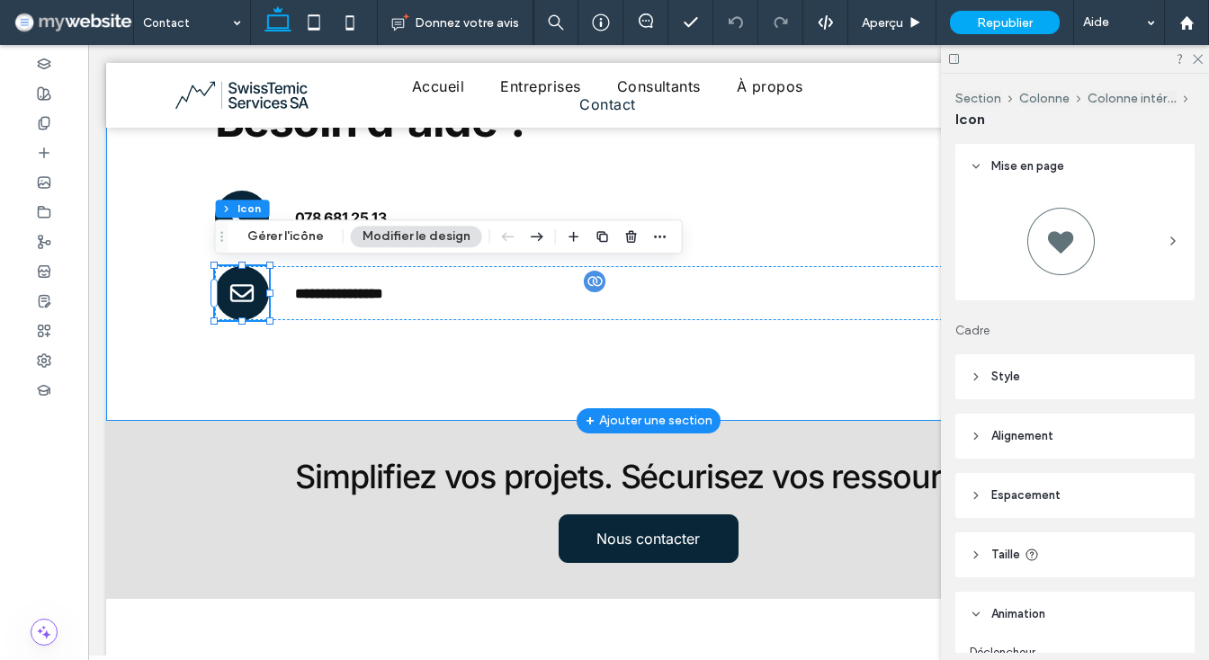
click at [144, 274] on div "**********" at bounding box center [648, 214] width 1085 height 414
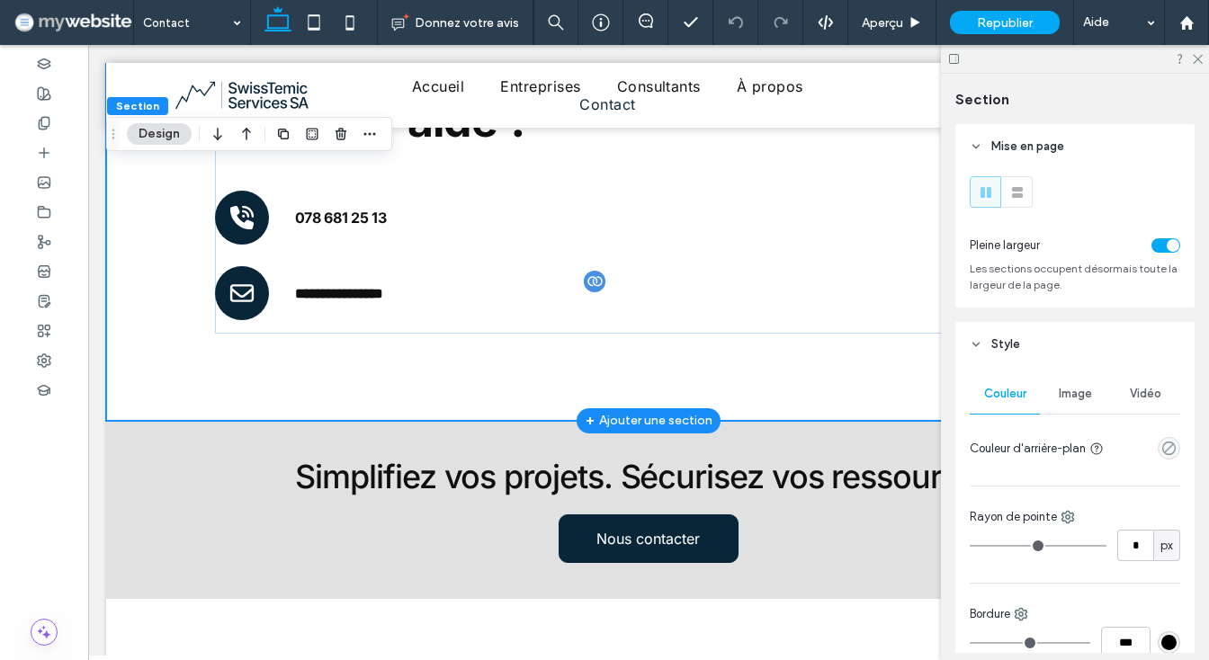
click at [148, 270] on div "**********" at bounding box center [648, 214] width 1085 height 414
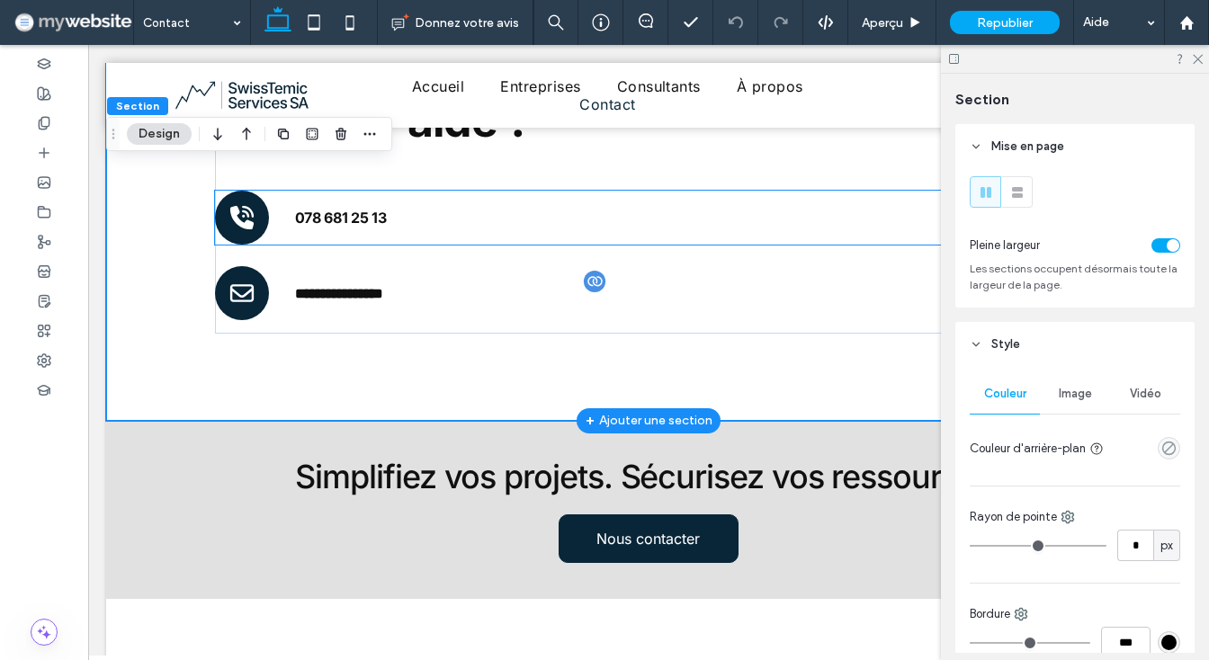
click at [250, 223] on icon at bounding box center [240, 217] width 23 height 23
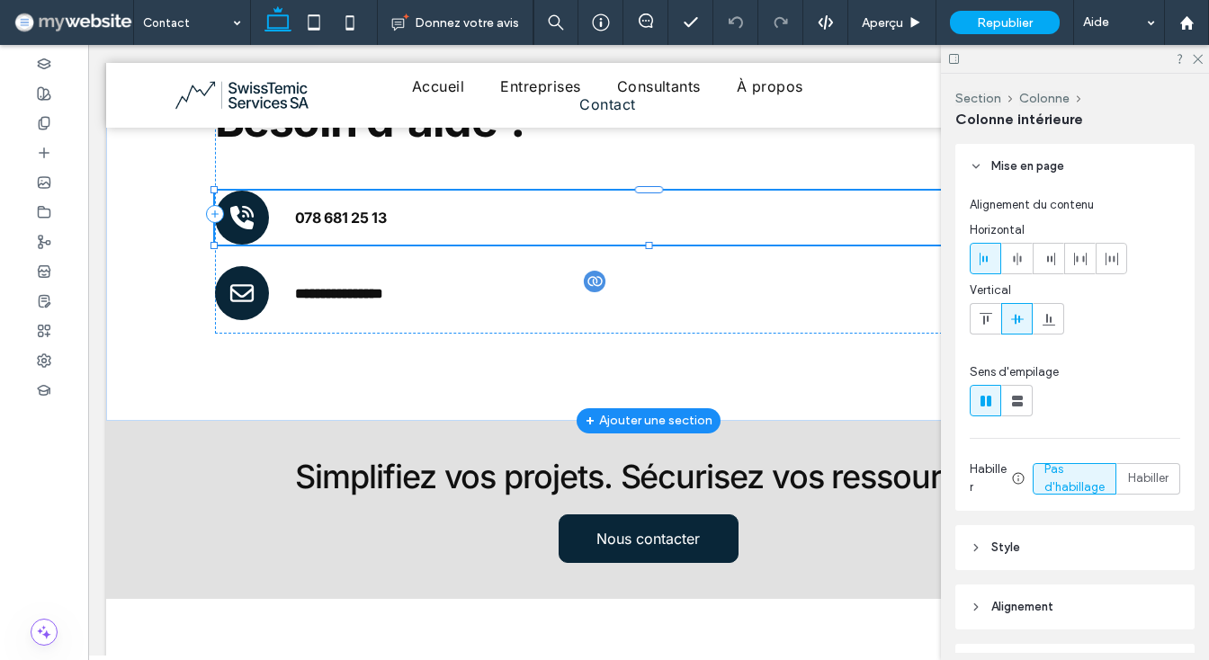
click at [250, 223] on icon at bounding box center [240, 217] width 23 height 23
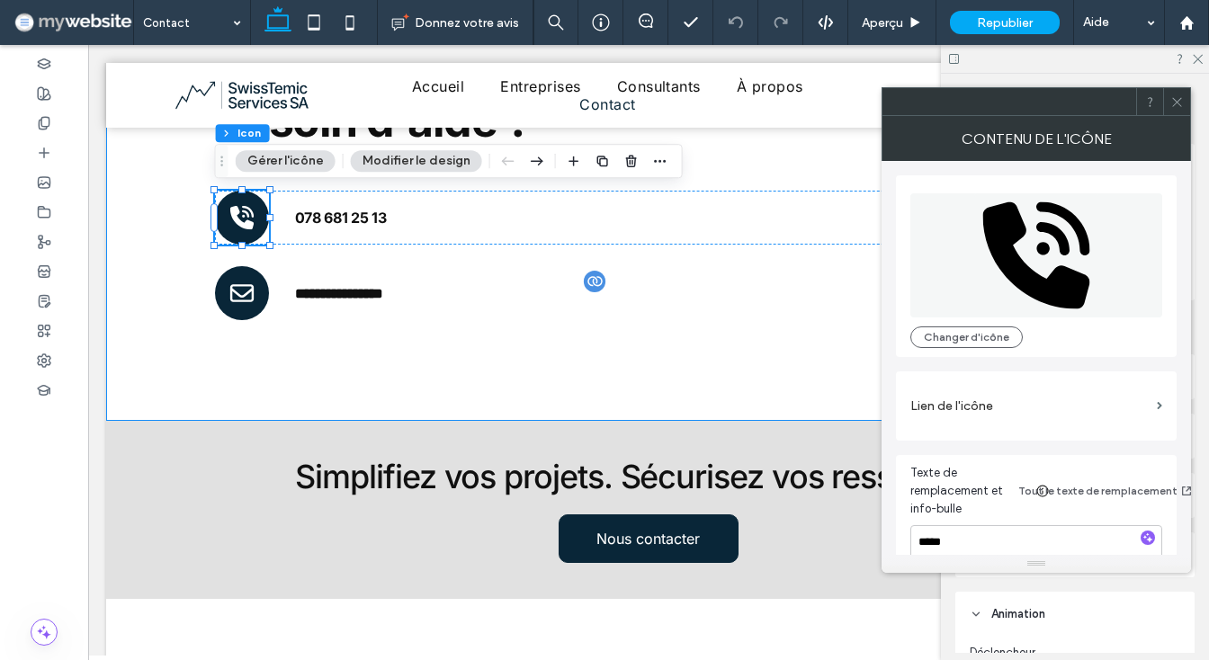
click at [935, 394] on label "Lien de l'icône" at bounding box center [1030, 406] width 239 height 33
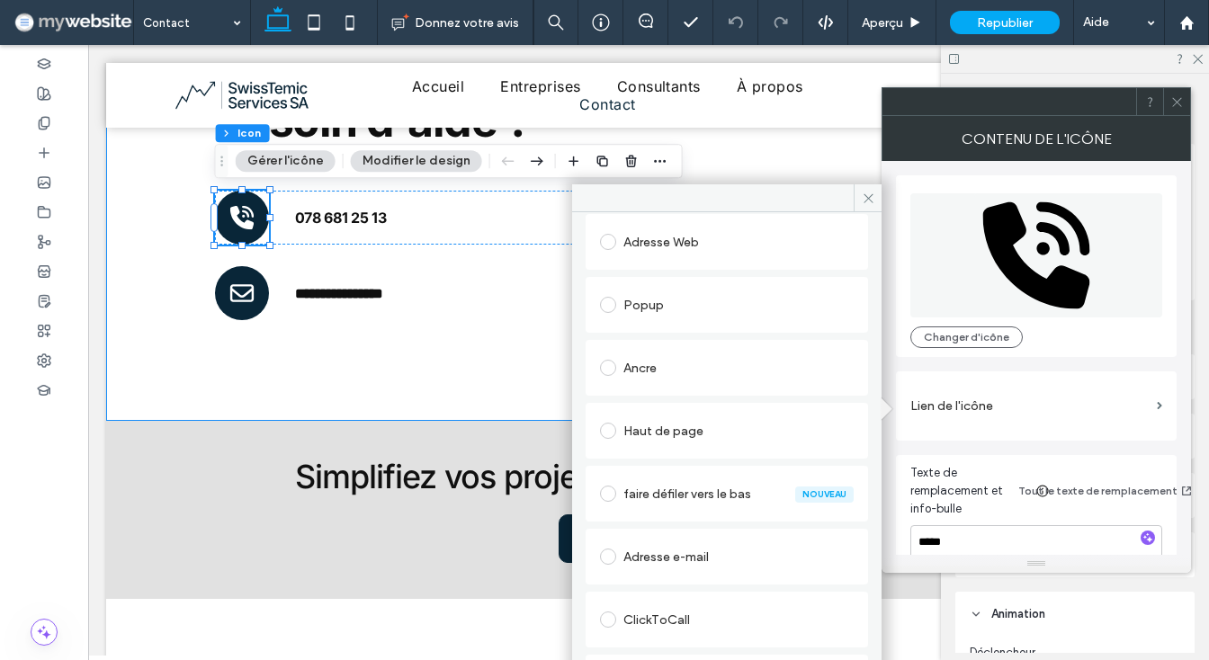
click at [651, 624] on div "ClickToCall" at bounding box center [727, 620] width 254 height 29
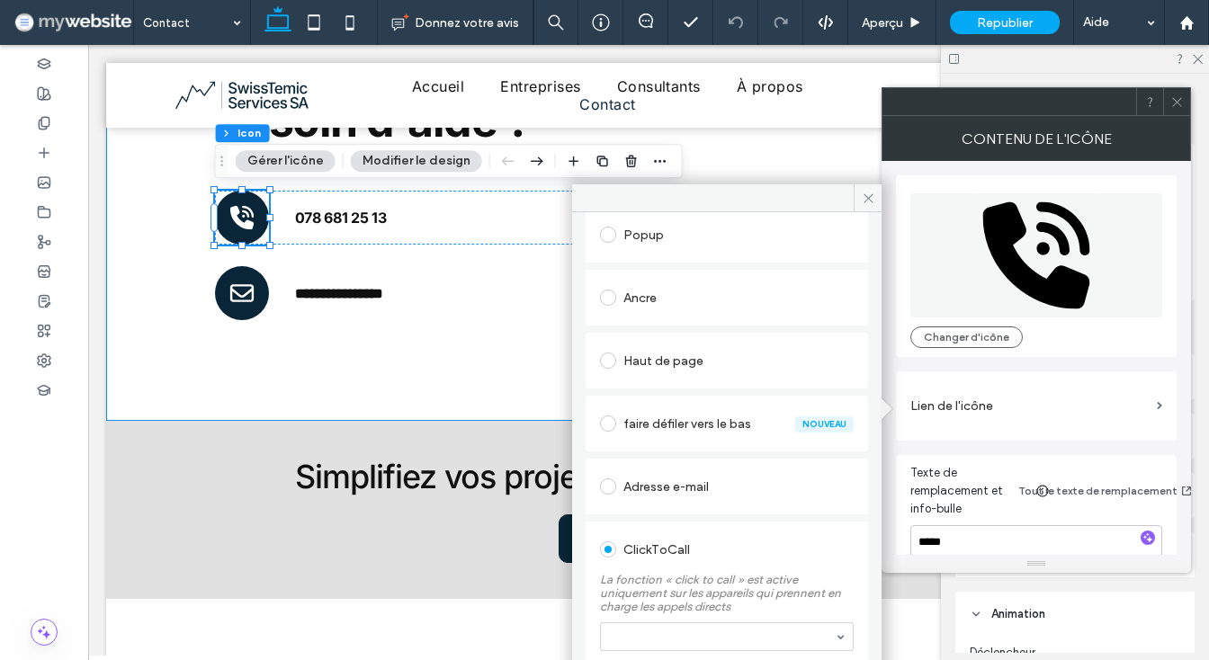
scroll to position [247, 0]
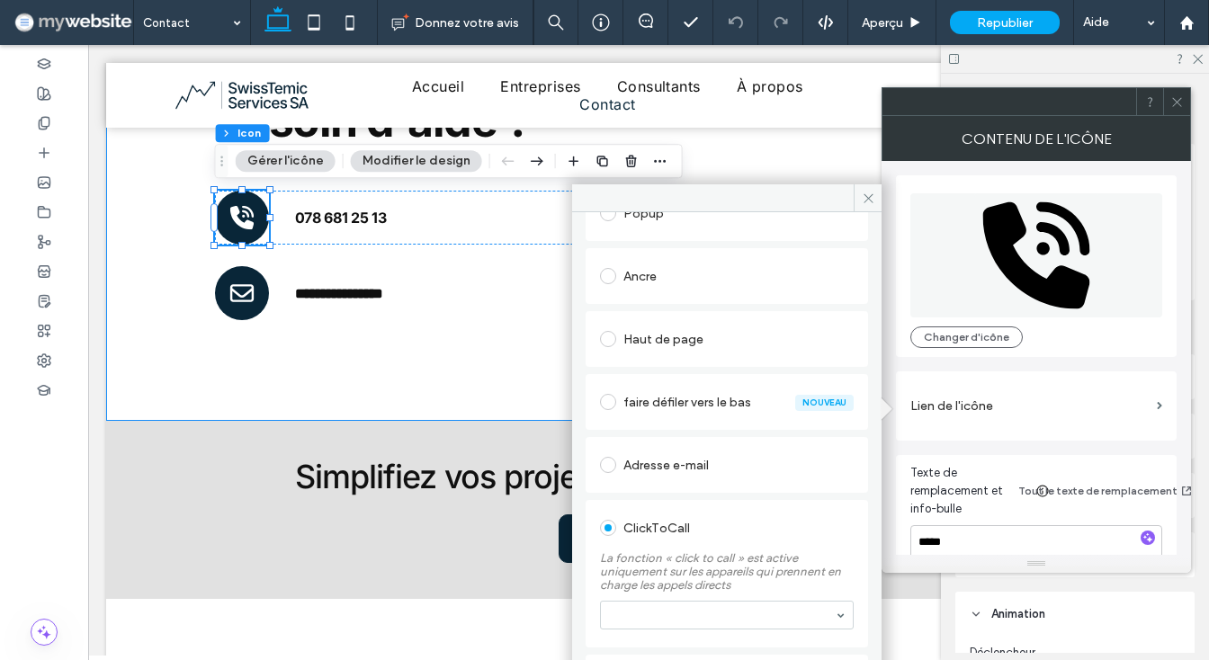
click at [651, 600] on section at bounding box center [727, 615] width 254 height 47
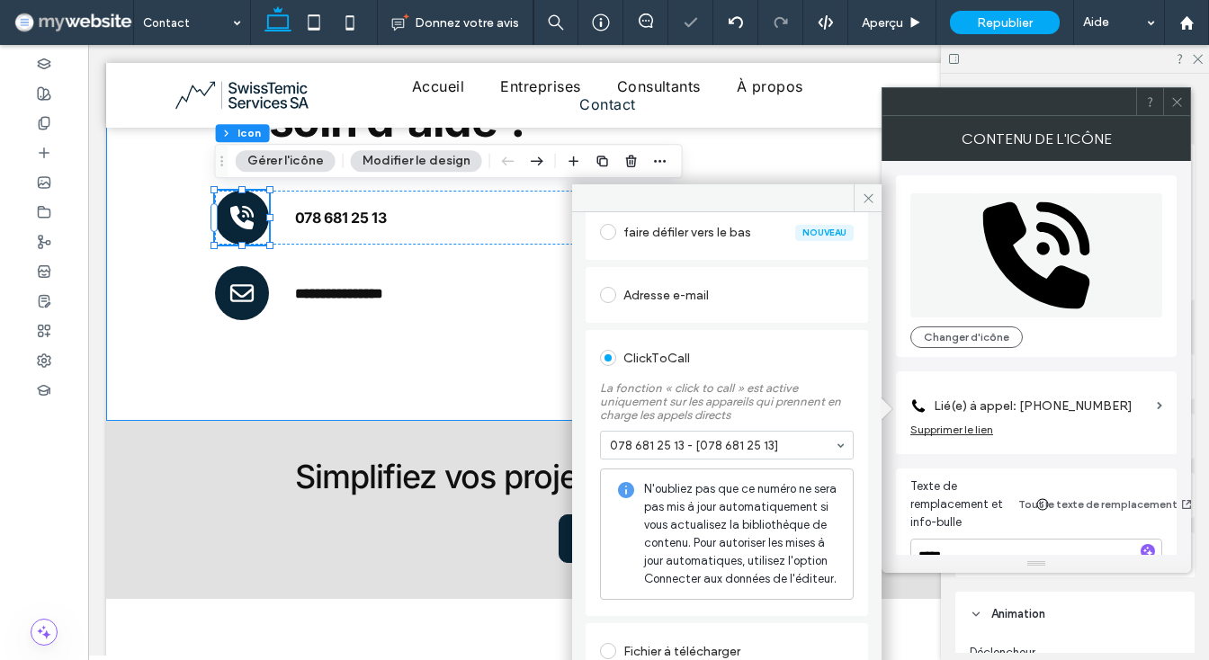
scroll to position [427, 0]
click at [865, 193] on icon at bounding box center [868, 198] width 13 height 13
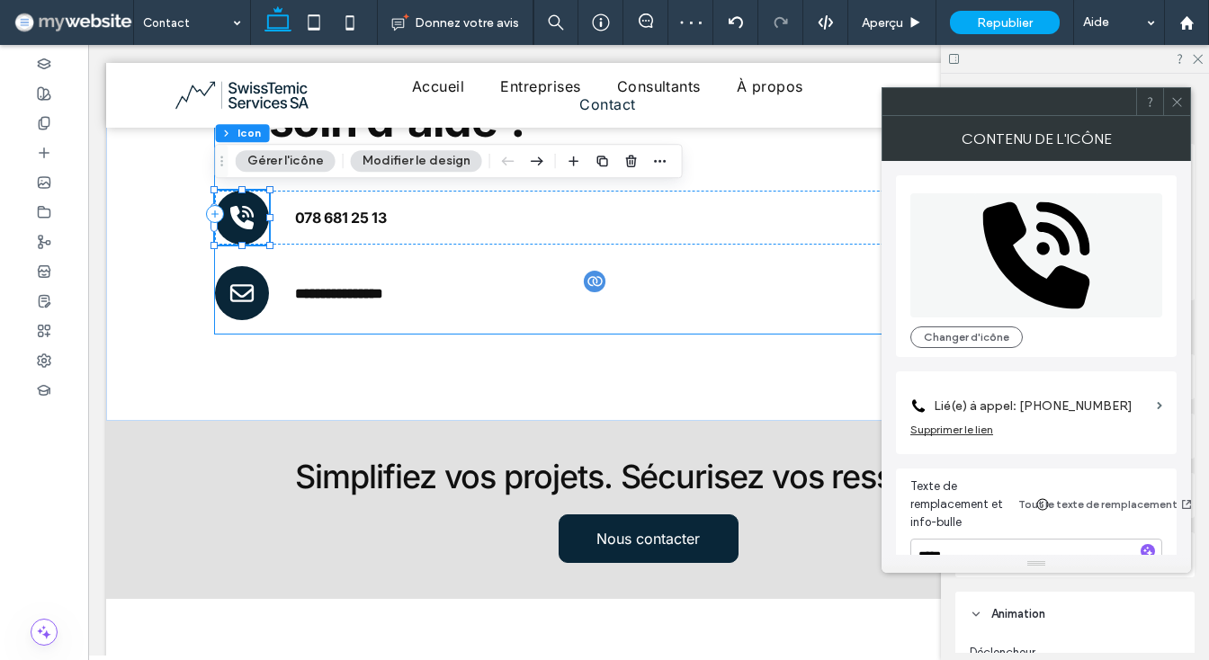
click at [1171, 112] on span at bounding box center [1177, 101] width 13 height 27
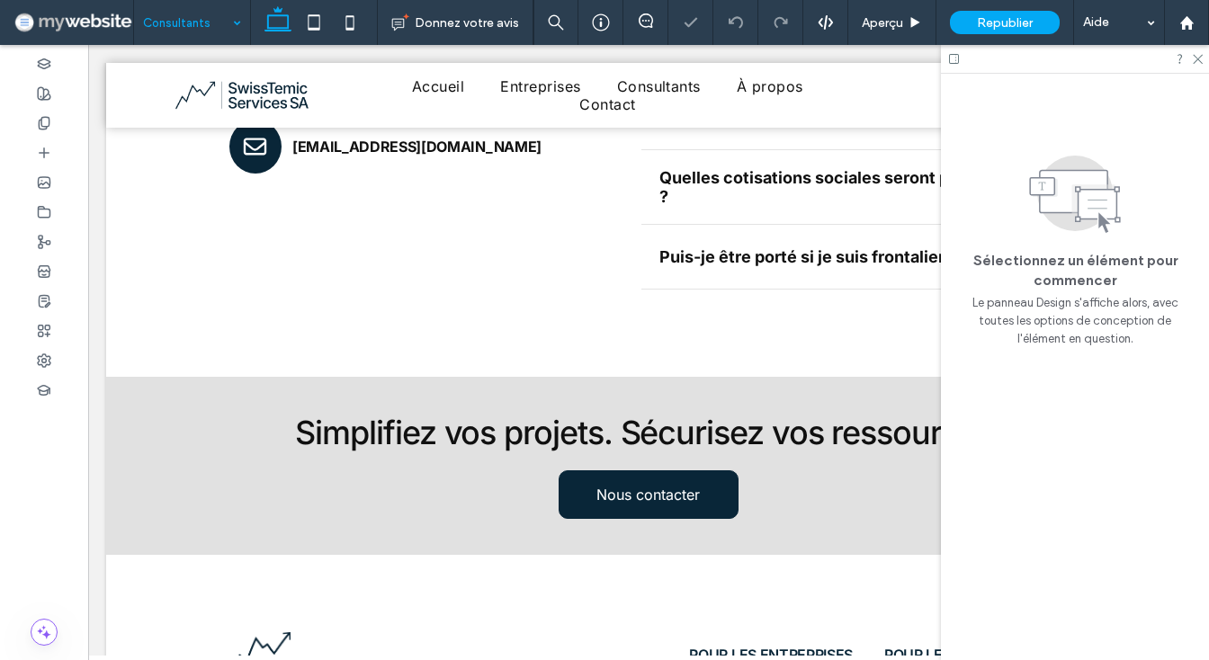
scroll to position [2540, 0]
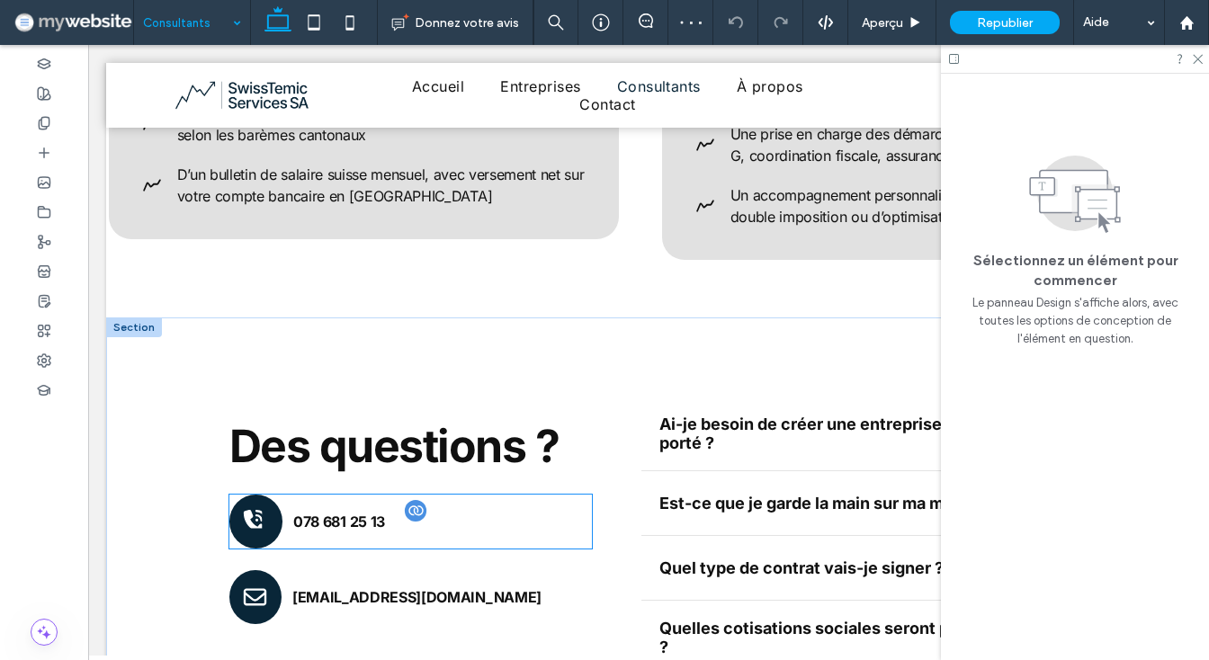
click at [298, 513] on span "078 681 25 13" at bounding box center [339, 522] width 92 height 18
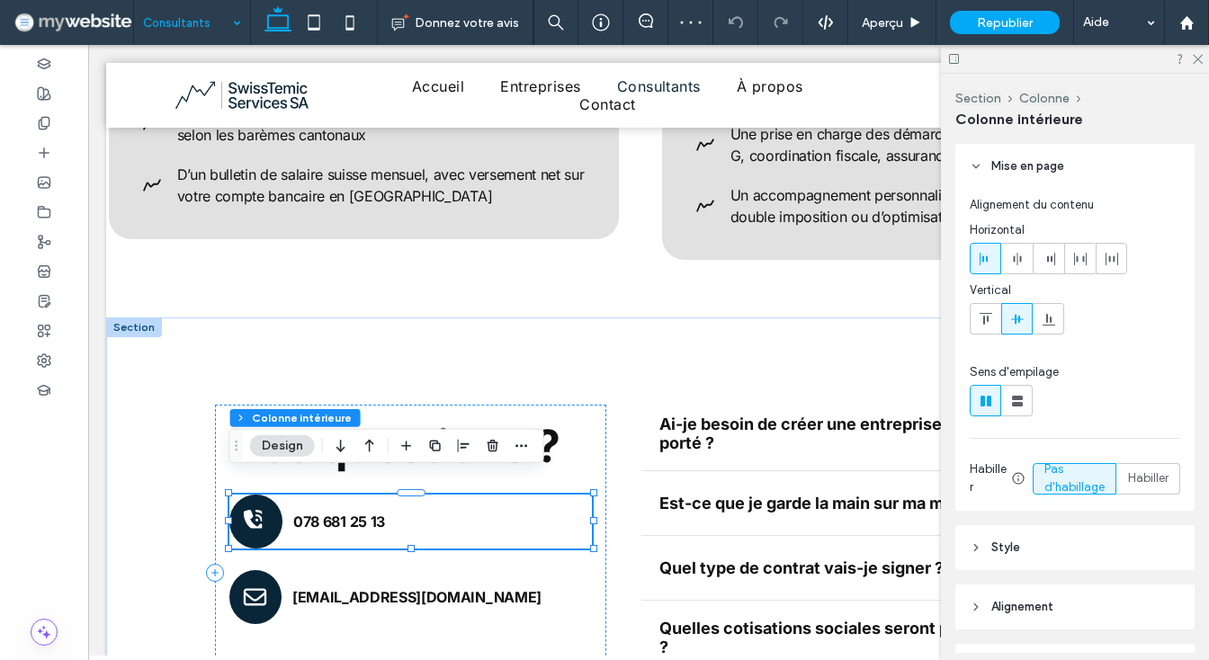
click at [256, 510] on icon at bounding box center [255, 521] width 23 height 23
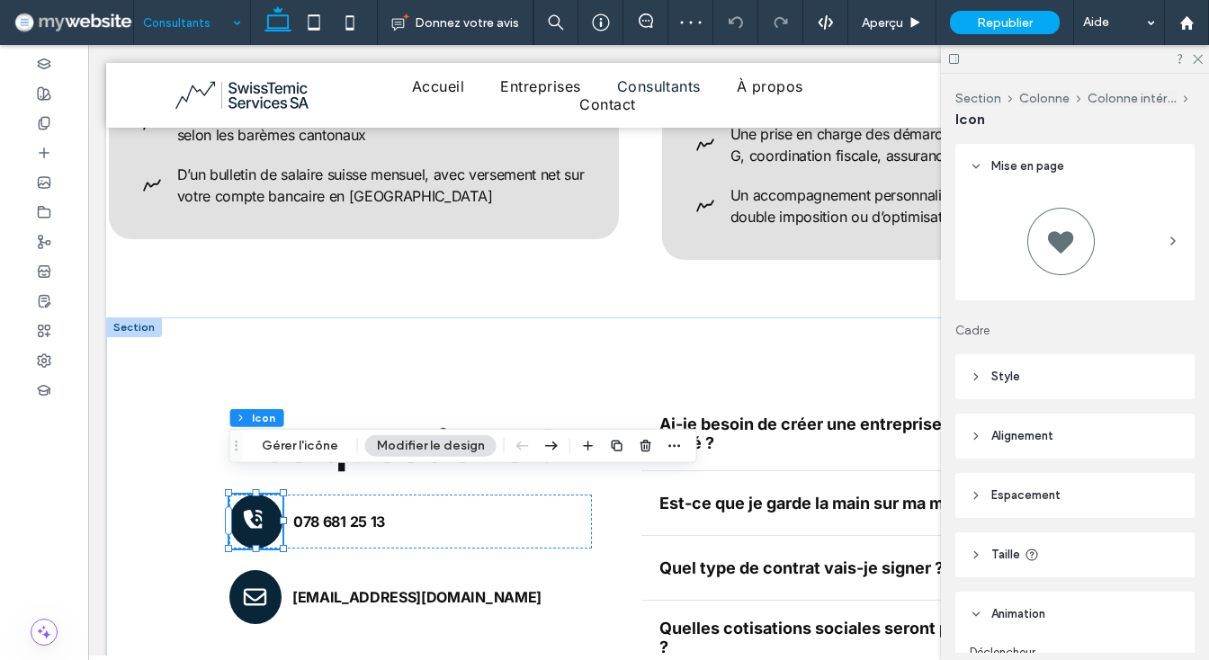
click at [256, 505] on icon "picto .st0{clip-path:url(#SVGID_00000004508984964734246670000014939050997857991…" at bounding box center [255, 522] width 27 height 54
click at [306, 444] on button "Gérer l'icône" at bounding box center [300, 446] width 100 height 22
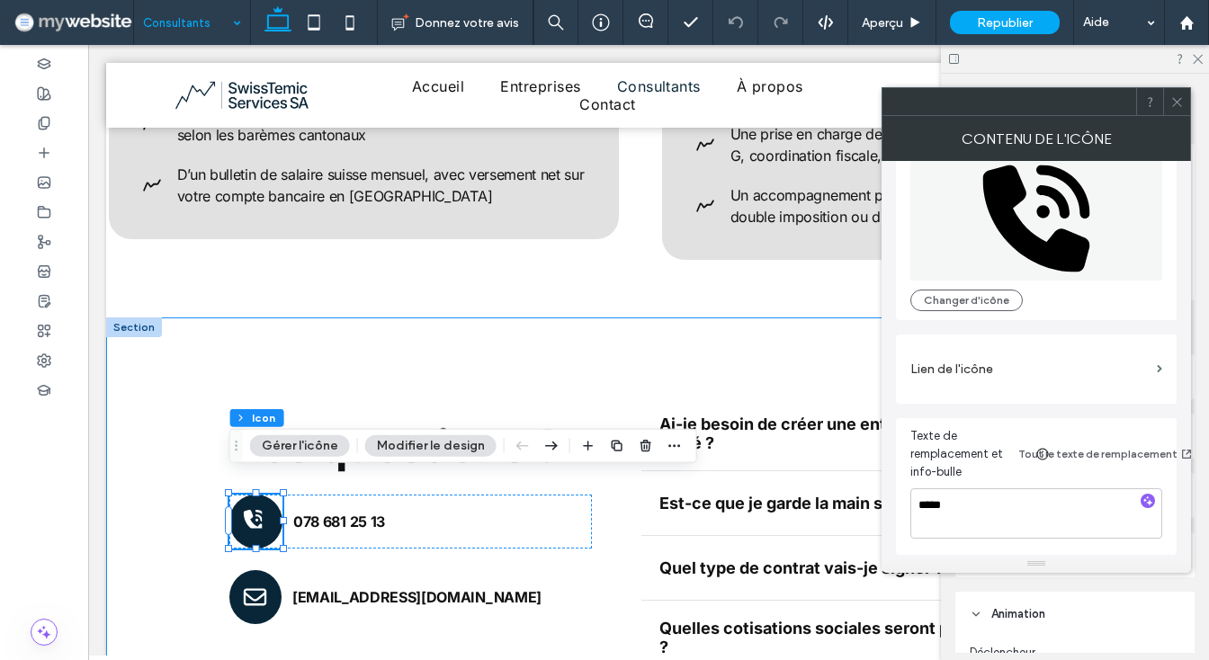
scroll to position [37, 0]
click at [994, 354] on label "Lien de l'icône" at bounding box center [1030, 369] width 239 height 33
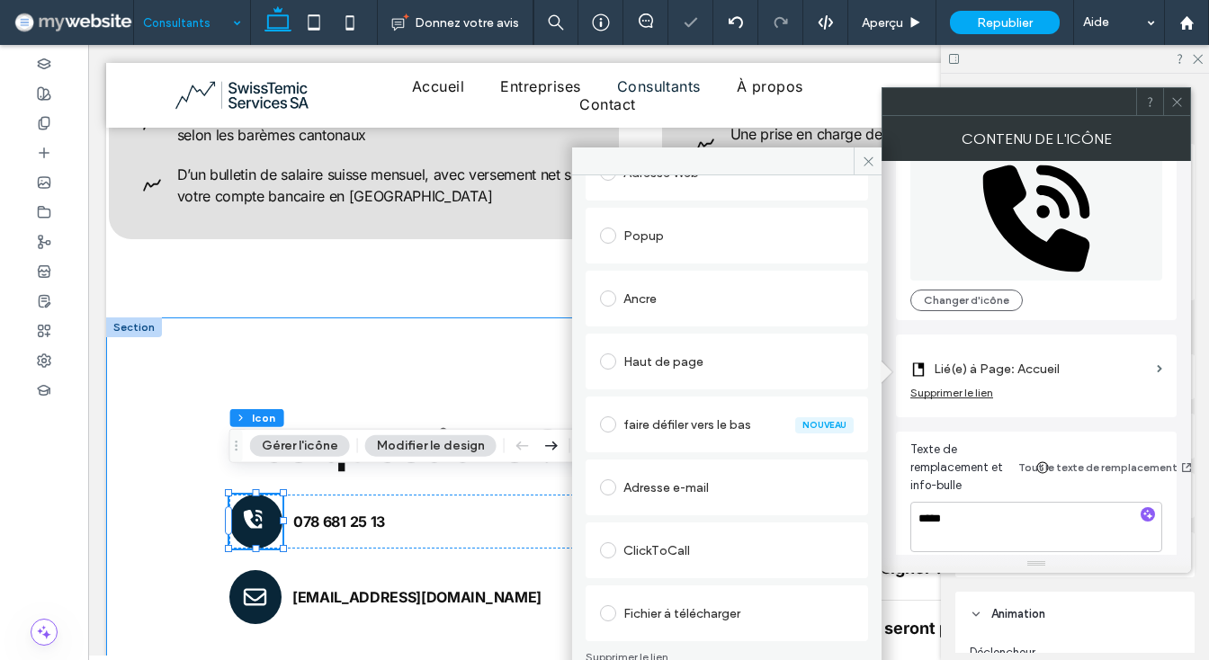
scroll to position [243, 0]
click at [669, 557] on div "ClickToCall" at bounding box center [727, 550] width 254 height 29
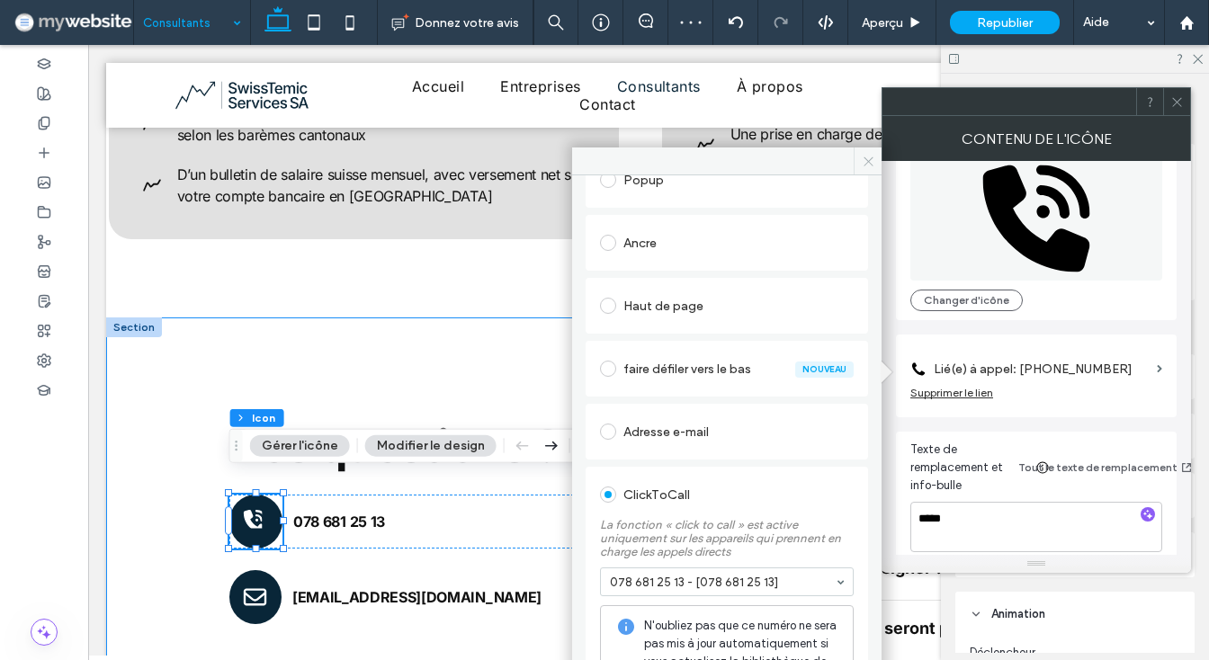
click at [868, 160] on icon at bounding box center [868, 161] width 13 height 13
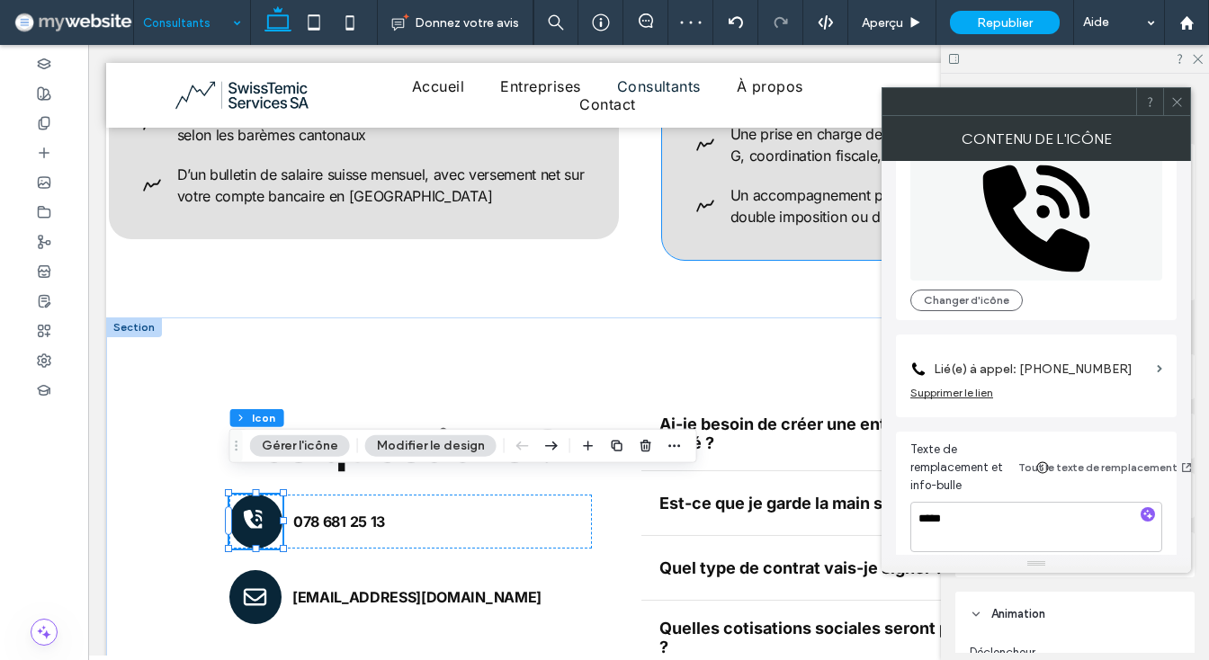
click at [1175, 97] on icon at bounding box center [1177, 101] width 13 height 13
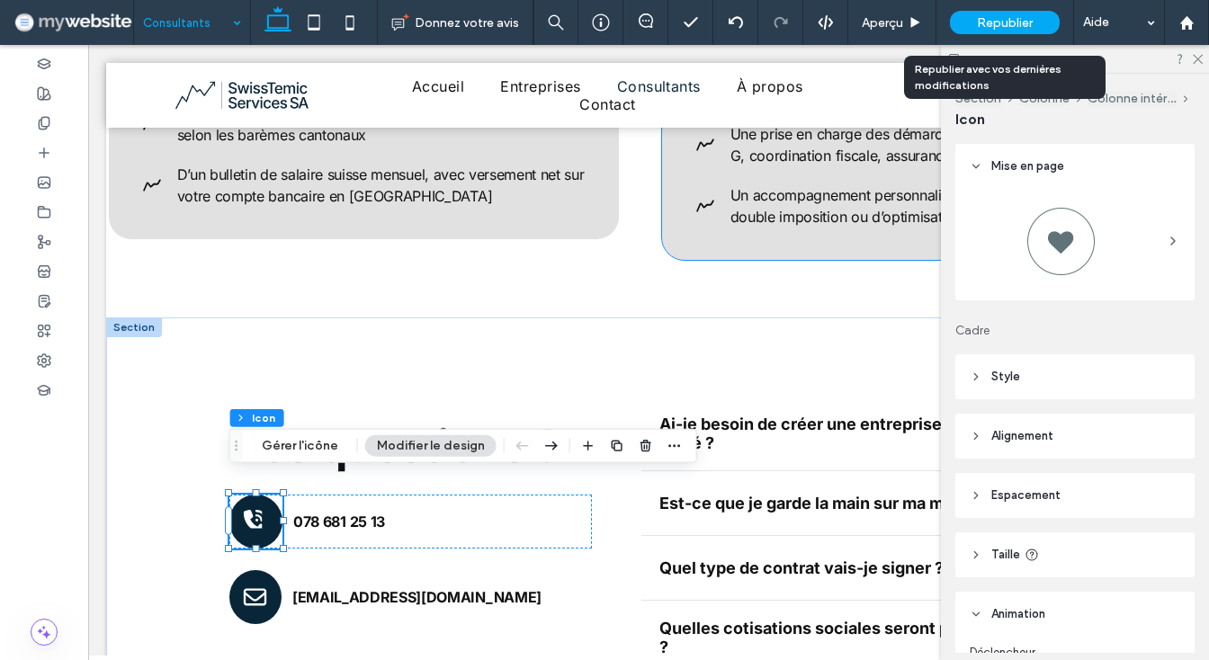
click at [994, 10] on div "Republier" at bounding box center [1005, 22] width 110 height 45
click at [993, 20] on span "Republier" at bounding box center [1005, 22] width 56 height 15
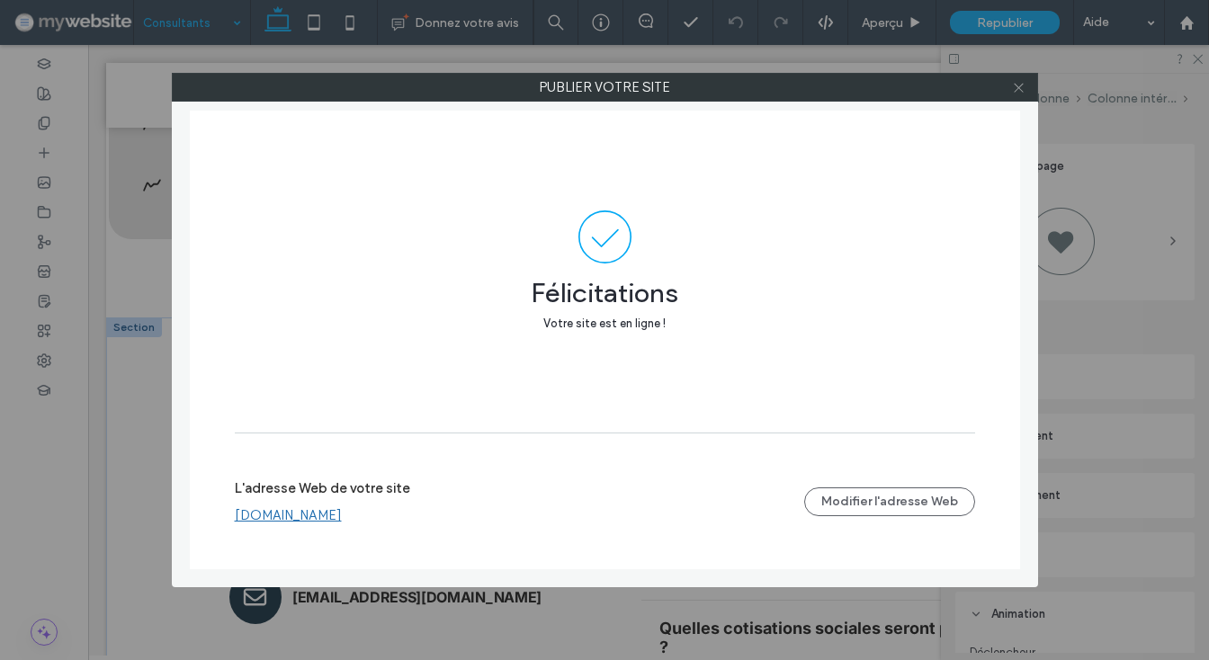
click at [1019, 81] on icon at bounding box center [1018, 87] width 13 height 13
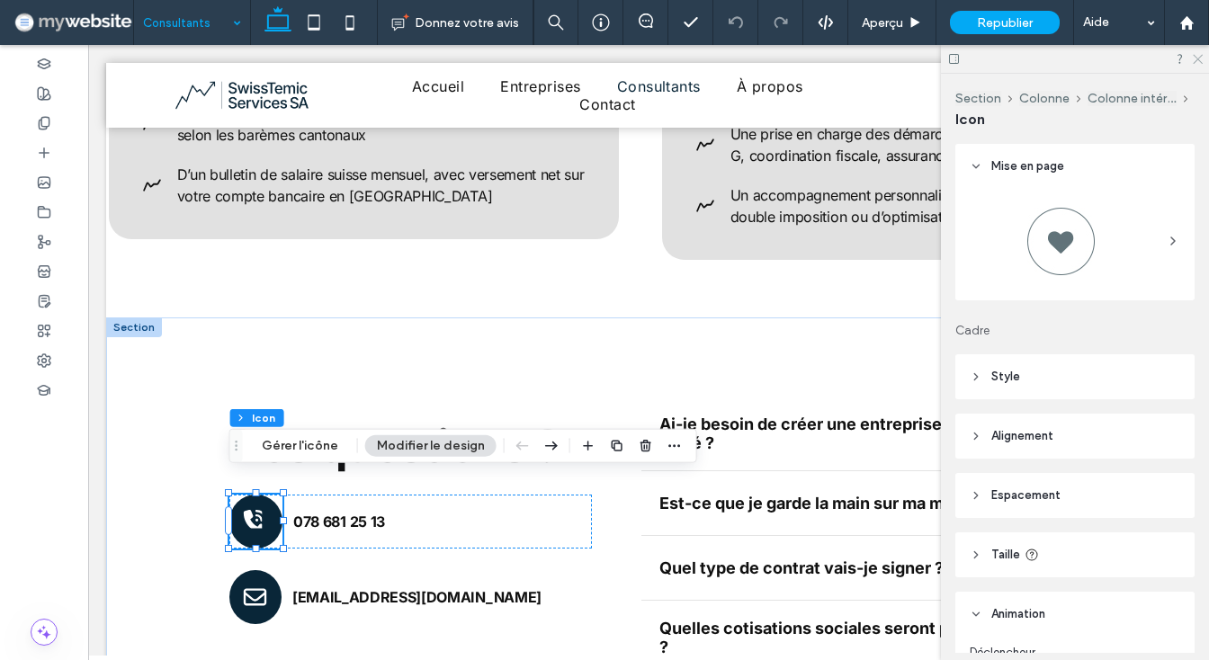
click at [1199, 59] on icon at bounding box center [1197, 58] width 12 height 12
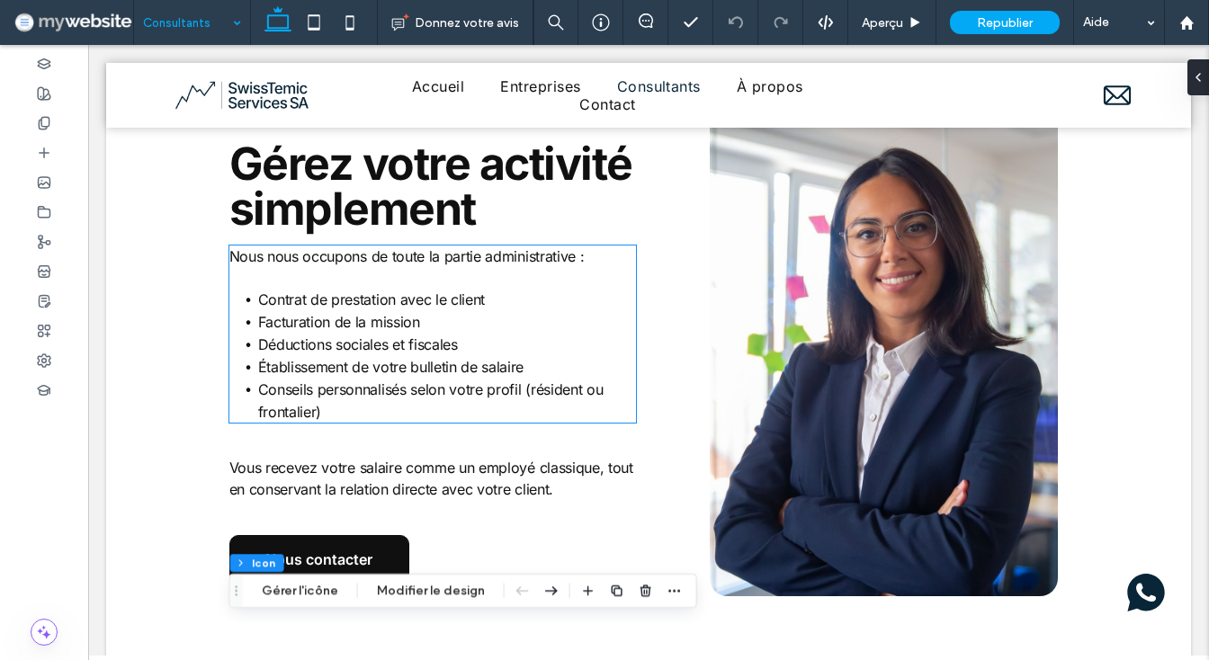
scroll to position [1310, 0]
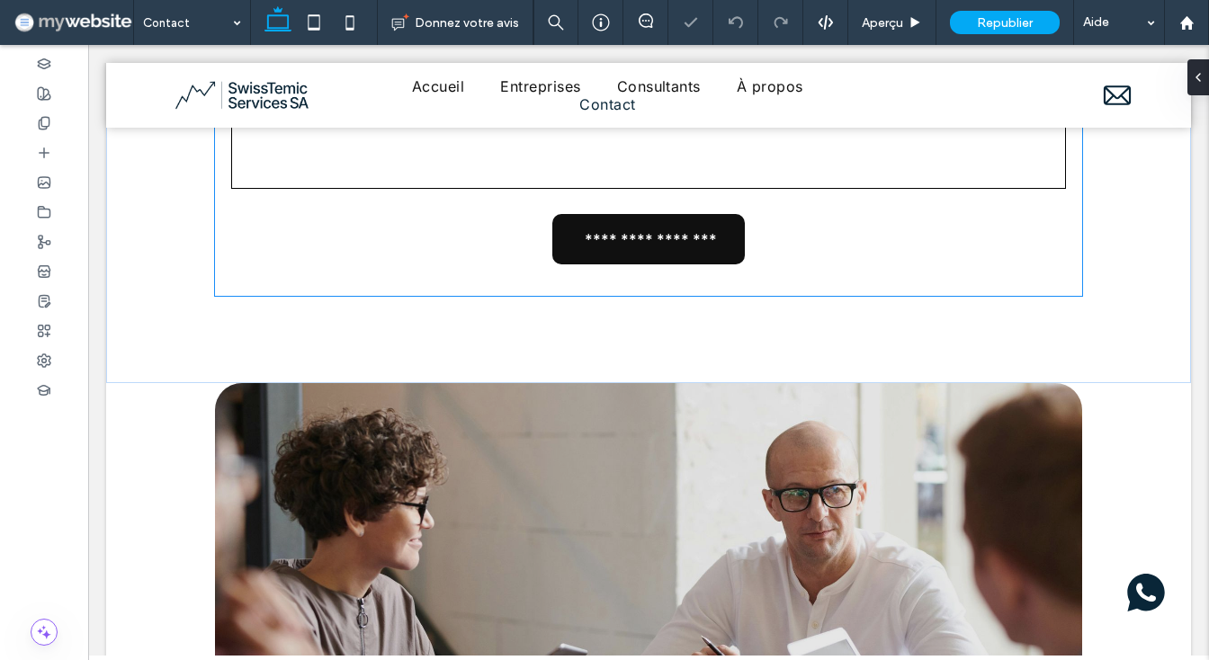
scroll to position [518, 0]
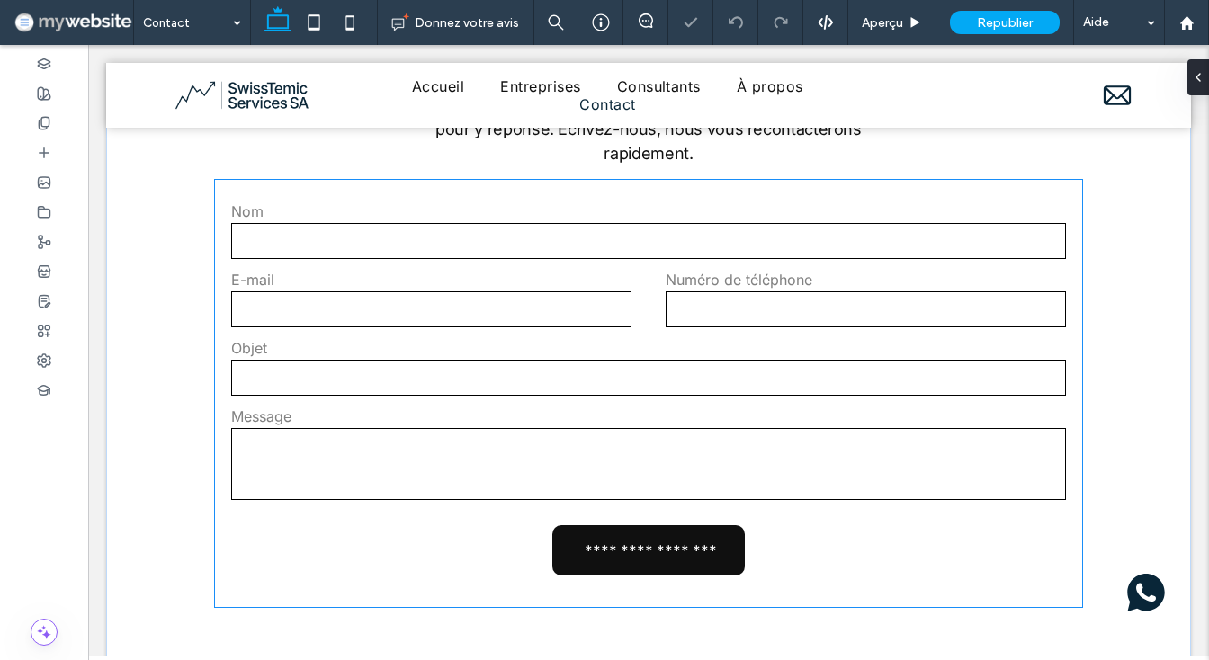
click at [548, 444] on textarea at bounding box center [648, 464] width 834 height 72
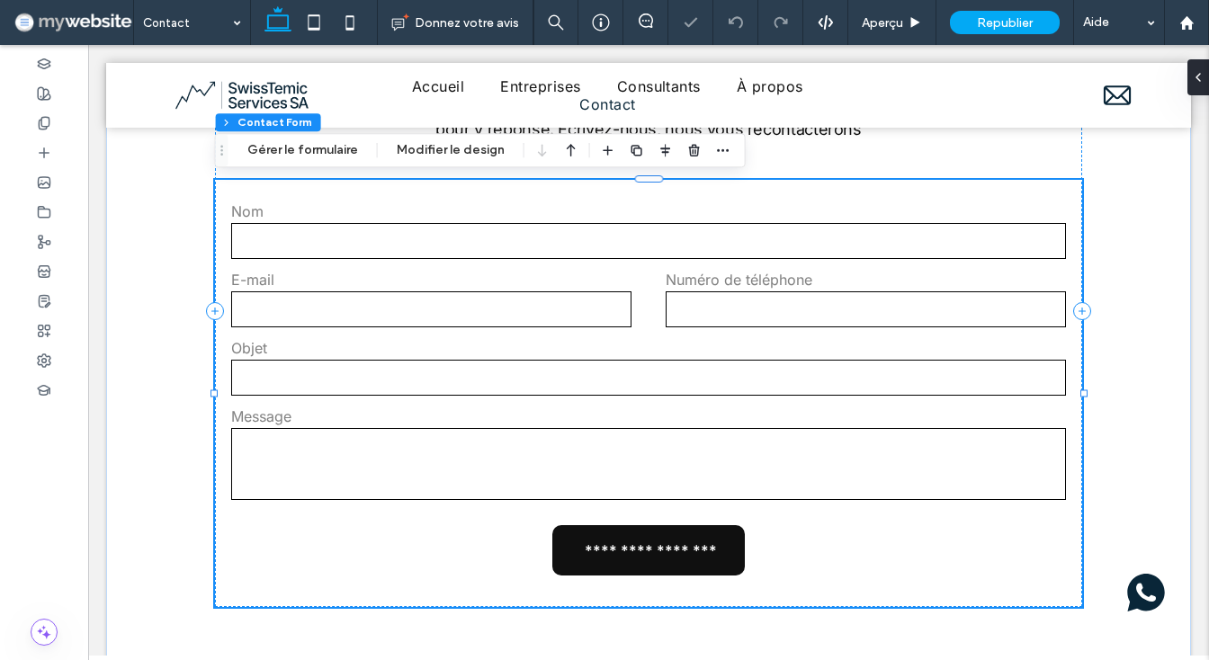
type input "*"
type input "***"
type input "*"
type input "***"
click at [539, 408] on label "Message" at bounding box center [648, 417] width 834 height 18
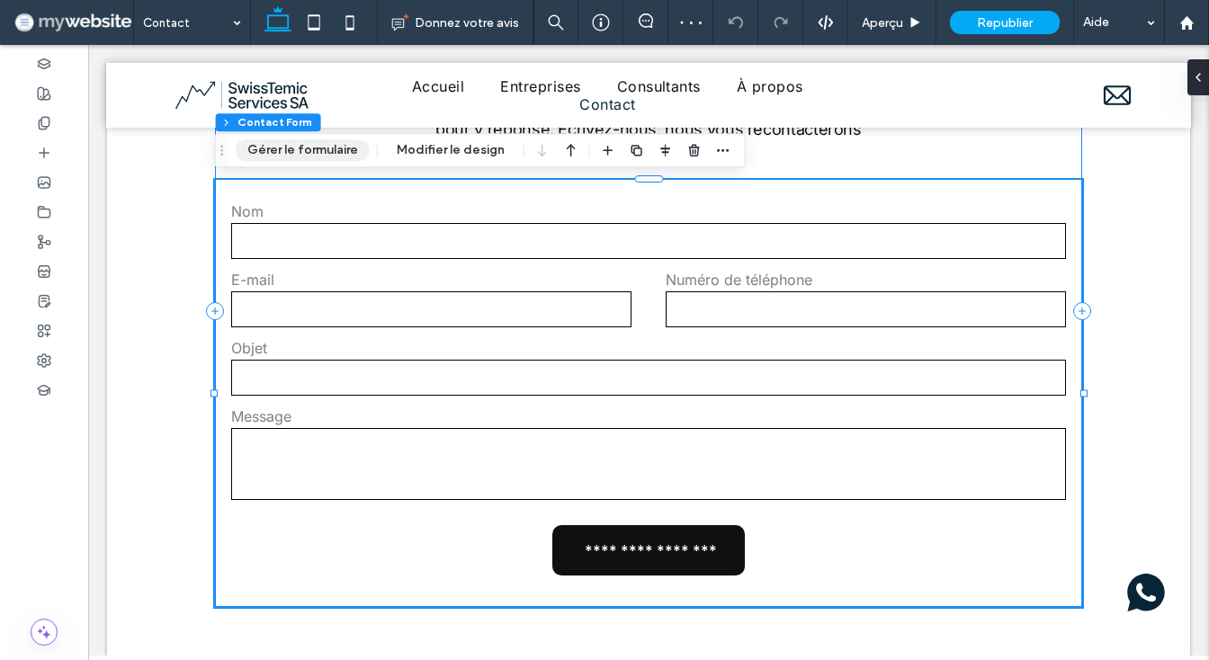
click at [345, 150] on button "Gérer le formulaire" at bounding box center [303, 150] width 134 height 22
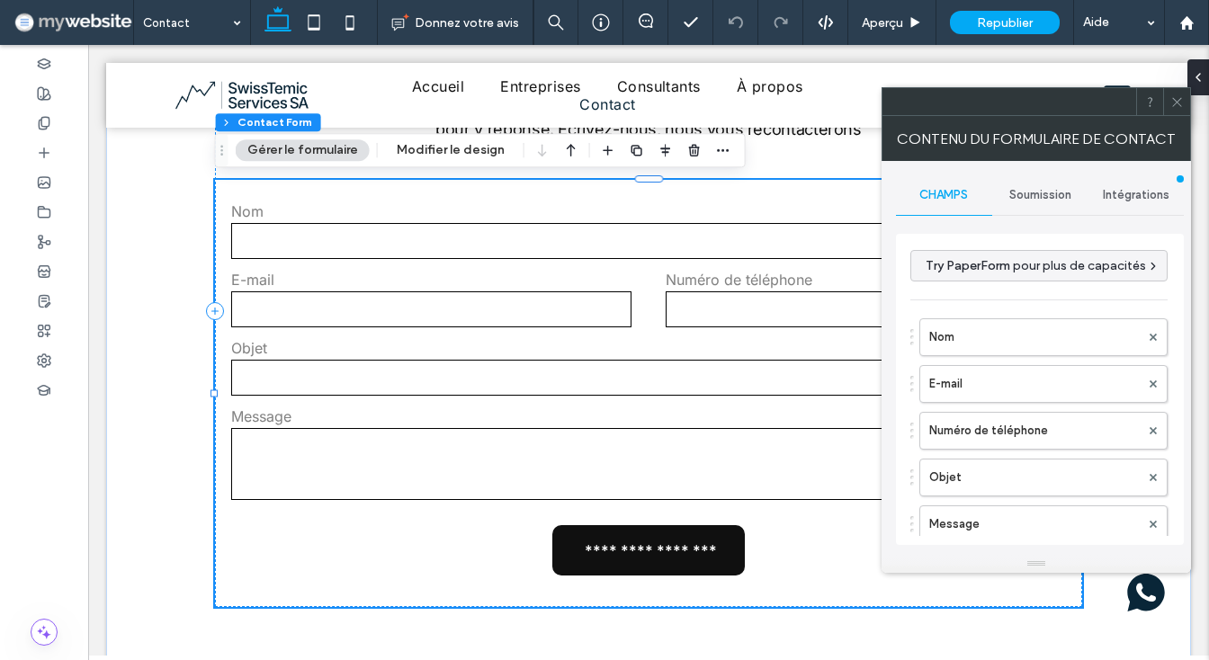
click at [1044, 196] on span "Soumission" at bounding box center [1041, 195] width 62 height 14
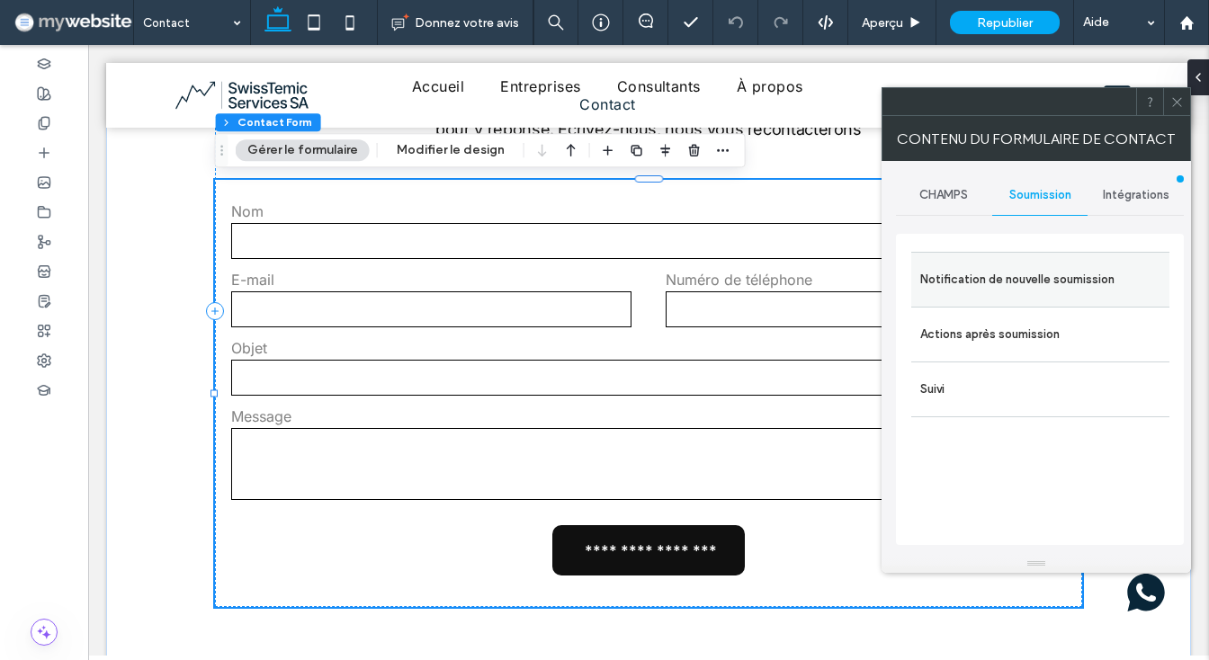
click at [989, 283] on label "Notification de nouvelle soumission" at bounding box center [1040, 280] width 240 height 36
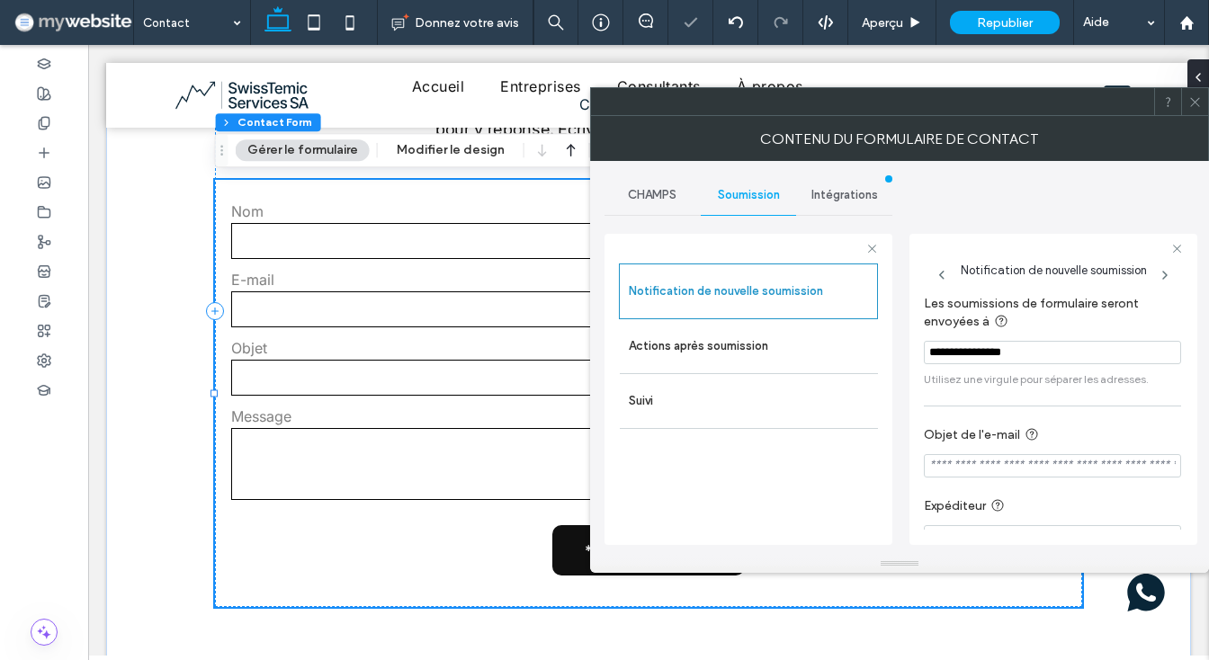
type input "**********"
click at [1035, 457] on input "**********" at bounding box center [1052, 465] width 257 height 23
click at [1101, 457] on input "**********" at bounding box center [1052, 465] width 257 height 23
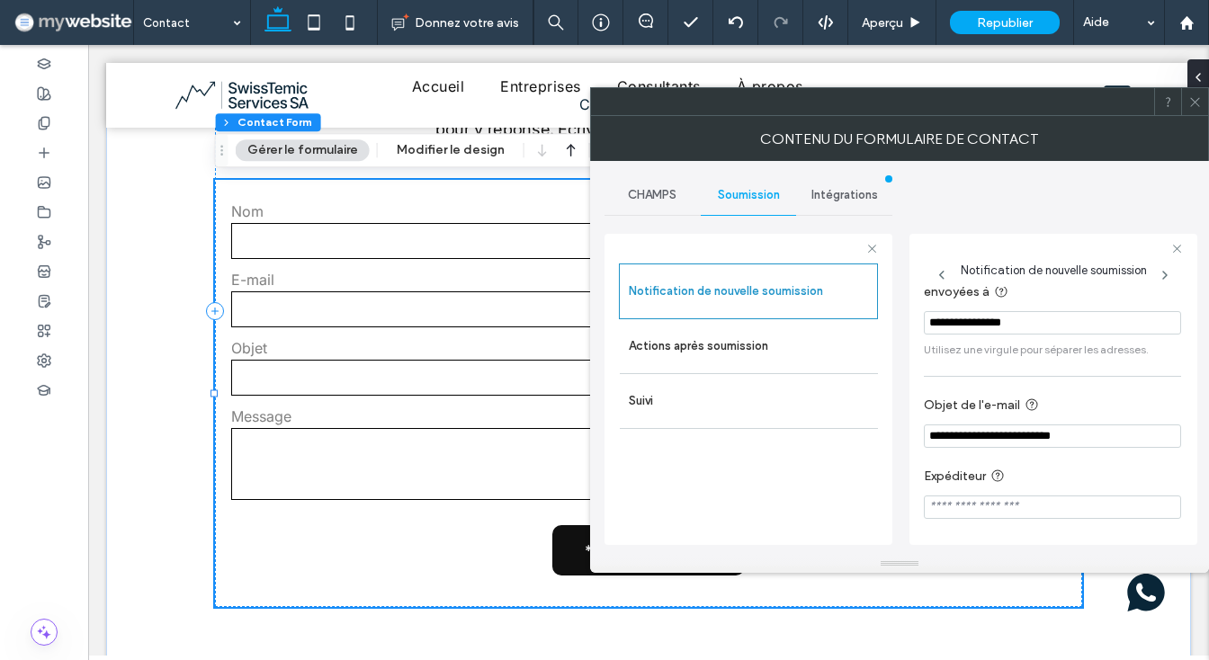
type input "**********"
click at [1039, 498] on input "Expéditeur" at bounding box center [1052, 507] width 257 height 23
click at [1064, 496] on input "**********" at bounding box center [1052, 507] width 257 height 23
type input "**********"
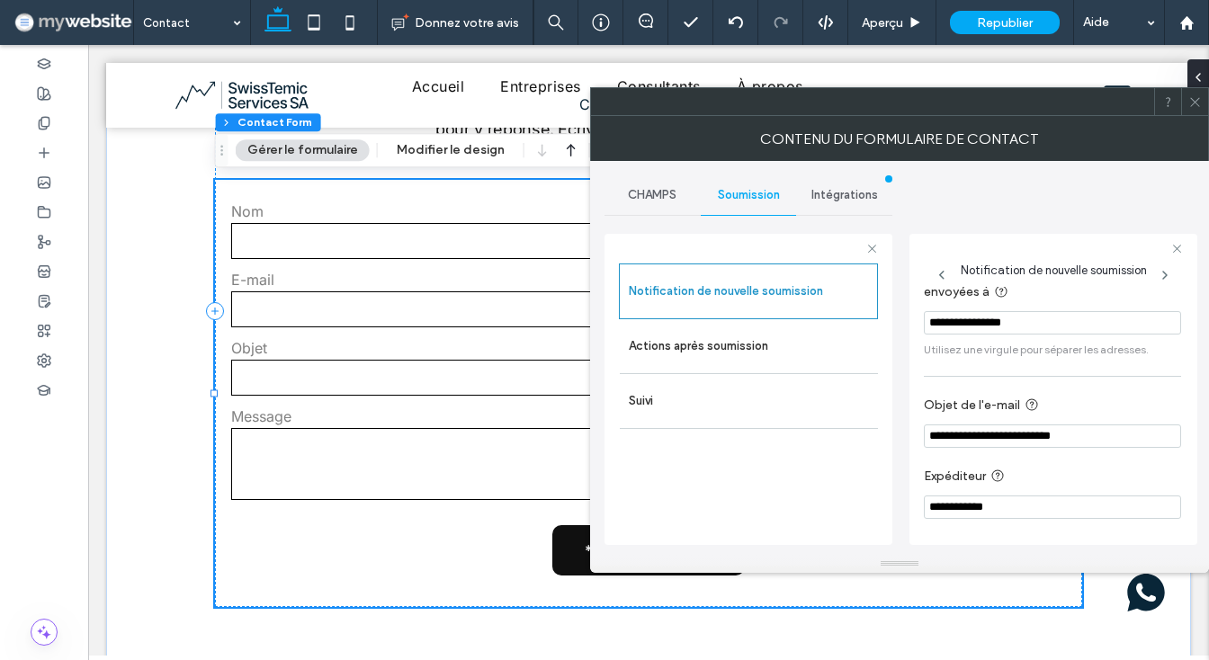
click at [1065, 473] on label "Expéditeur" at bounding box center [1049, 477] width 250 height 22
click at [1100, 429] on input "**********" at bounding box center [1052, 436] width 257 height 23
click at [748, 334] on label "Actions après soumission" at bounding box center [749, 346] width 240 height 36
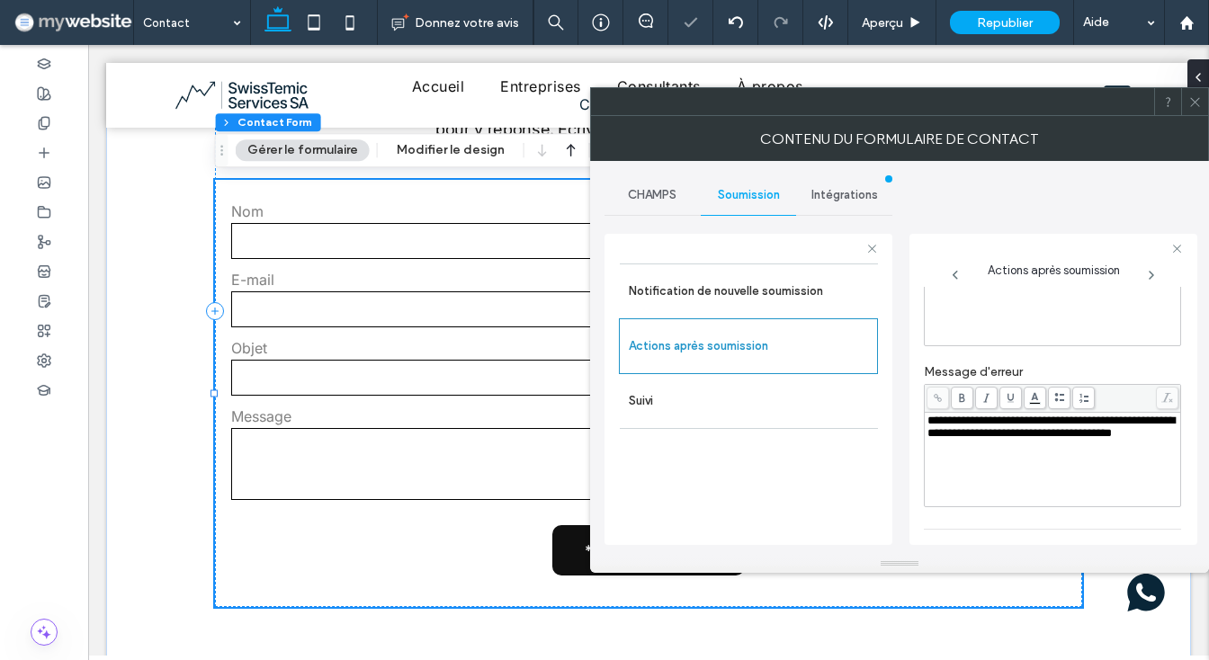
scroll to position [191, 0]
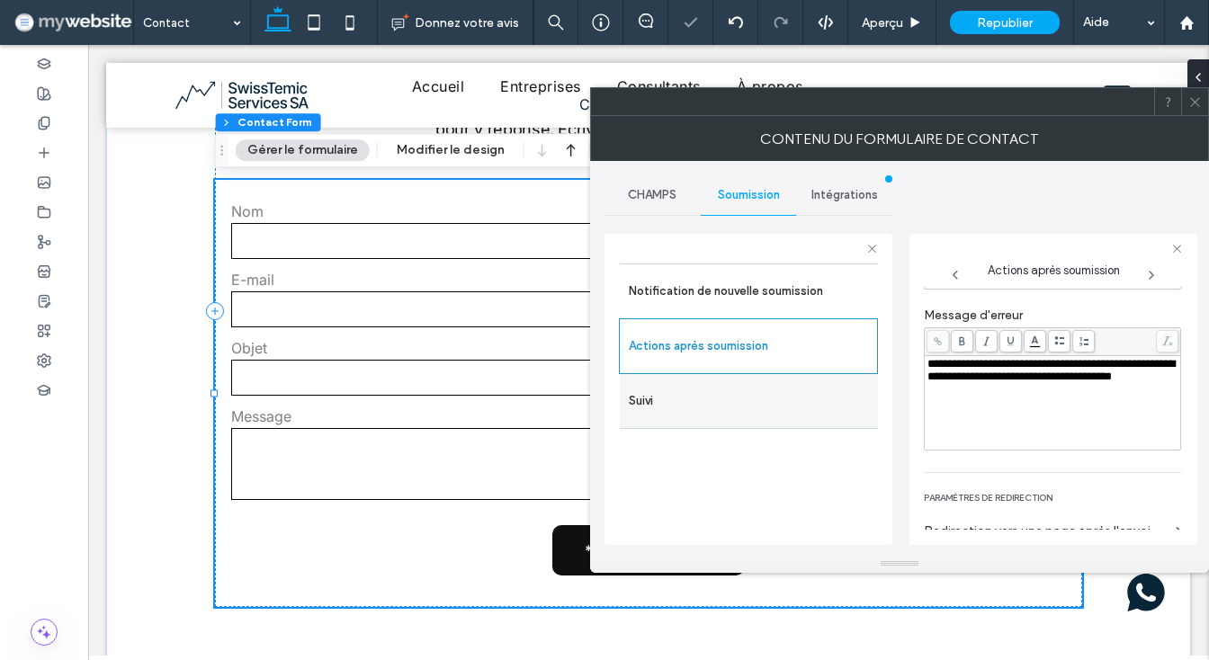
click at [790, 398] on label "Suivi" at bounding box center [749, 401] width 240 height 36
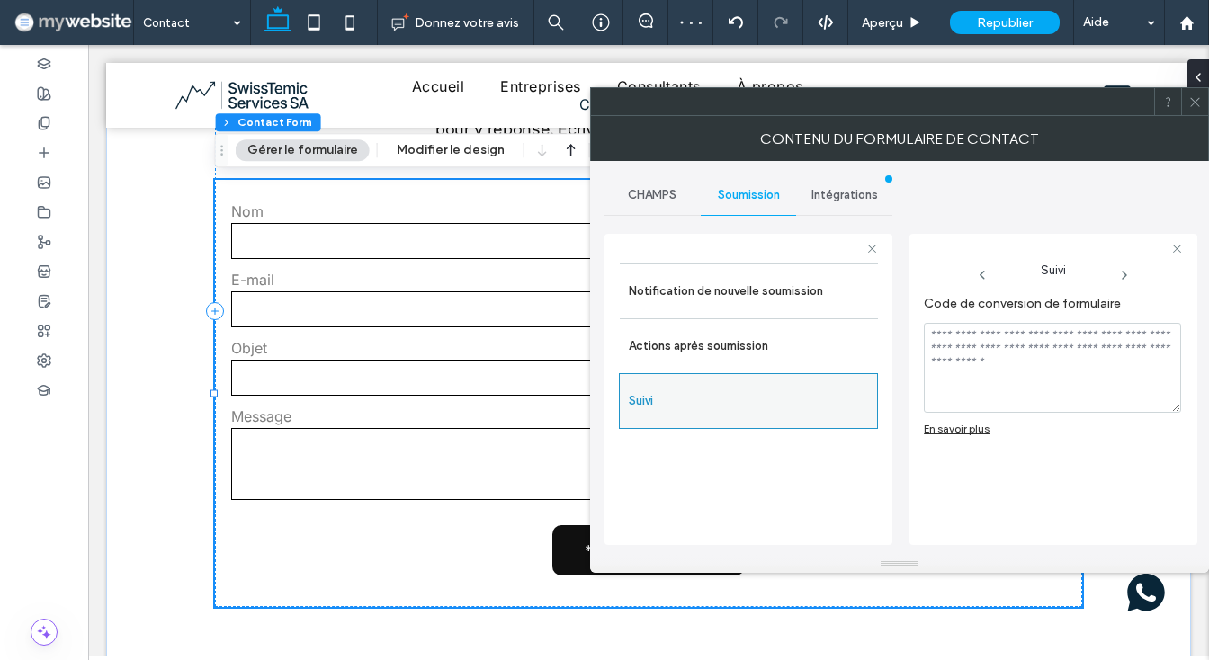
scroll to position [0, 0]
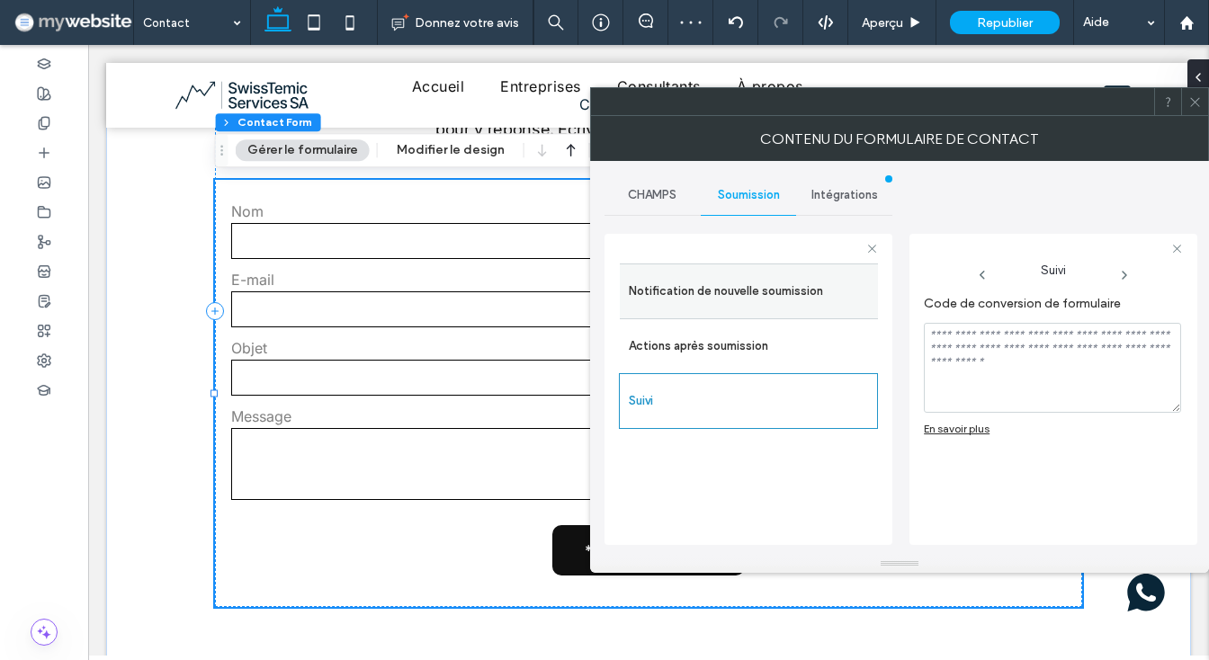
click at [796, 292] on label "Notification de nouvelle soumission" at bounding box center [749, 292] width 240 height 36
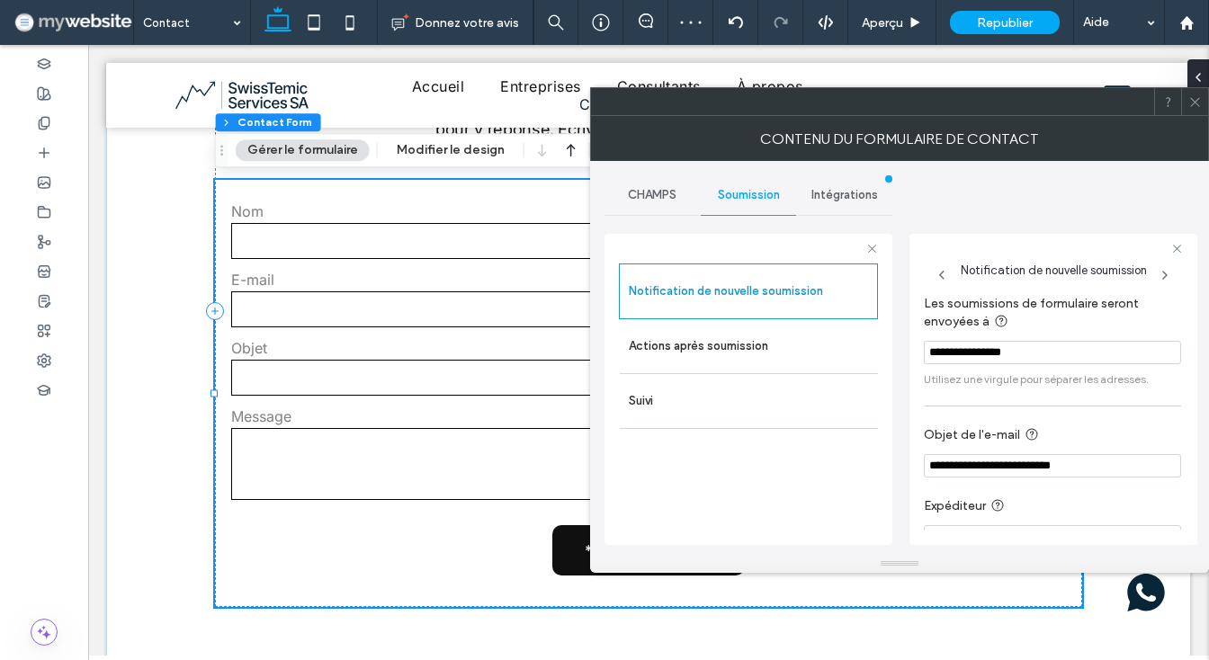
click at [1196, 105] on icon at bounding box center [1195, 101] width 13 height 13
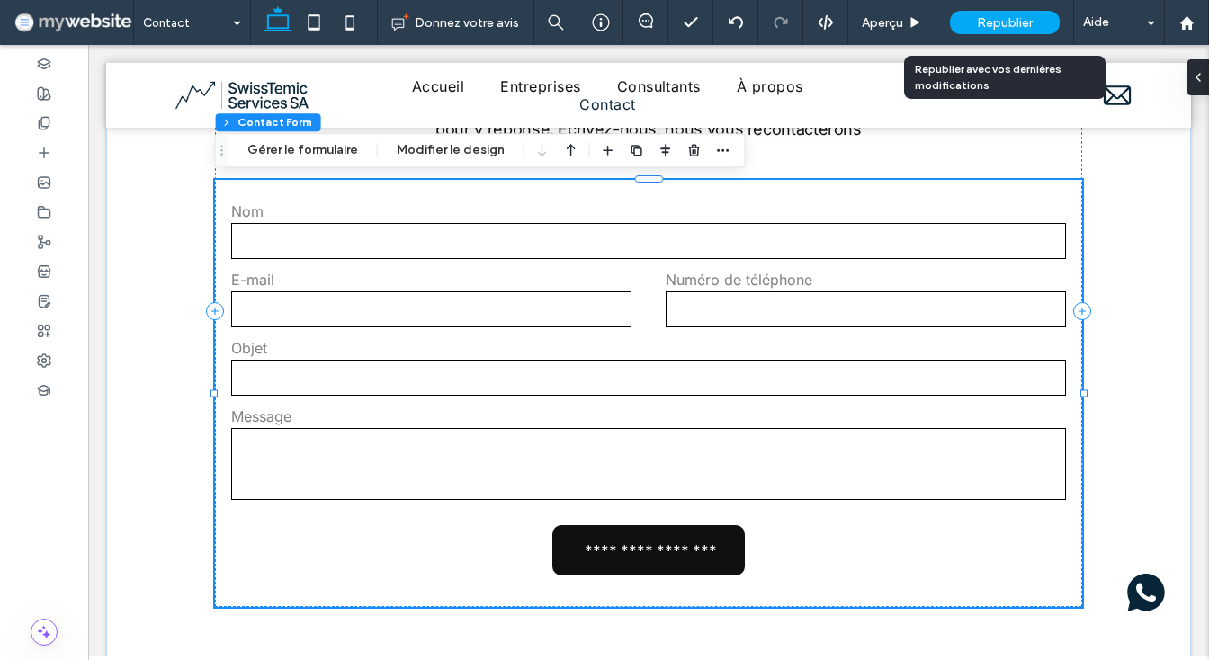
click at [989, 24] on span "Republier" at bounding box center [1005, 22] width 56 height 15
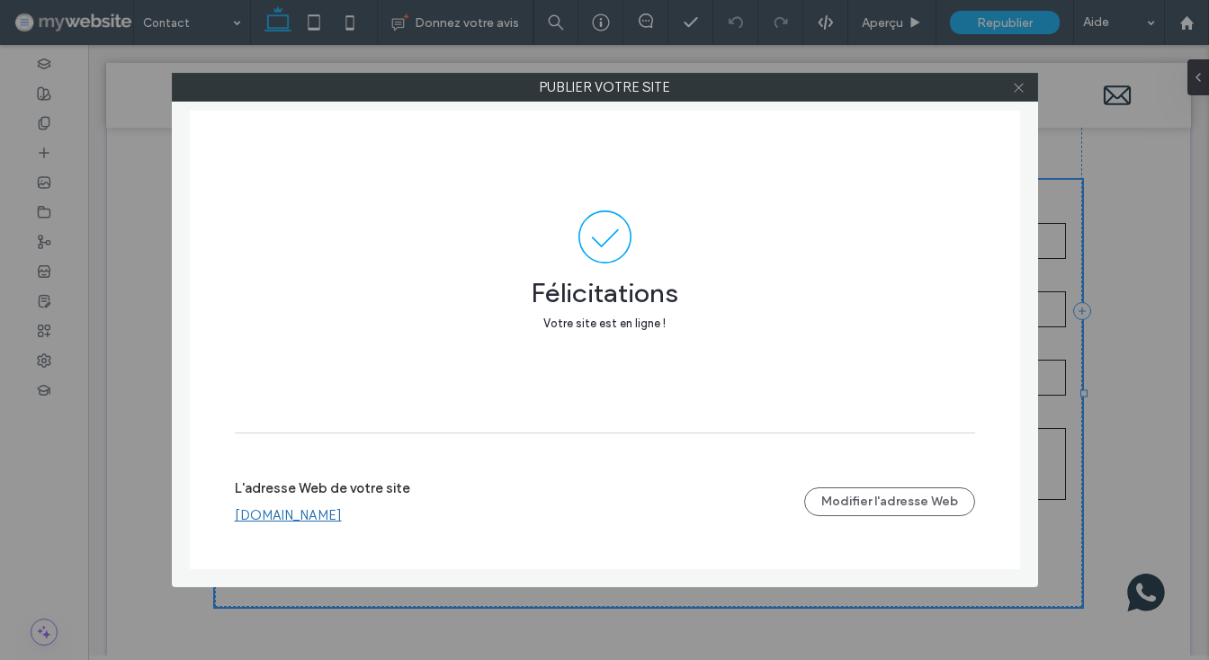
click at [1020, 83] on icon at bounding box center [1018, 87] width 13 height 13
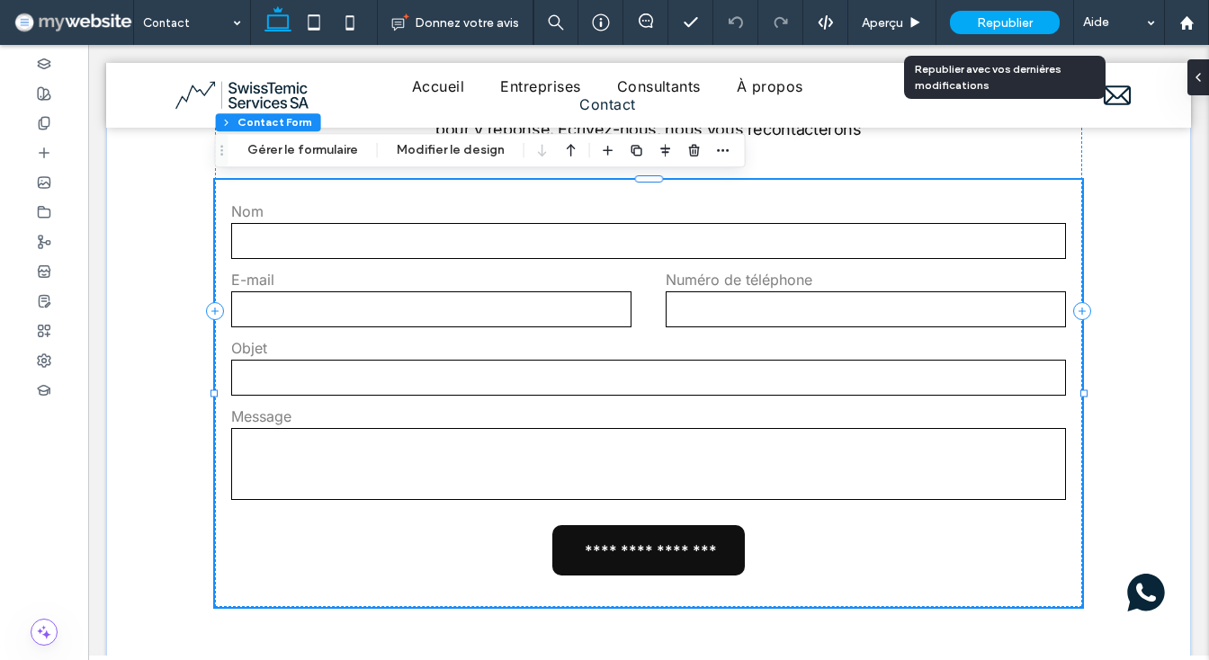
click at [988, 27] on span "Republier" at bounding box center [1005, 22] width 56 height 15
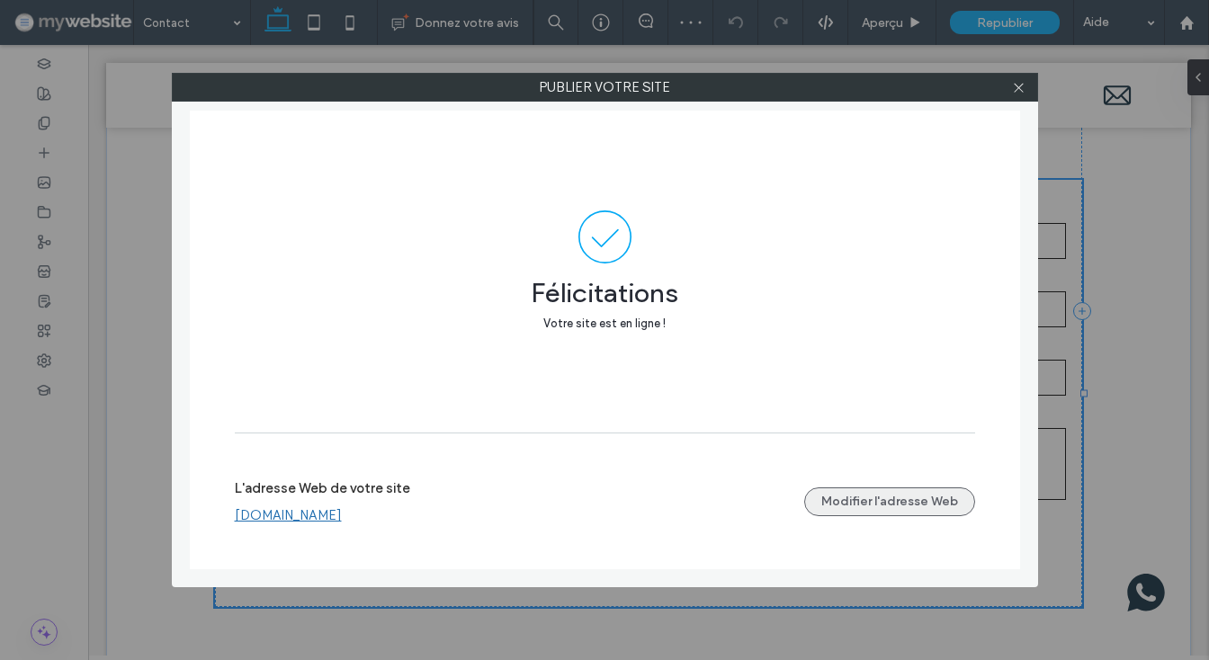
click at [830, 497] on button "Modifier l'adresse Web" at bounding box center [889, 502] width 171 height 29
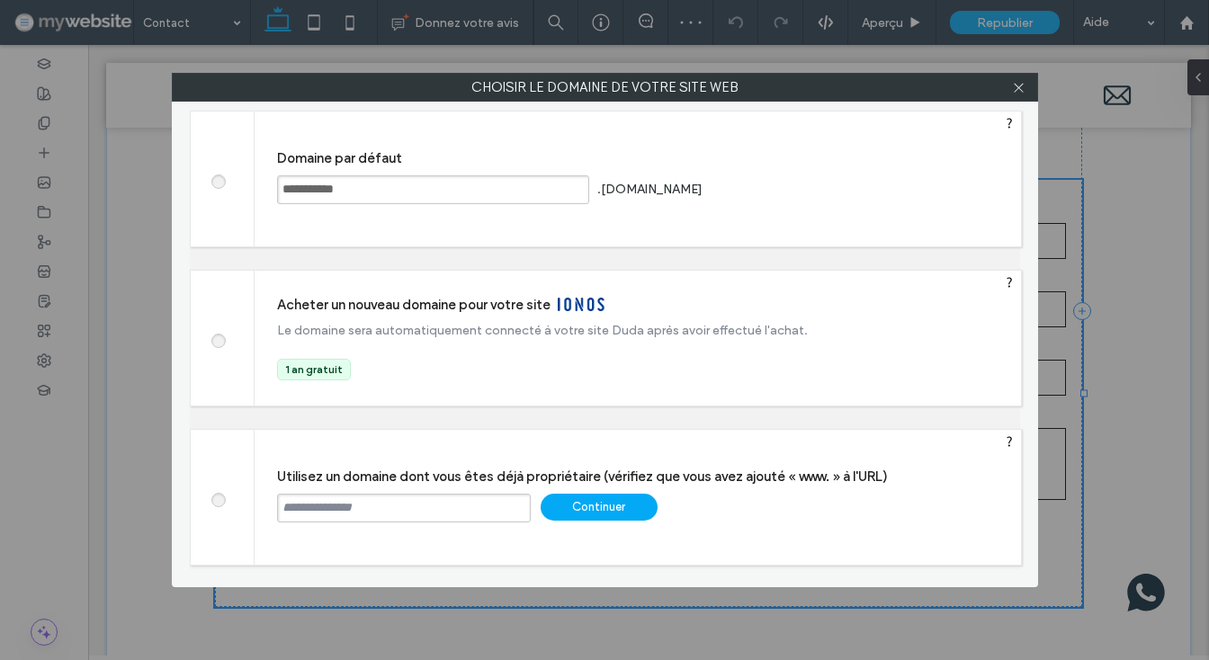
click at [422, 507] on input "text" at bounding box center [404, 508] width 254 height 29
type input "**********"
click at [662, 459] on div "**********" at bounding box center [638, 497] width 767 height 135
click at [621, 514] on div "Continuer" at bounding box center [599, 507] width 117 height 27
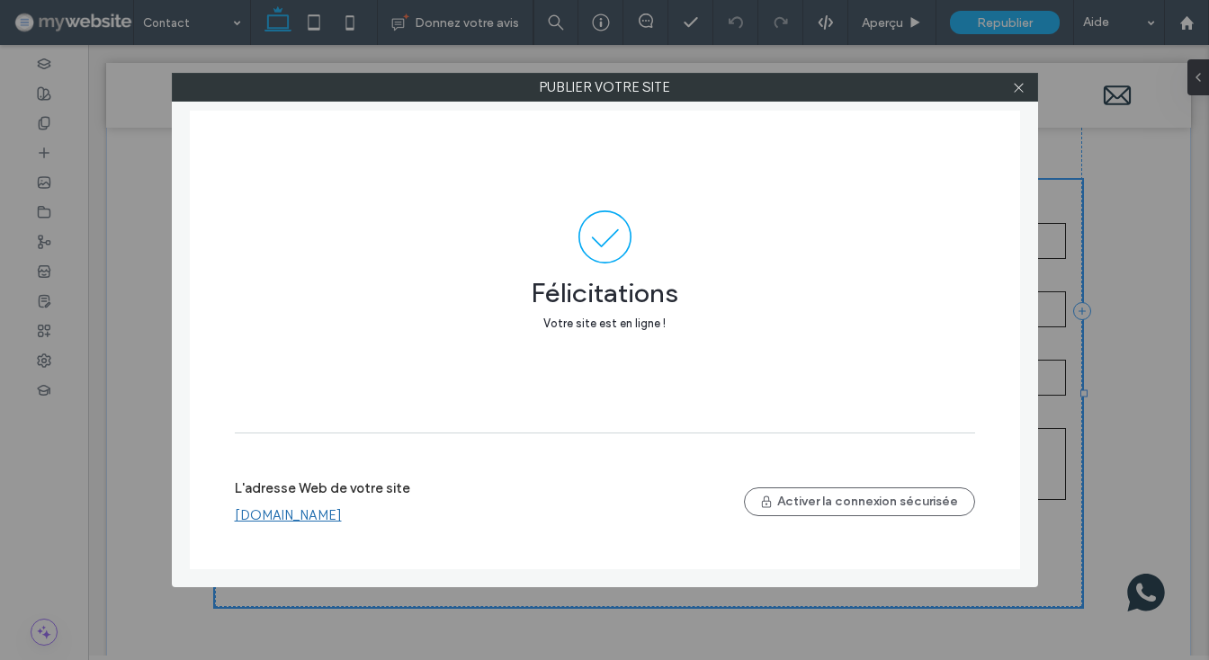
click at [298, 519] on link "[DOMAIN_NAME]" at bounding box center [288, 515] width 107 height 16
click at [1019, 89] on icon at bounding box center [1018, 87] width 13 height 13
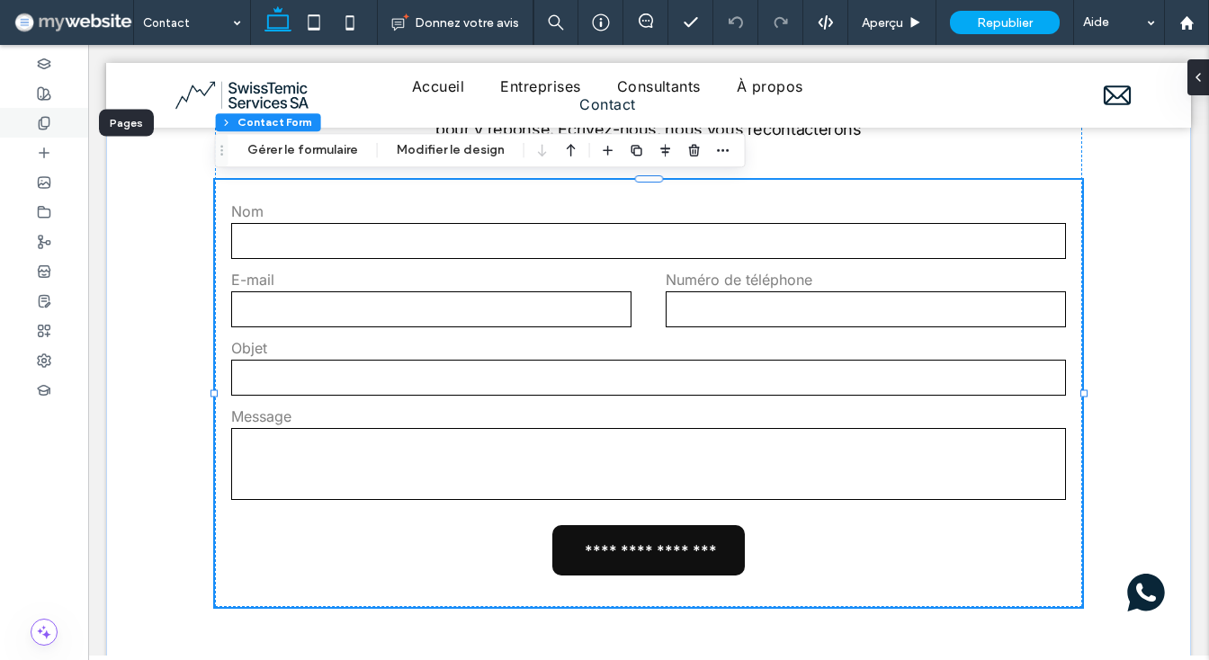
click at [56, 125] on div at bounding box center [44, 123] width 88 height 30
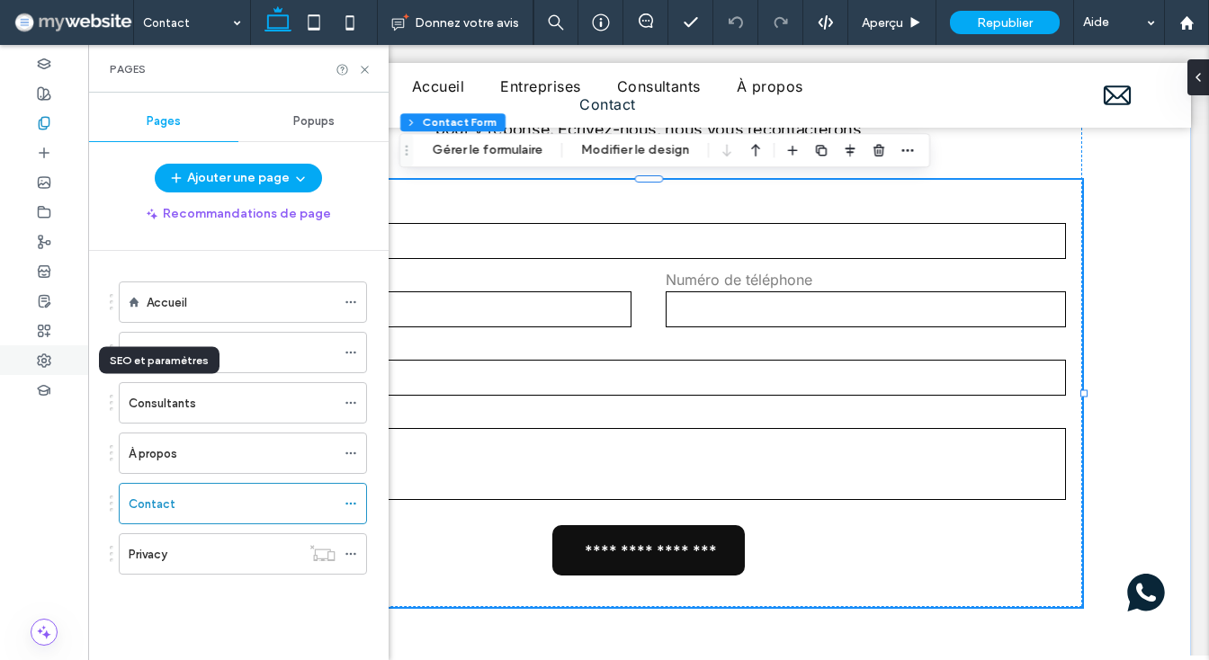
click at [40, 366] on icon at bounding box center [44, 361] width 14 height 14
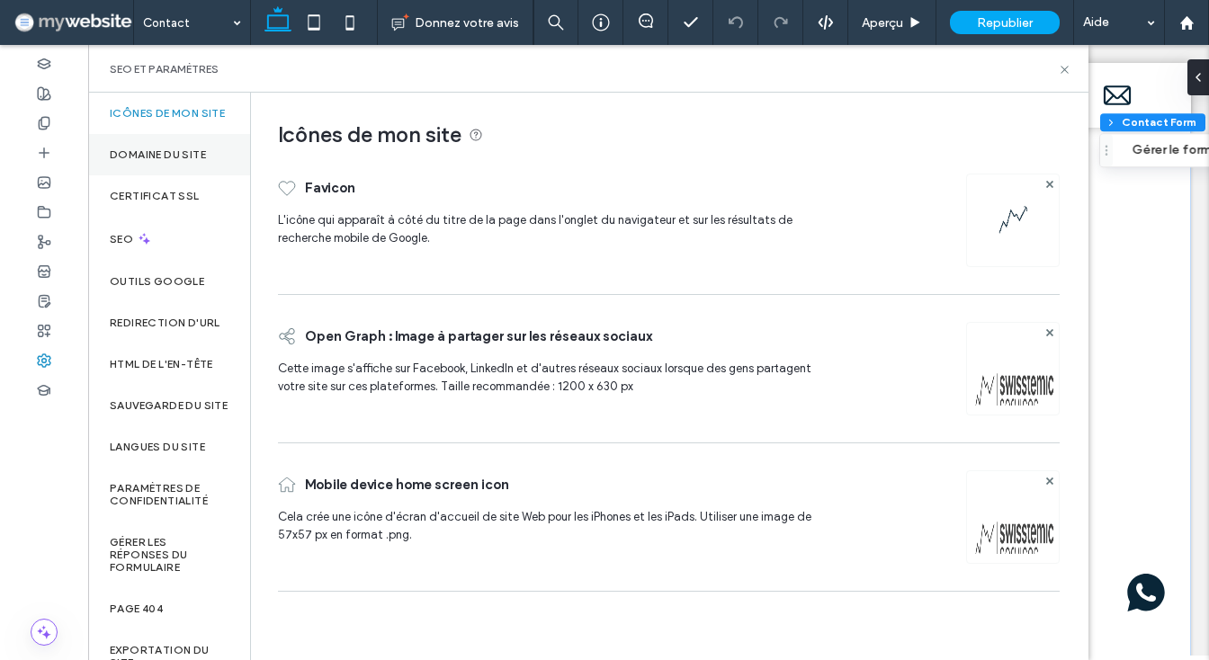
click at [162, 161] on label "Domaine du site" at bounding box center [158, 154] width 96 height 13
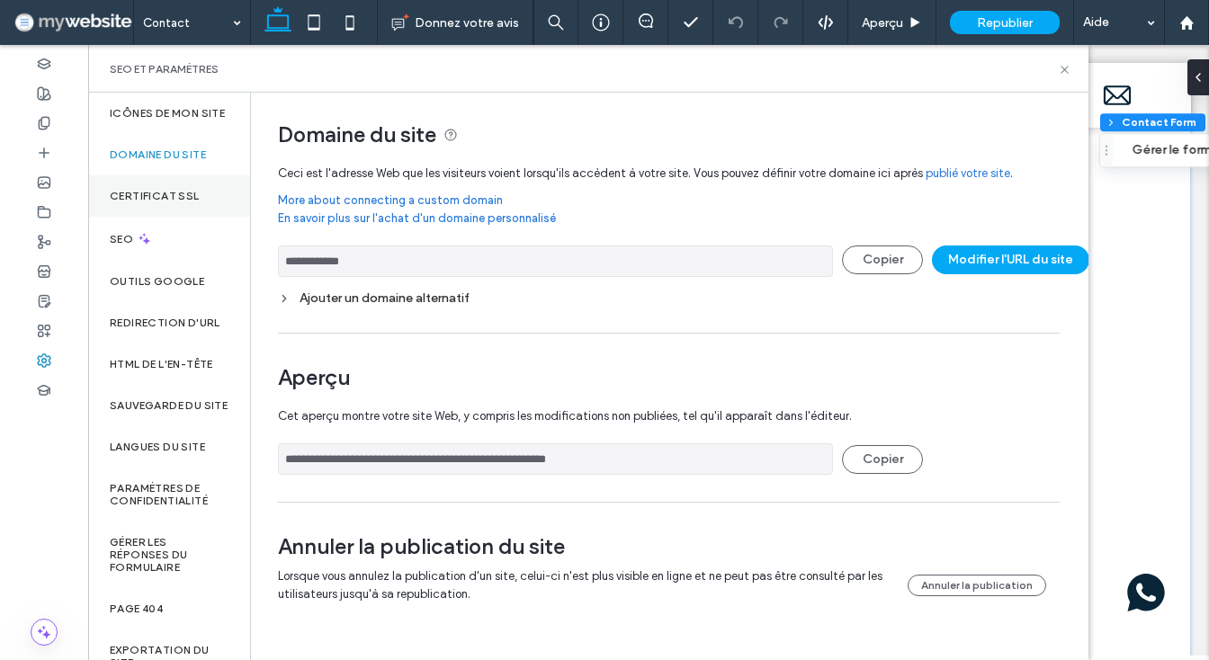
click at [156, 202] on label "Certificat SSL" at bounding box center [155, 196] width 90 height 13
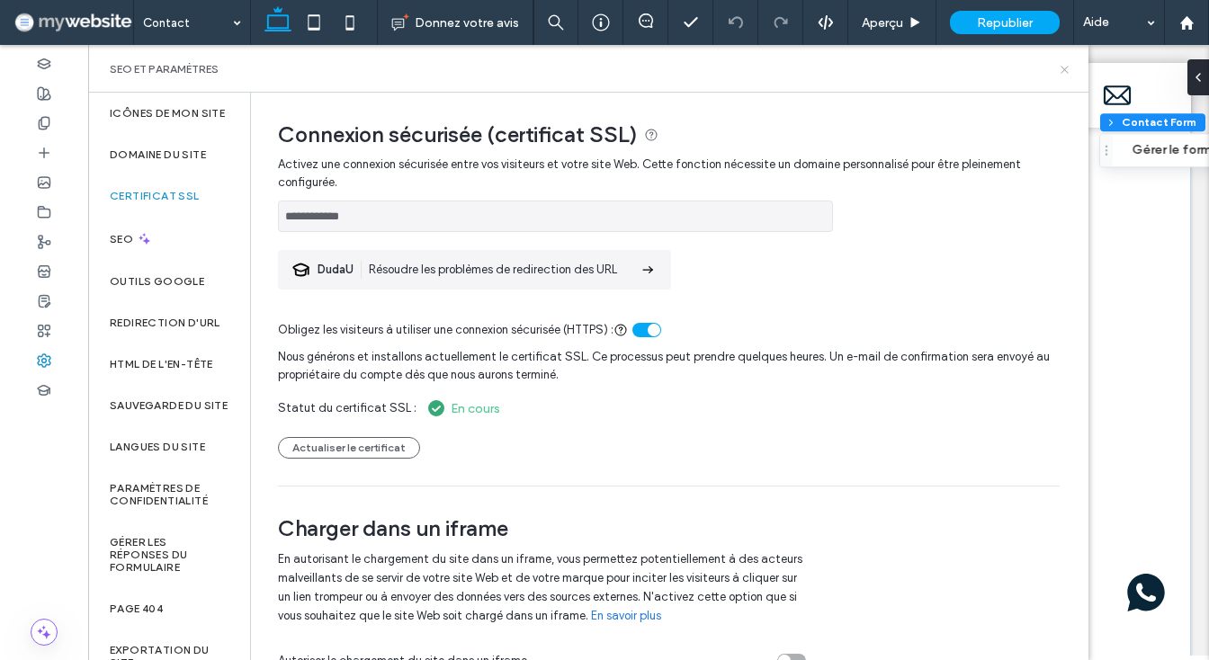
click at [1069, 67] on icon at bounding box center [1064, 69] width 13 height 13
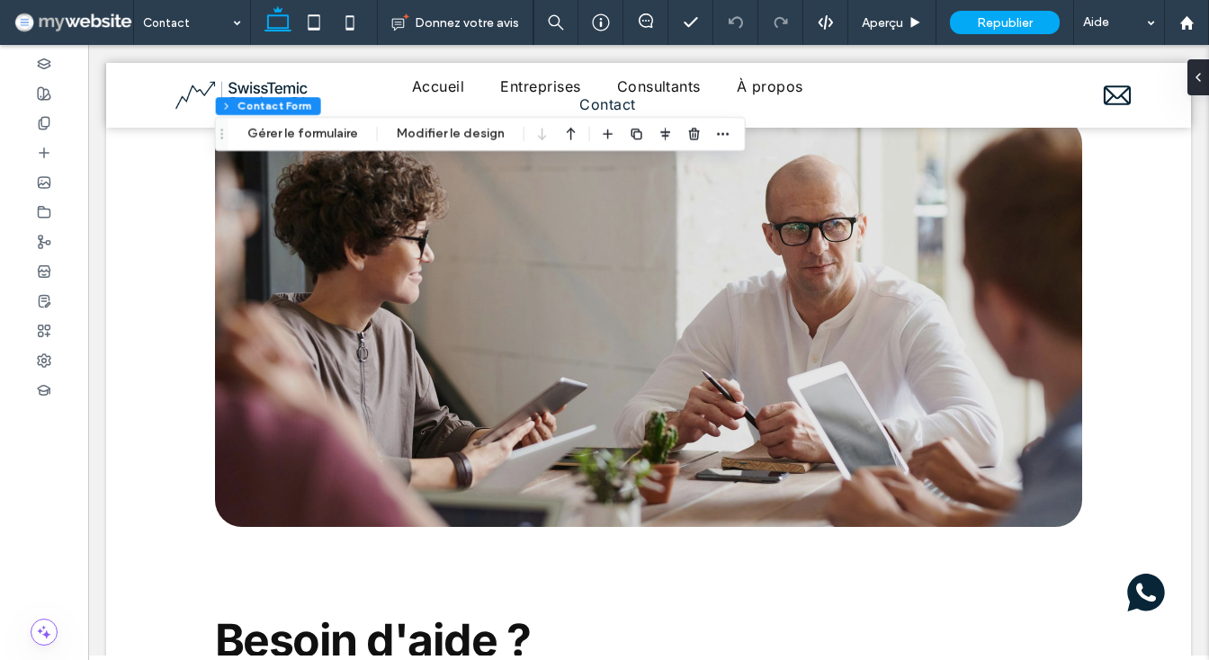
scroll to position [1548, 0]
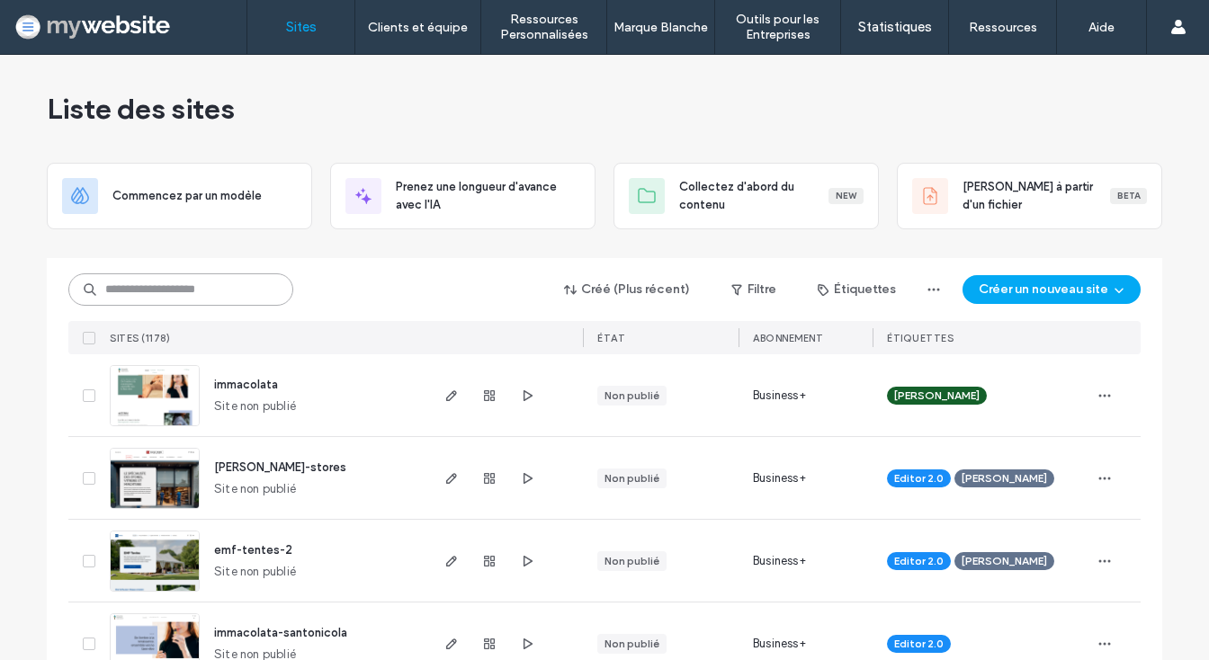
click at [246, 280] on input at bounding box center [180, 290] width 225 height 32
type input "*****"
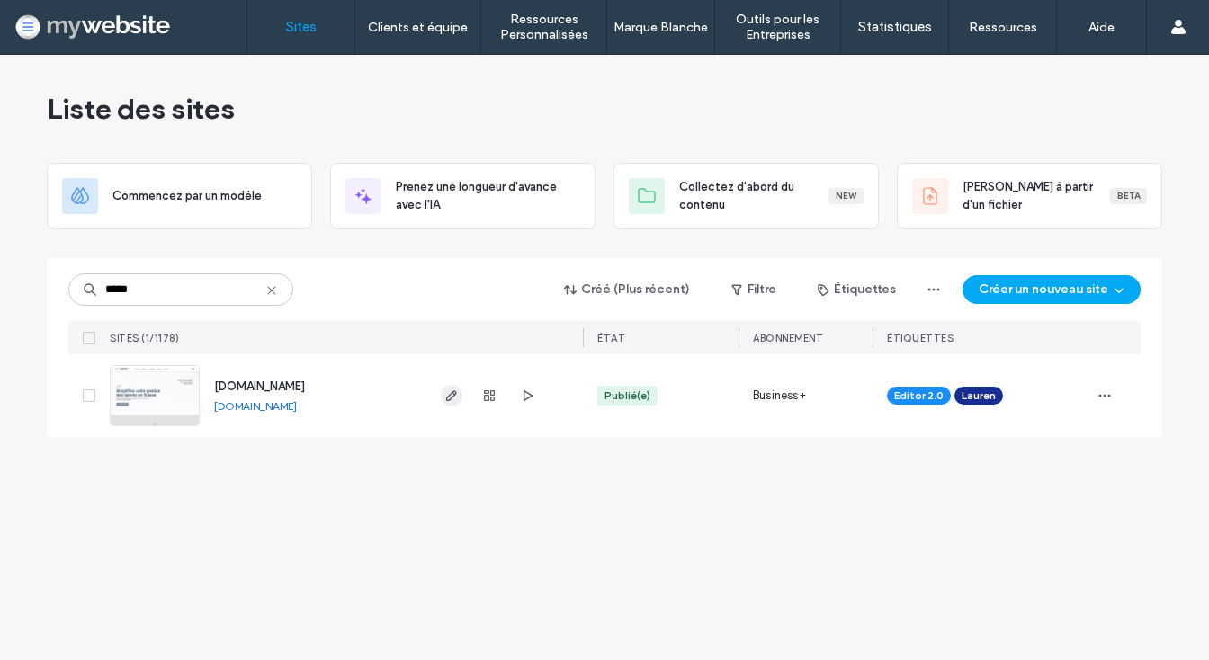
click at [446, 391] on icon "button" at bounding box center [451, 396] width 14 height 14
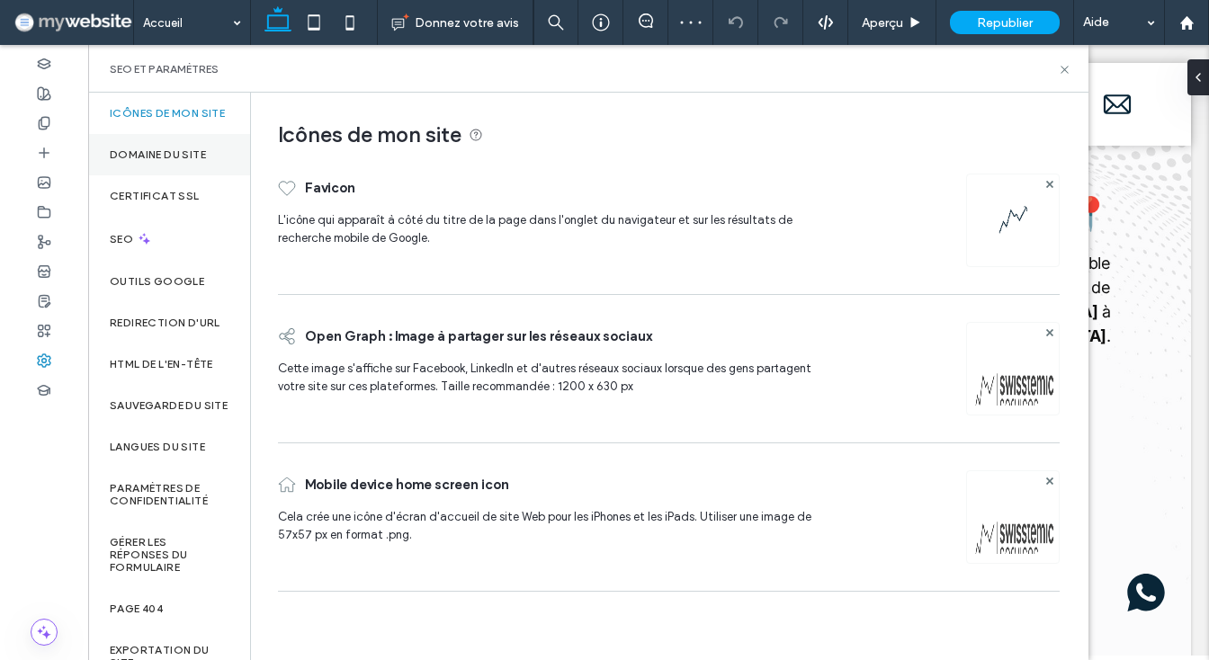
click at [163, 161] on label "Domaine du site" at bounding box center [158, 154] width 96 height 13
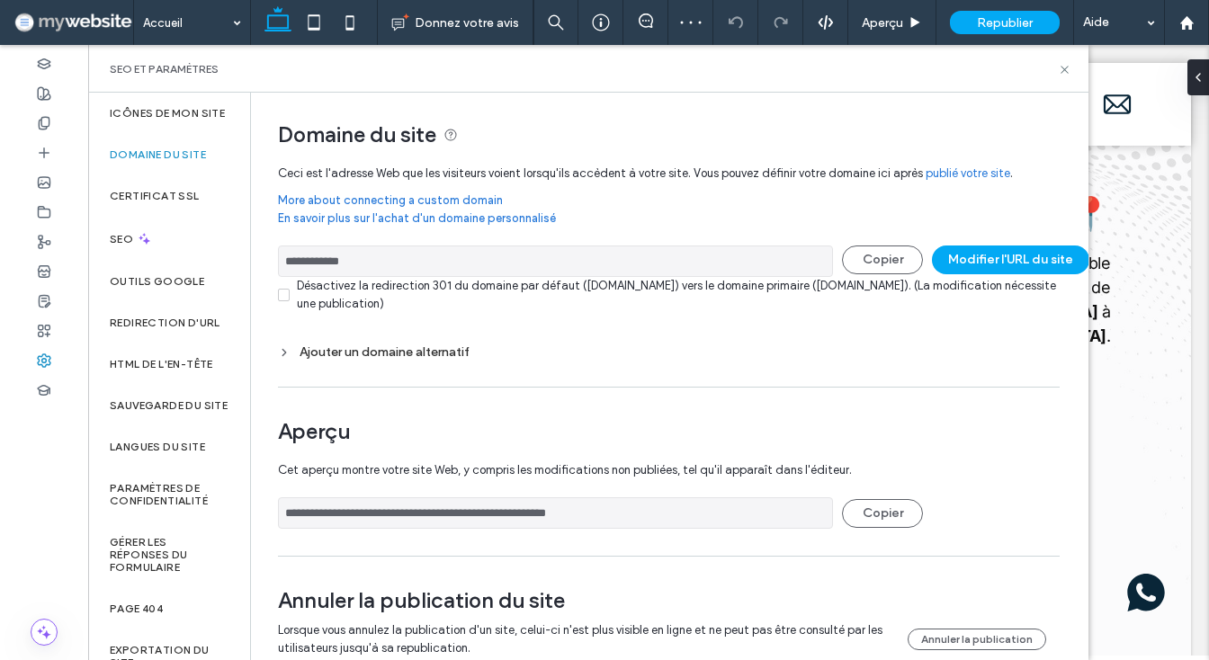
click at [395, 353] on div "Ajouter un domaine alternatif" at bounding box center [669, 352] width 782 height 15
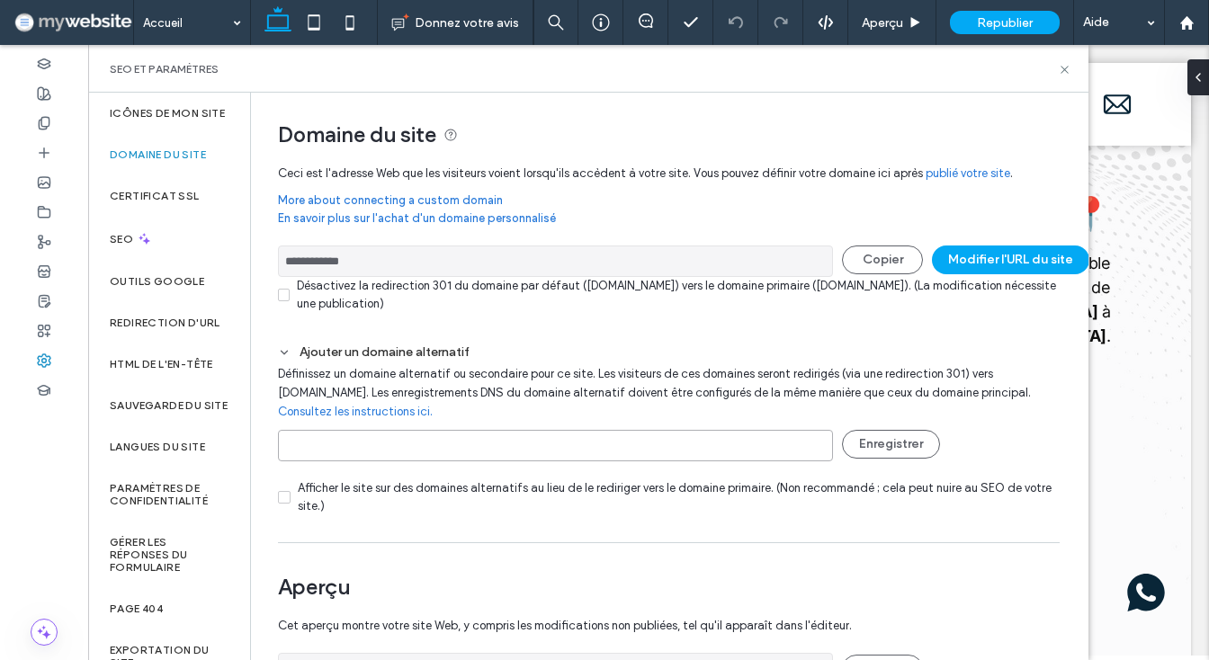
click at [434, 454] on input at bounding box center [555, 445] width 555 height 31
type input "*"
paste input "**********"
drag, startPoint x: 320, startPoint y: 445, endPoint x: 215, endPoint y: 445, distance: 105.3
click at [215, 445] on div "**********" at bounding box center [588, 377] width 1001 height 568
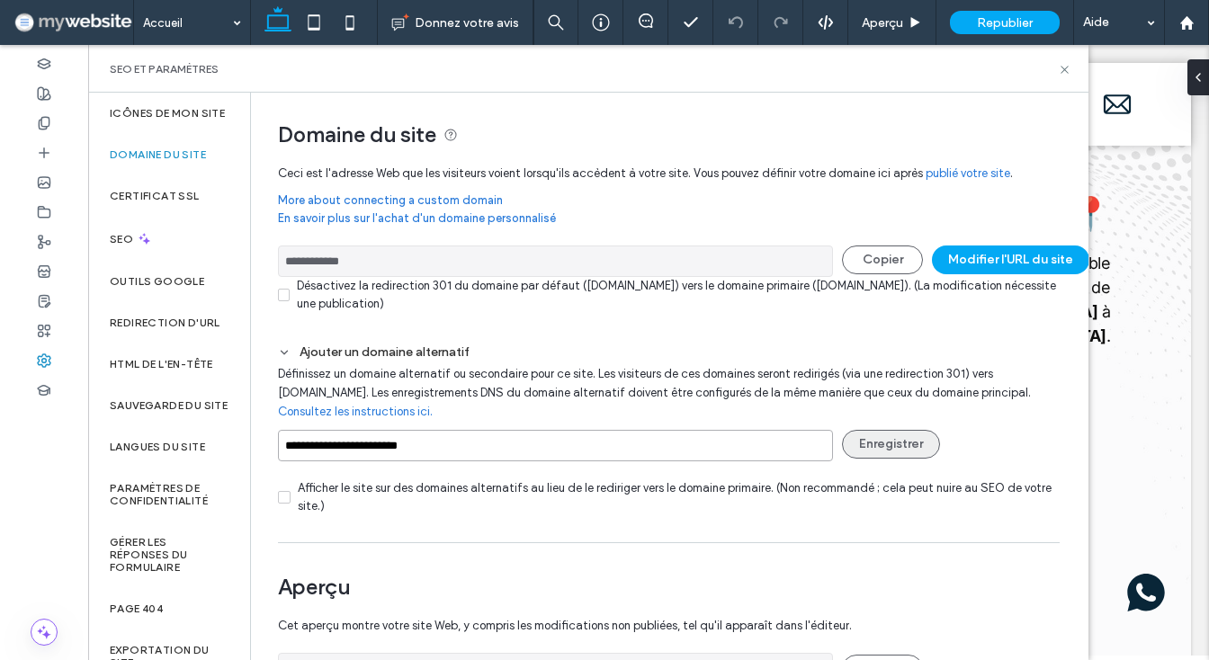
type input "**********"
click at [886, 439] on button "Enregistrer" at bounding box center [891, 444] width 98 height 29
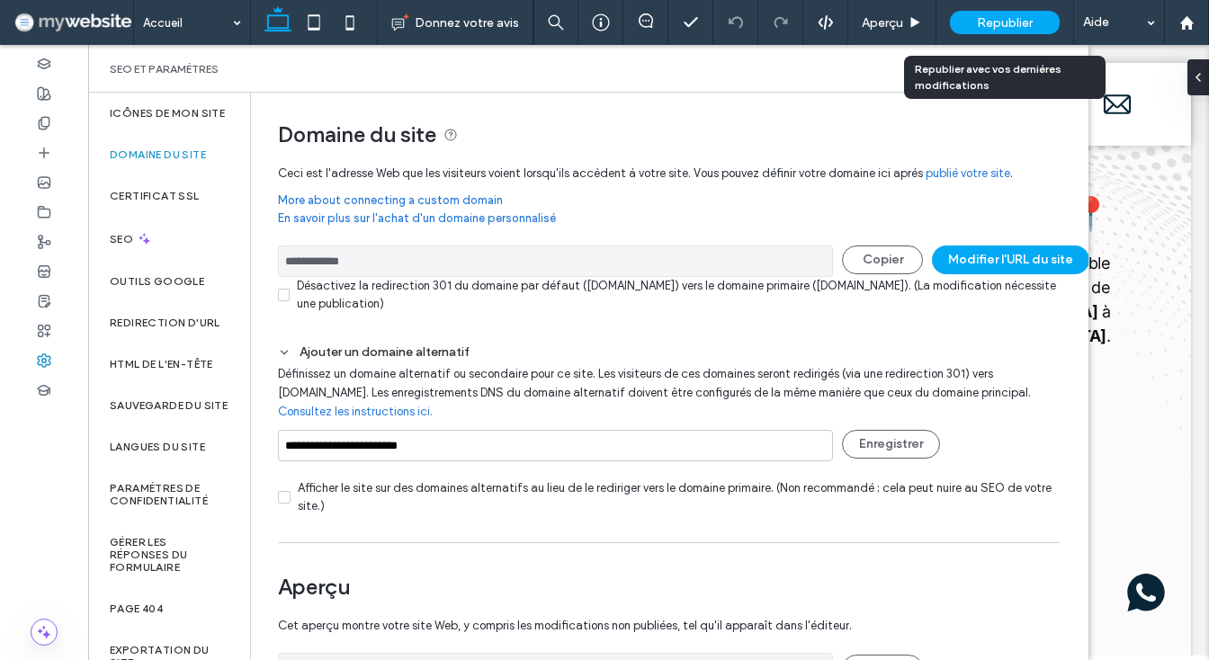
click at [1022, 22] on span "Republier" at bounding box center [1005, 22] width 56 height 15
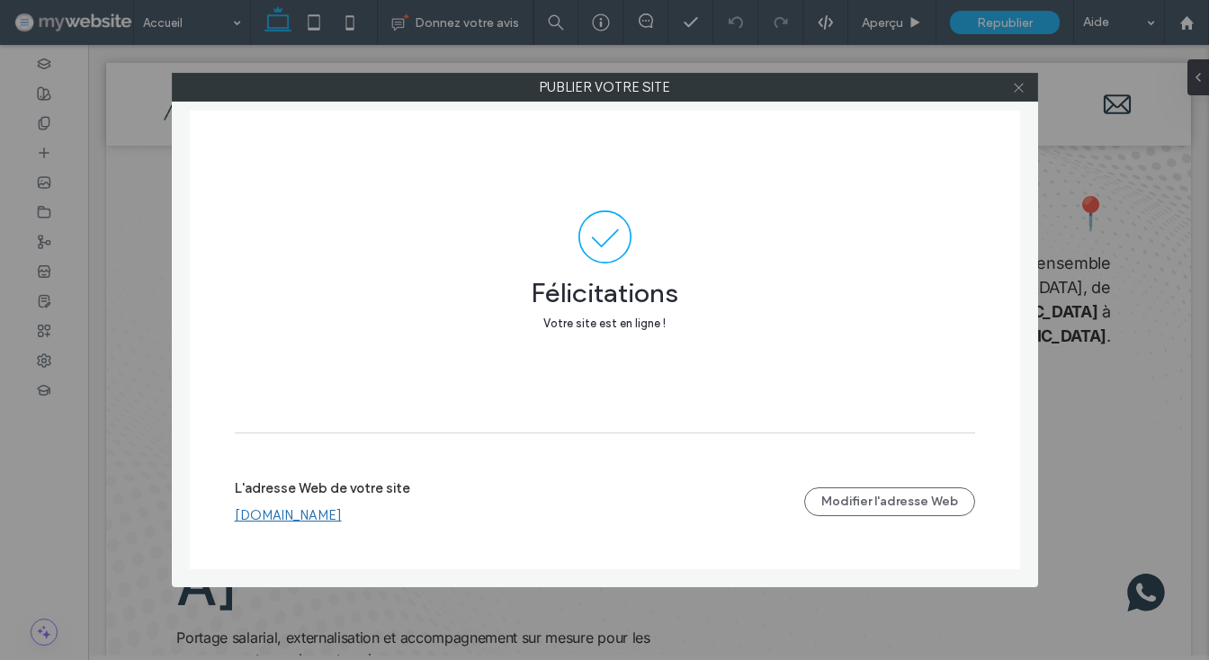
click at [1019, 83] on icon at bounding box center [1018, 87] width 13 height 13
